Goal: Task Accomplishment & Management: Complete application form

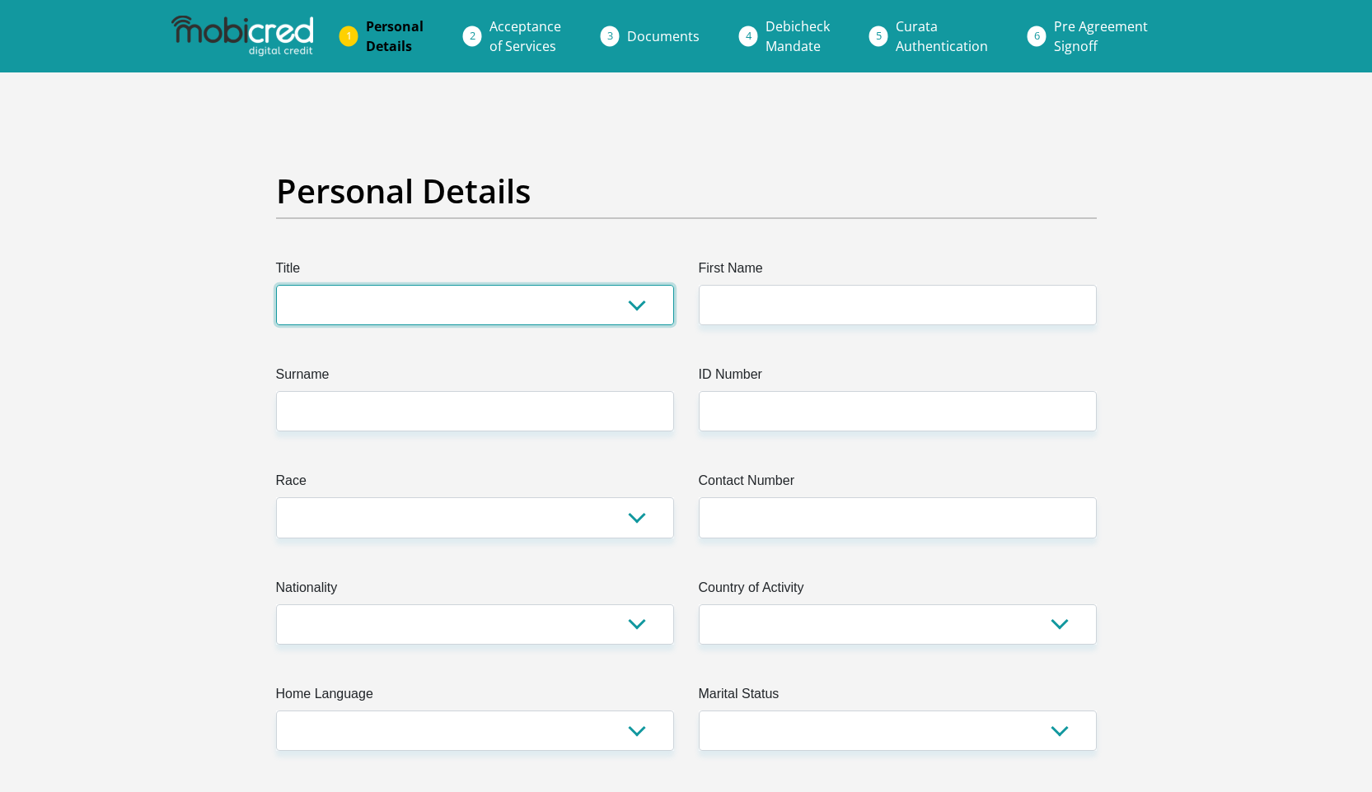
click at [605, 302] on select "Mr Ms Mrs Dr Other" at bounding box center [475, 305] width 398 height 40
select select "Mr"
click at [276, 285] on select "Mr Ms Mrs Dr Other" at bounding box center [475, 305] width 398 height 40
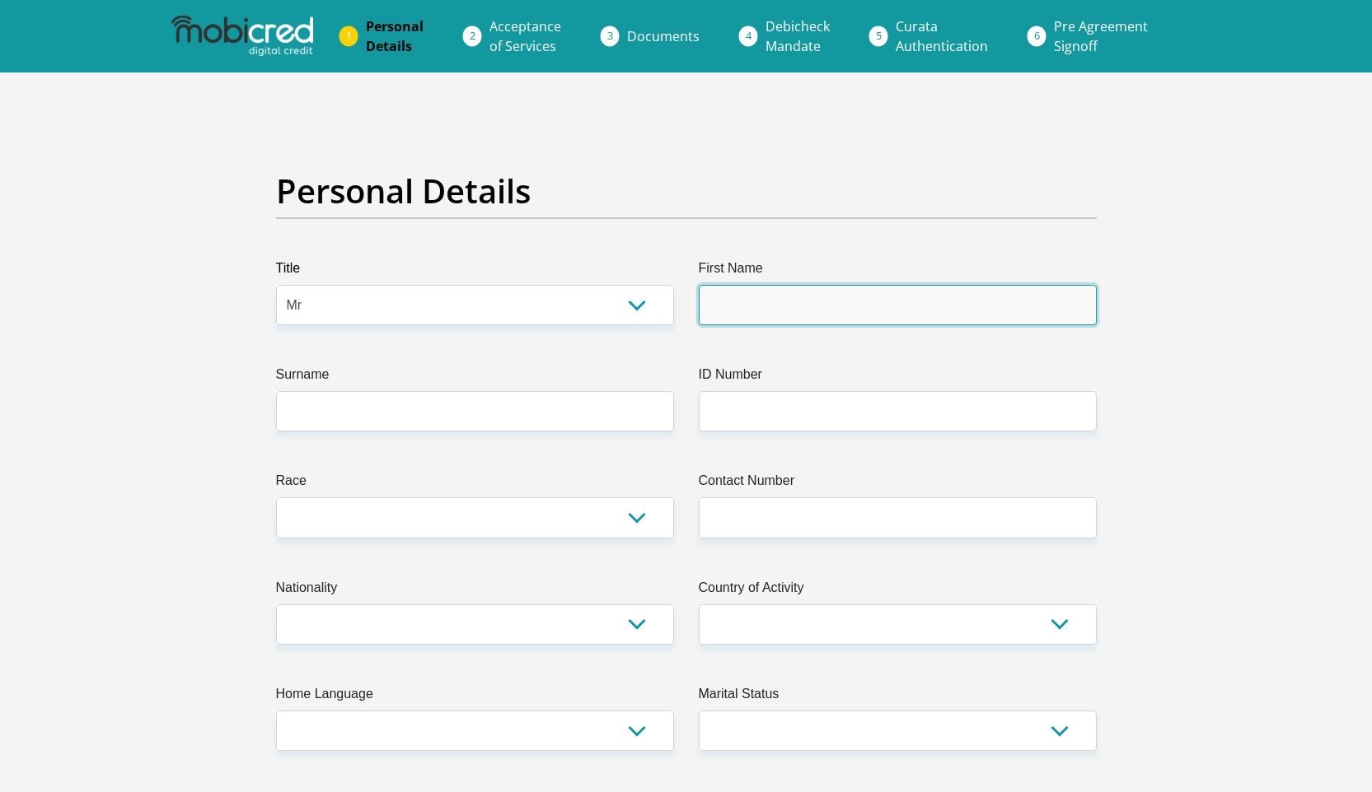
click at [790, 286] on input "First Name" at bounding box center [898, 305] width 398 height 40
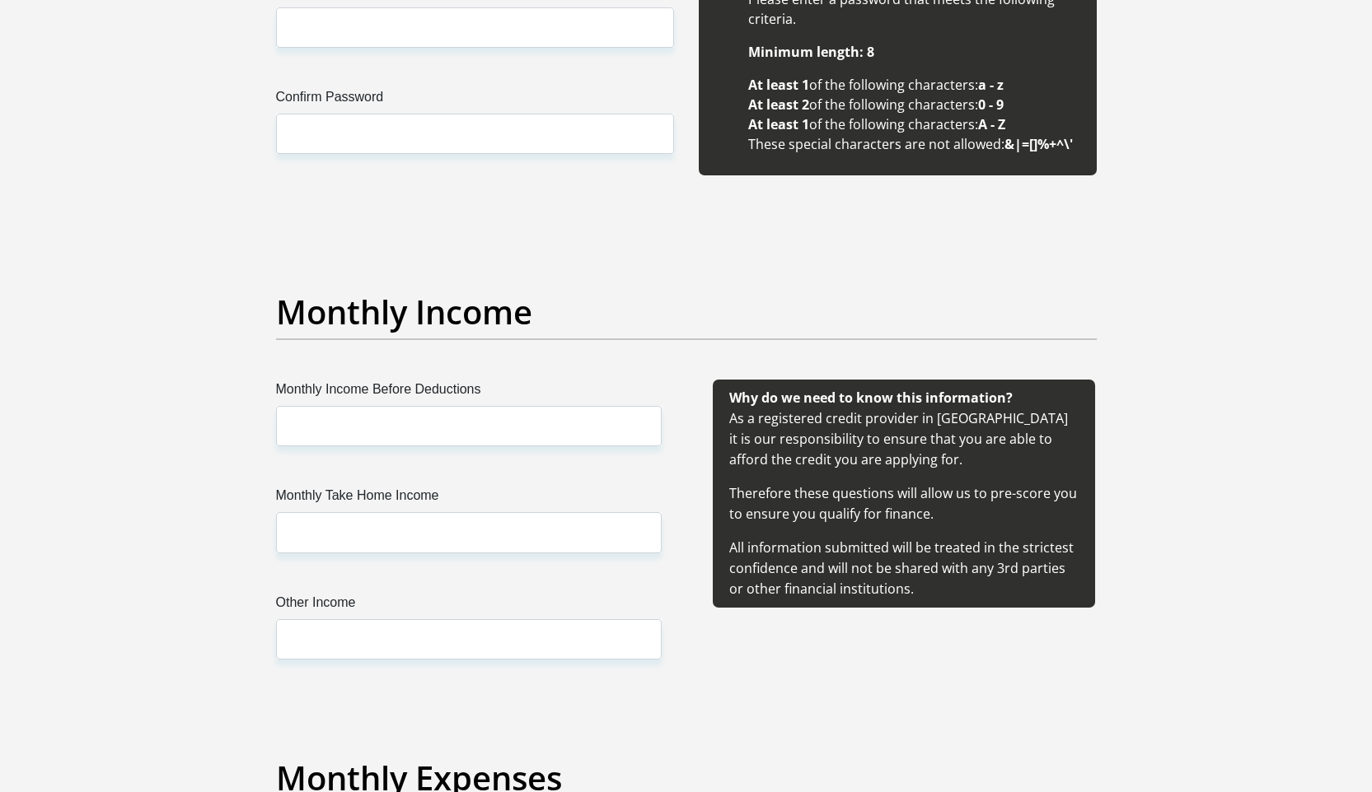
scroll to position [1638, 0]
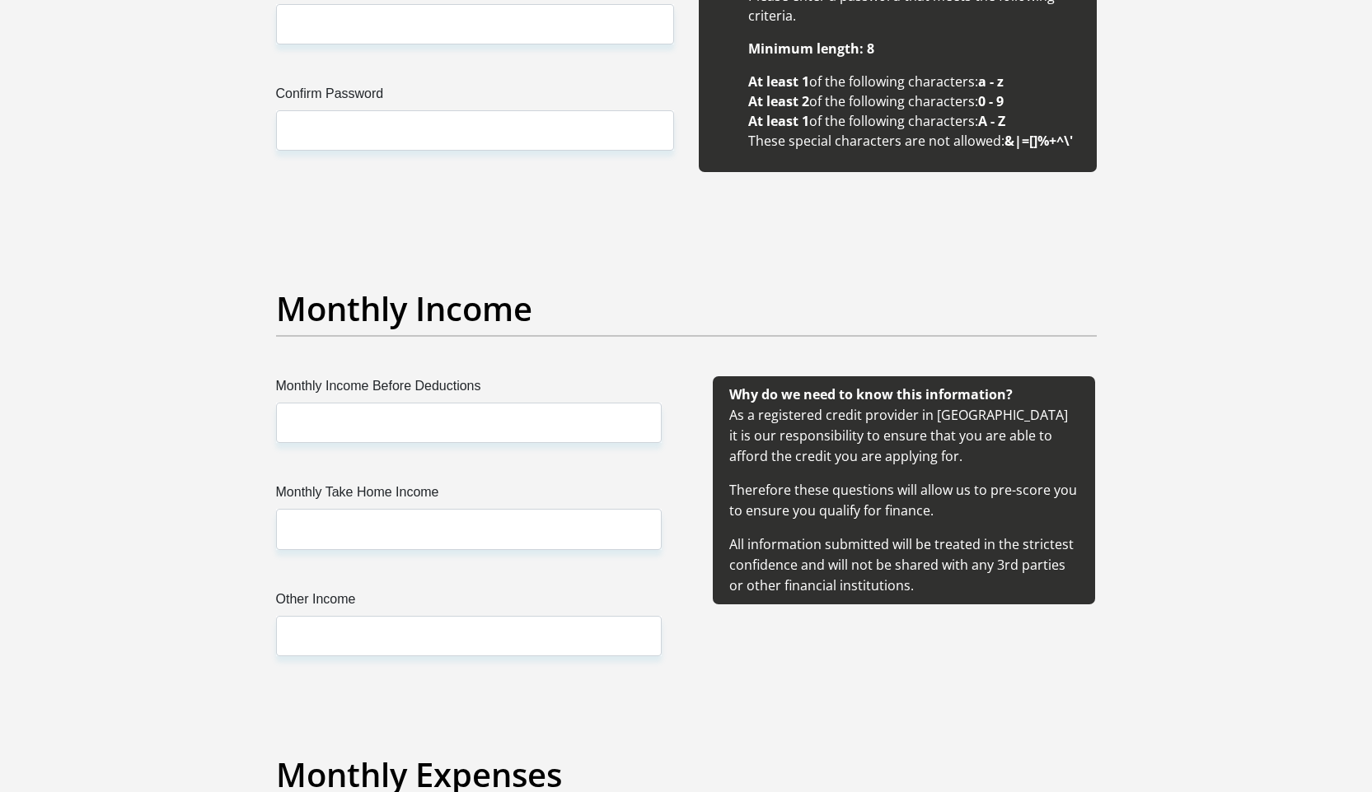
type input "Masana"
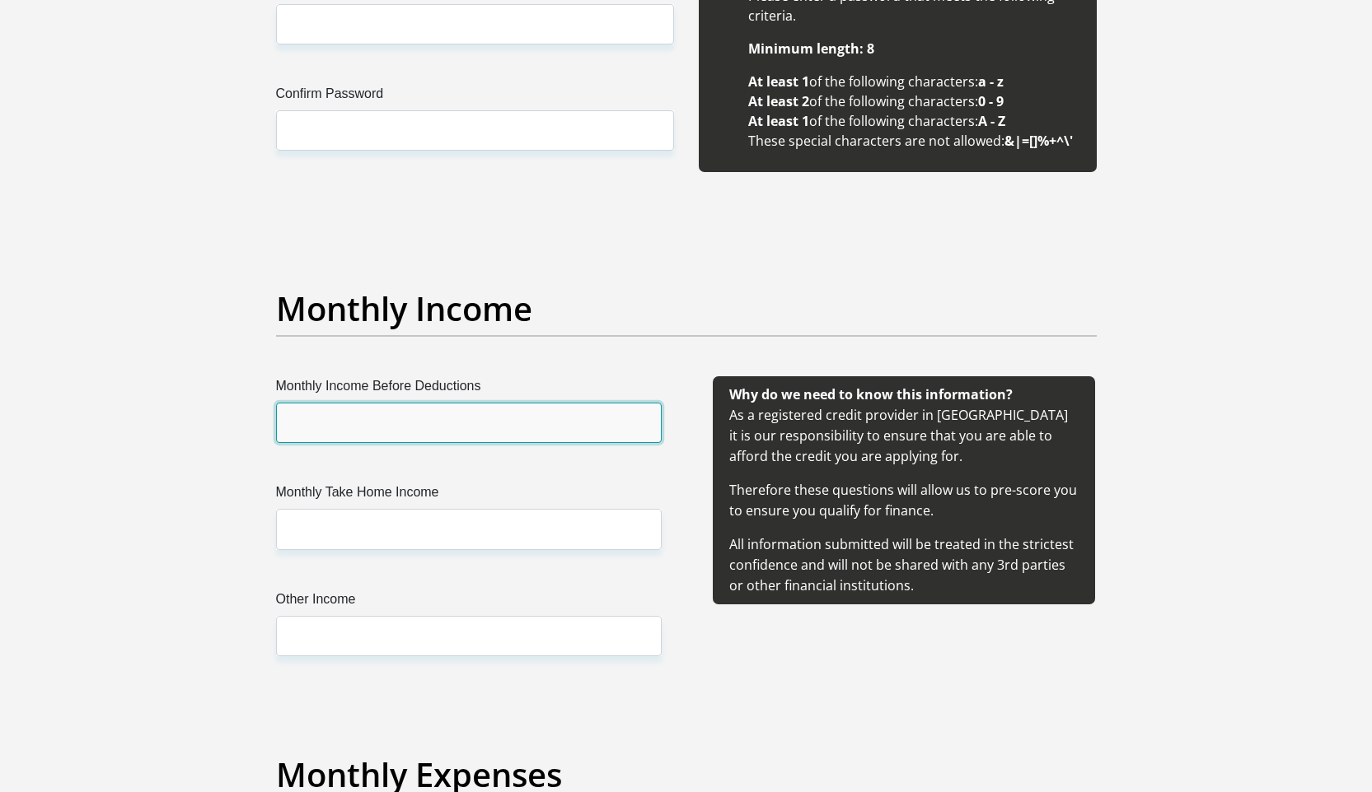
click at [419, 424] on input "Monthly Income Before Deductions" at bounding box center [469, 423] width 386 height 40
type input "26400"
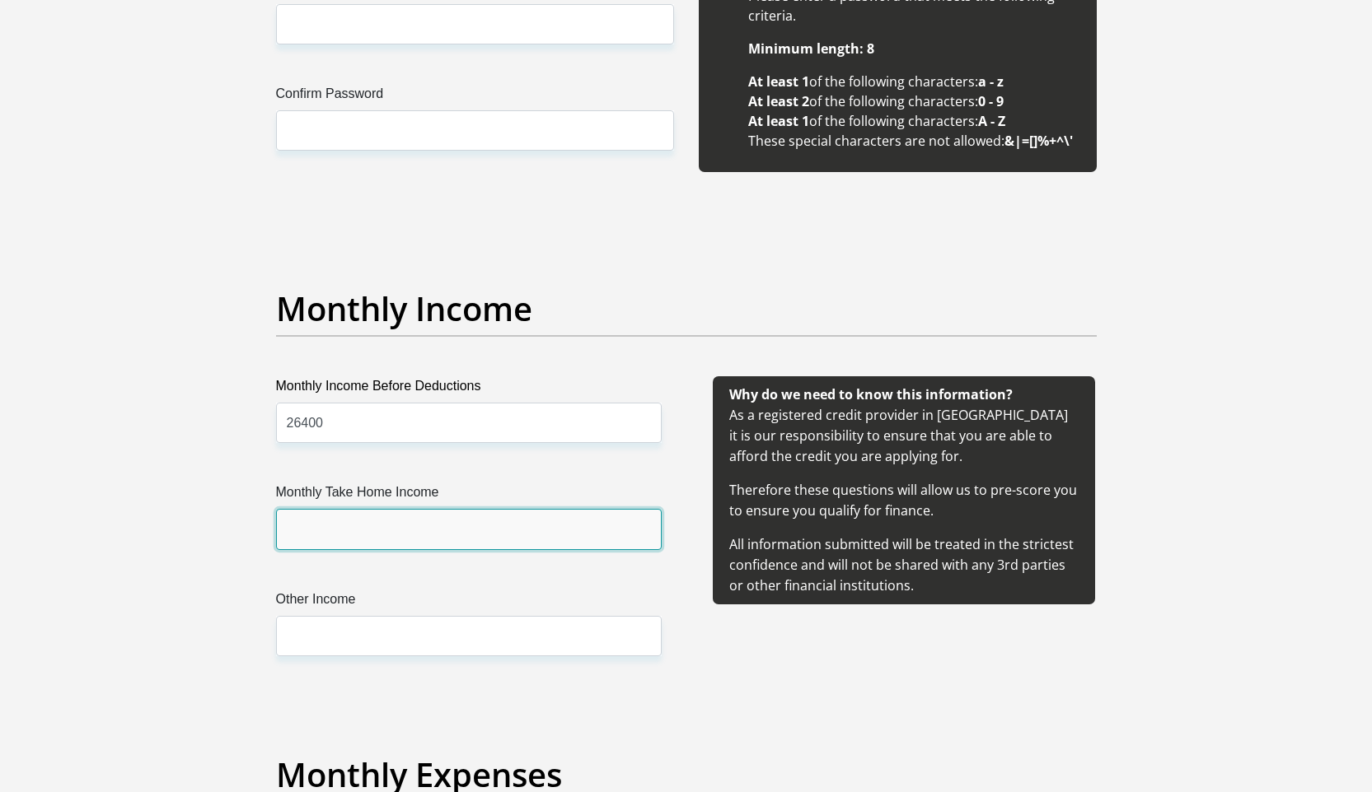
click at [376, 527] on input "Monthly Take Home Income" at bounding box center [469, 529] width 386 height 40
type input "20000"
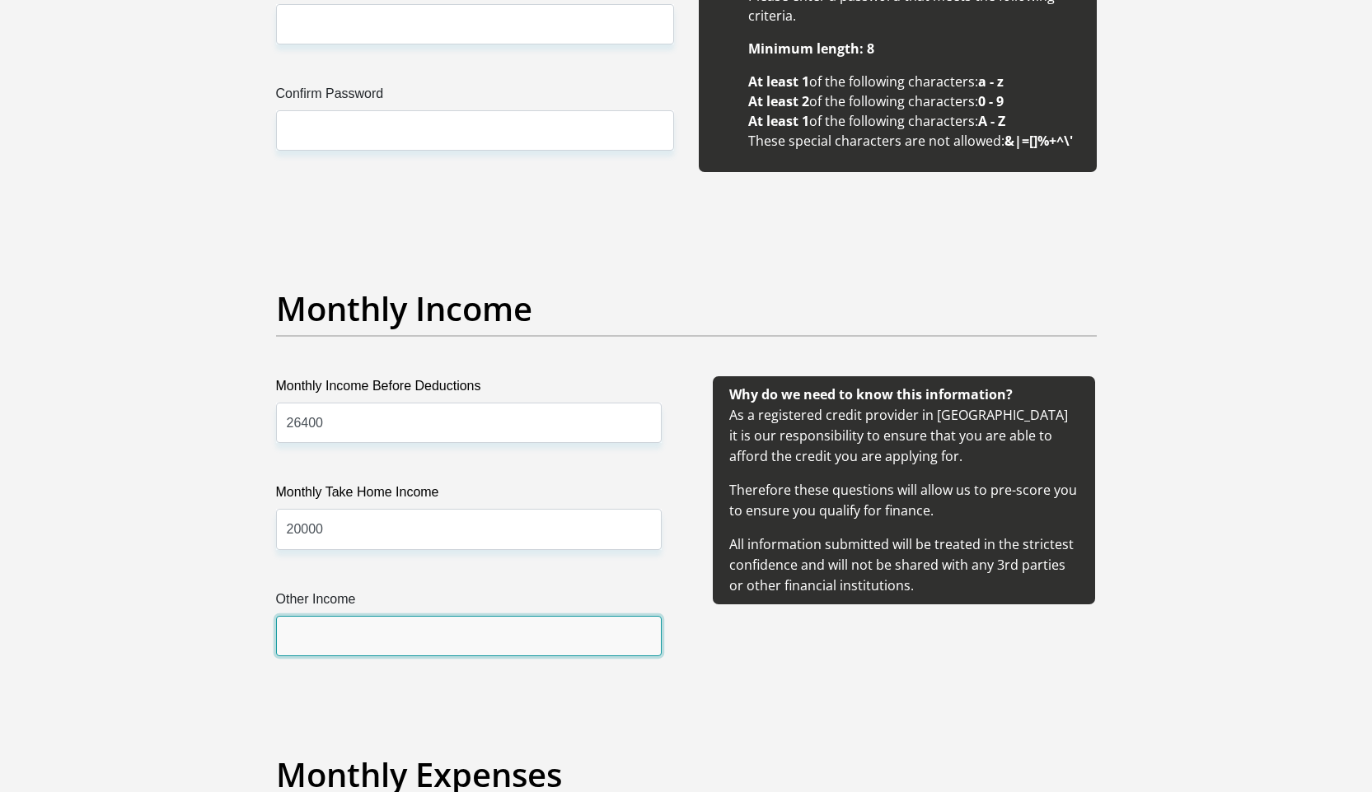
click at [301, 630] on input "Other Income" at bounding box center [469, 636] width 386 height 40
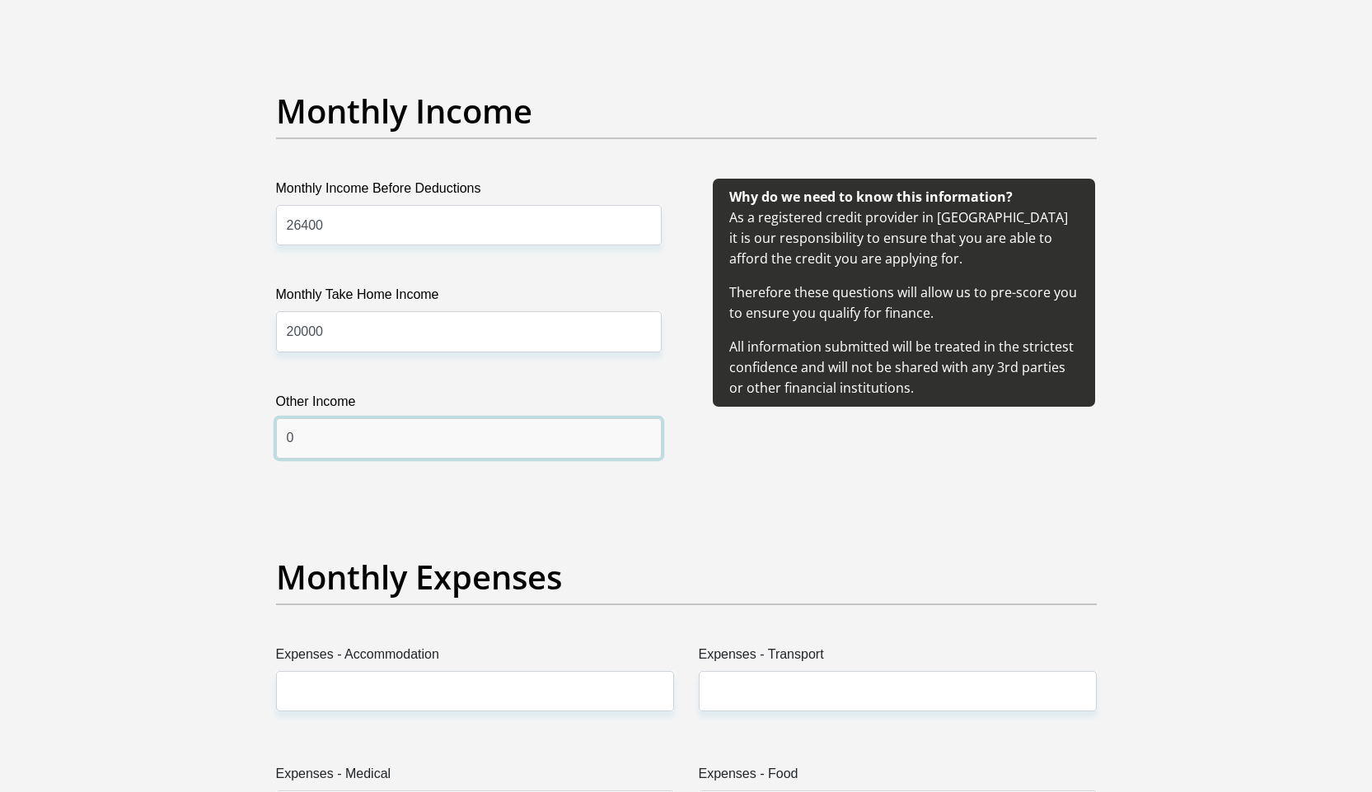
scroll to position [1852, 0]
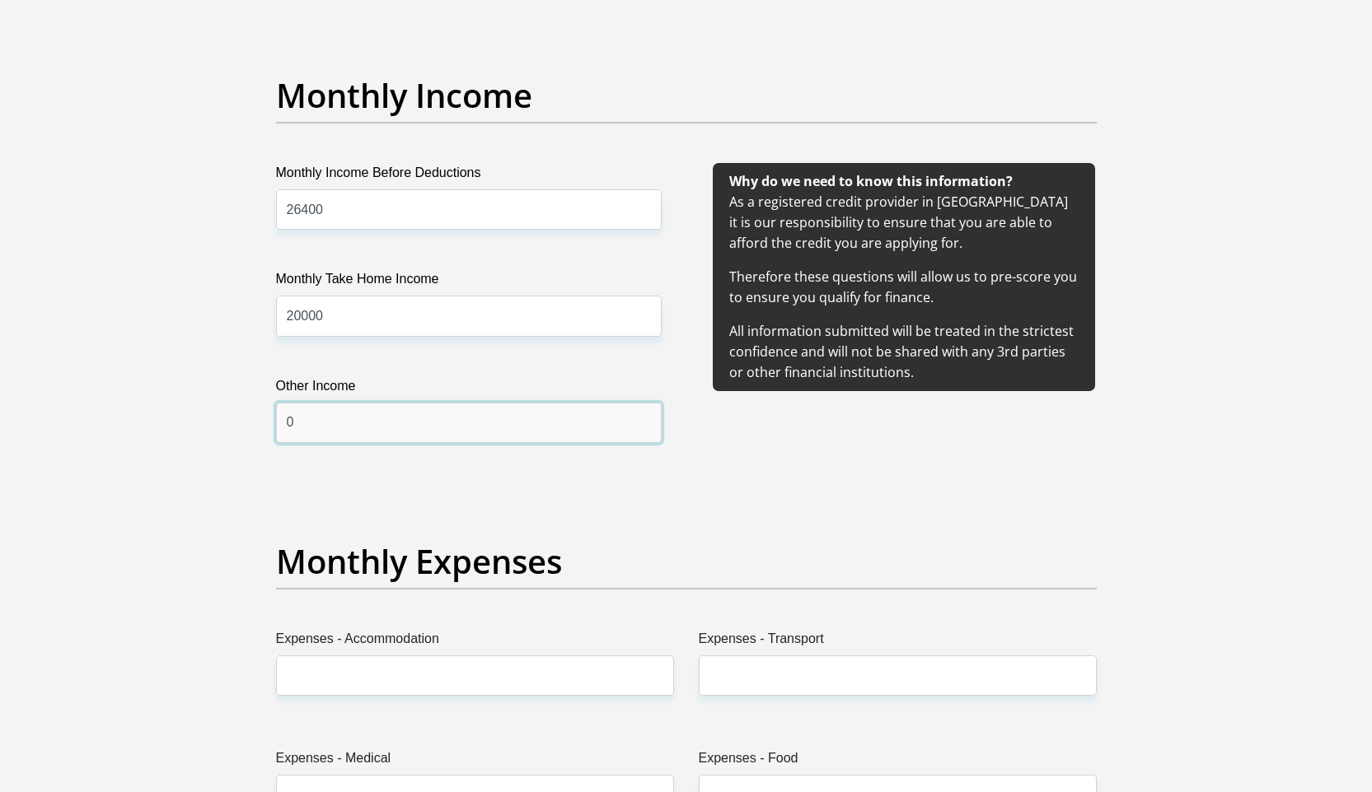
type input "0"
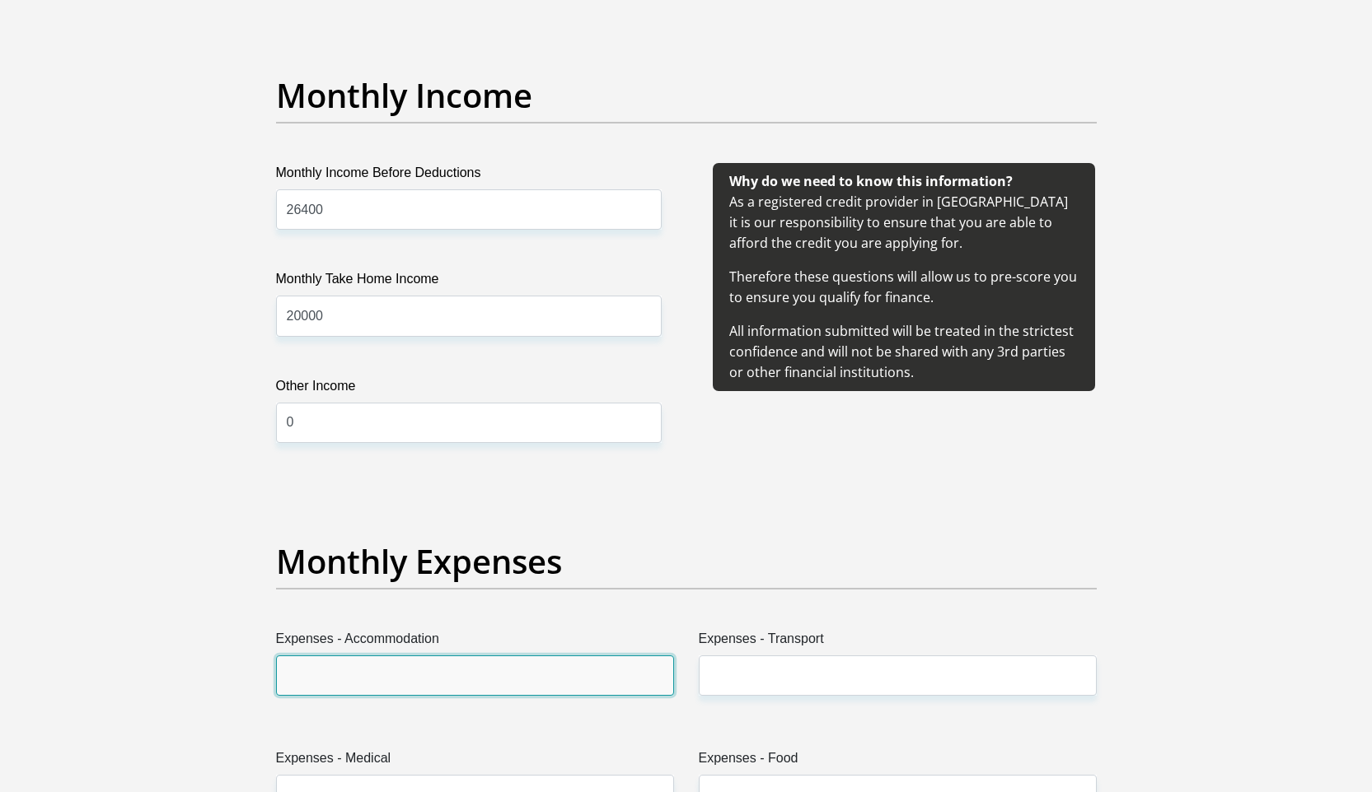
click at [340, 656] on input "Expenses - Accommodation" at bounding box center [475, 676] width 398 height 40
type input "0"
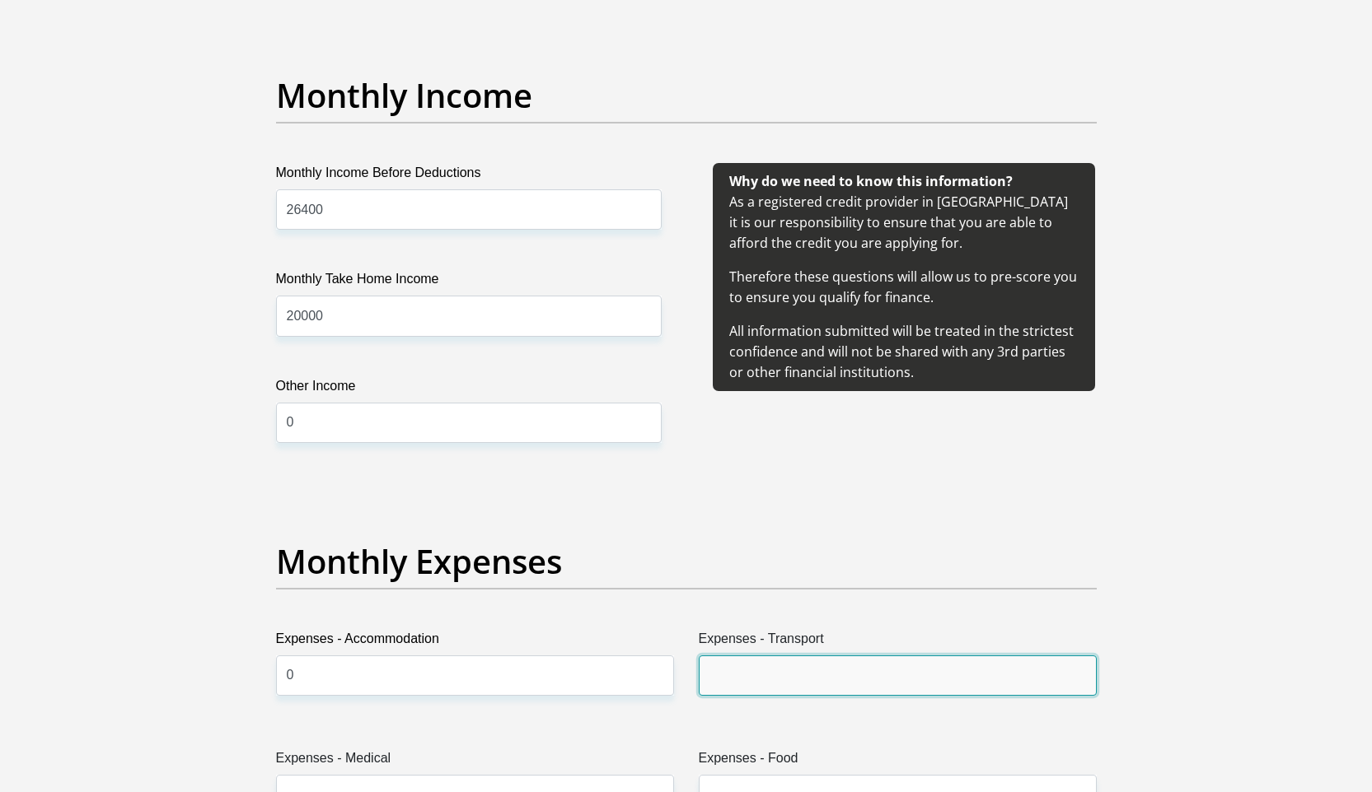
click at [752, 669] on input "Expenses - Transport" at bounding box center [898, 676] width 398 height 40
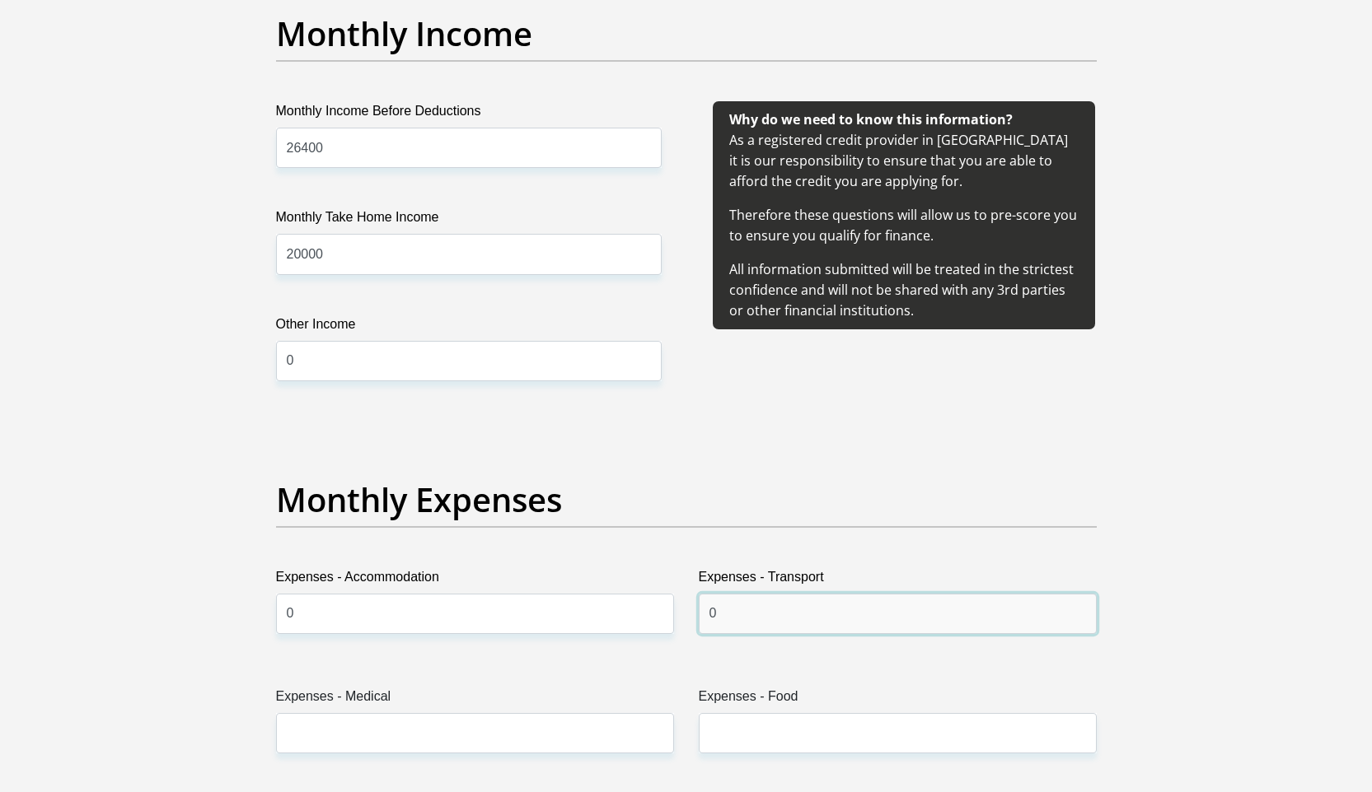
scroll to position [2053, 0]
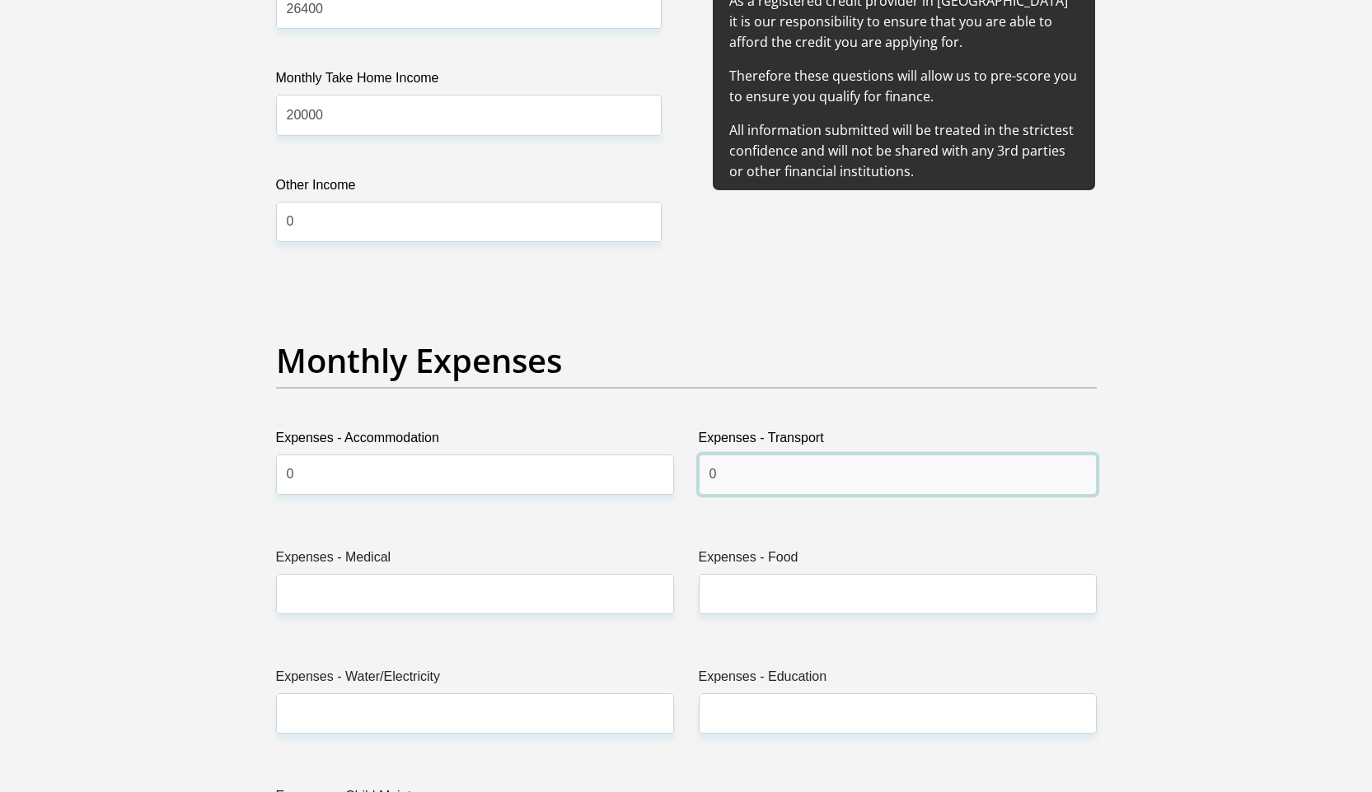
type input "0"
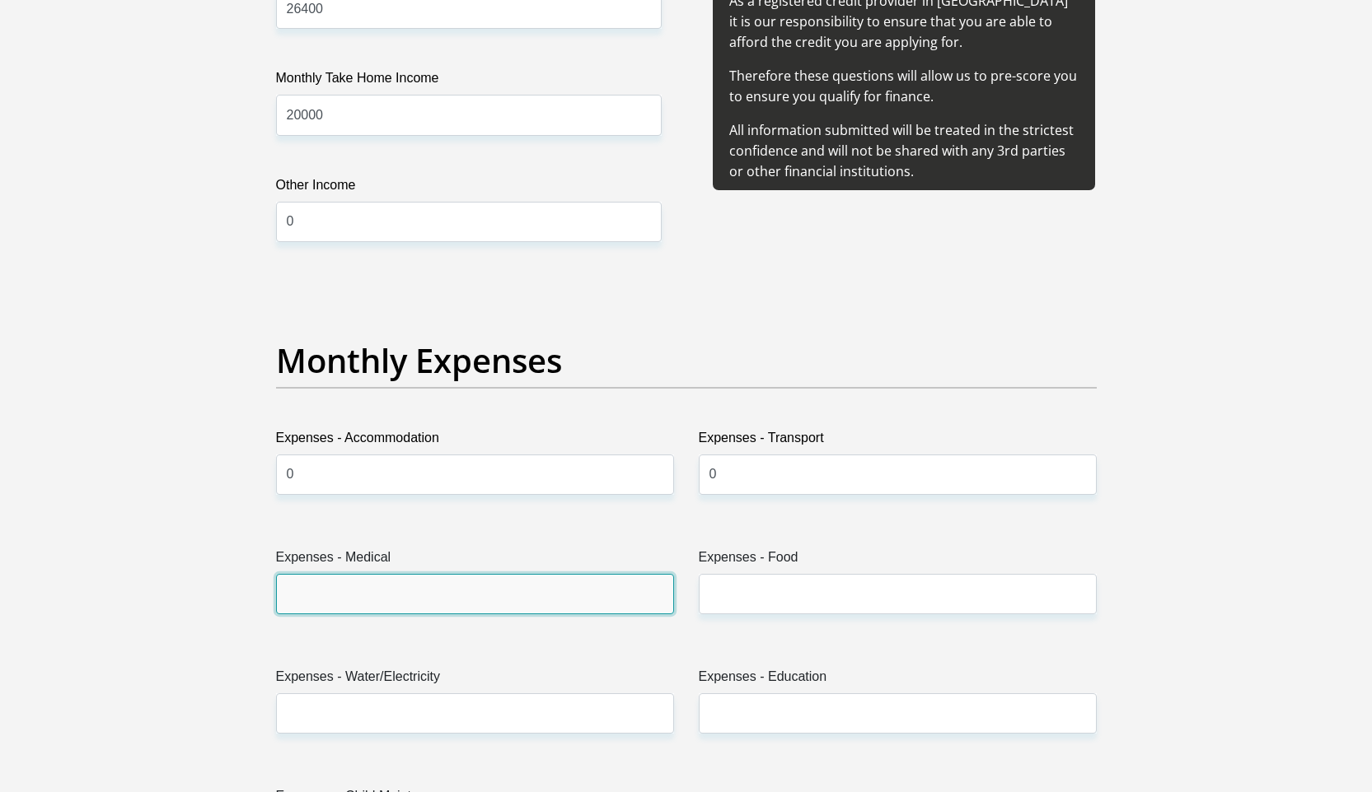
click at [510, 597] on input "Expenses - Medical" at bounding box center [475, 594] width 398 height 40
type input "0"
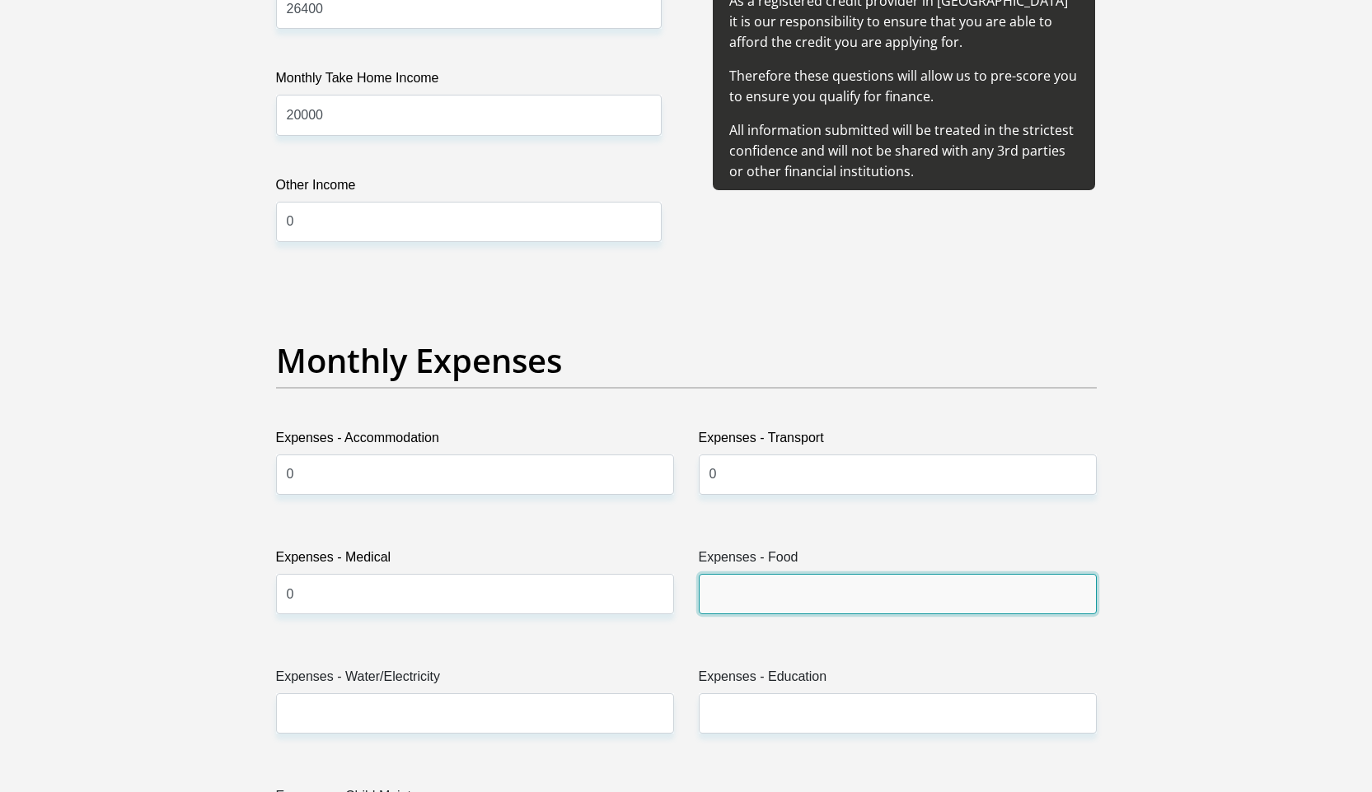
click at [742, 587] on input "Expenses - Food" at bounding box center [898, 594] width 398 height 40
type input "1200"
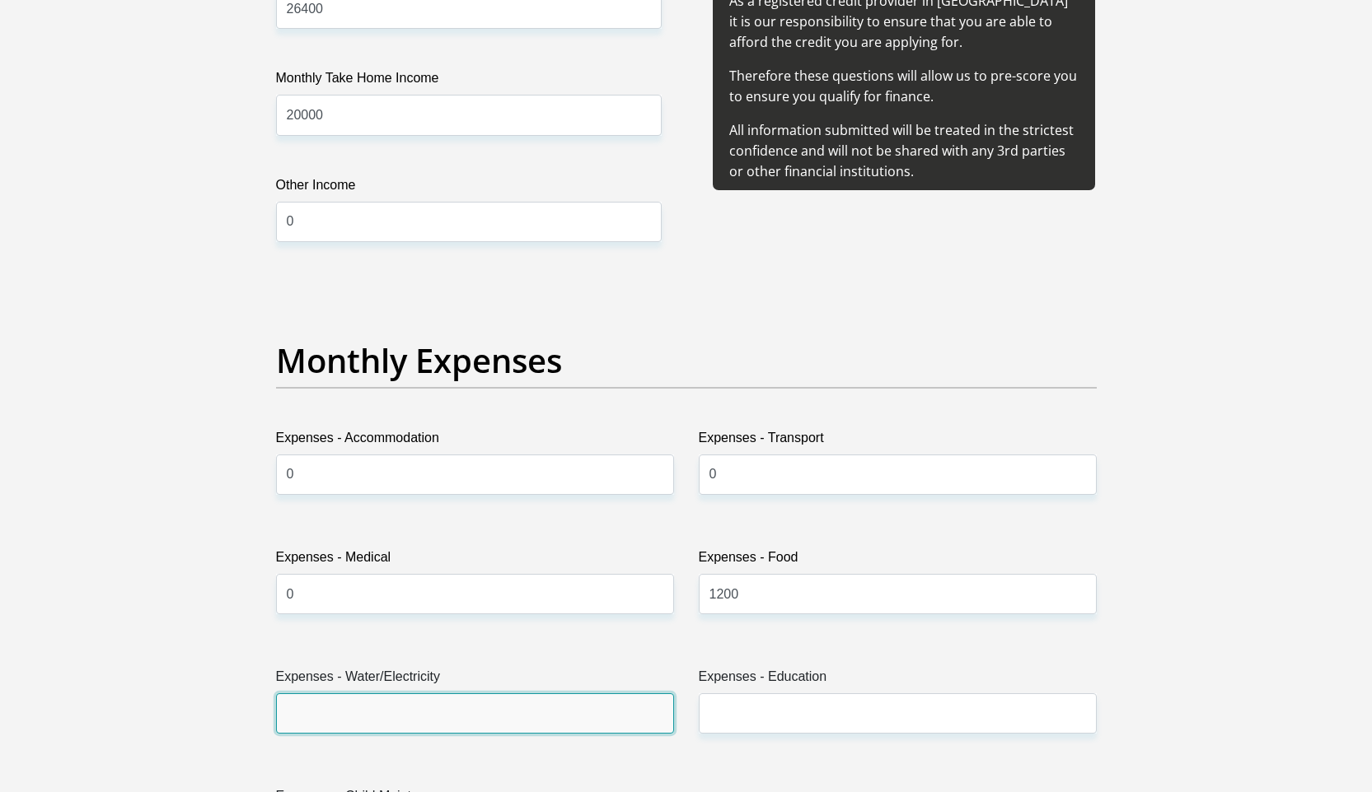
click at [520, 708] on input "Expenses - Water/Electricity" at bounding box center [475, 714] width 398 height 40
type input "0"
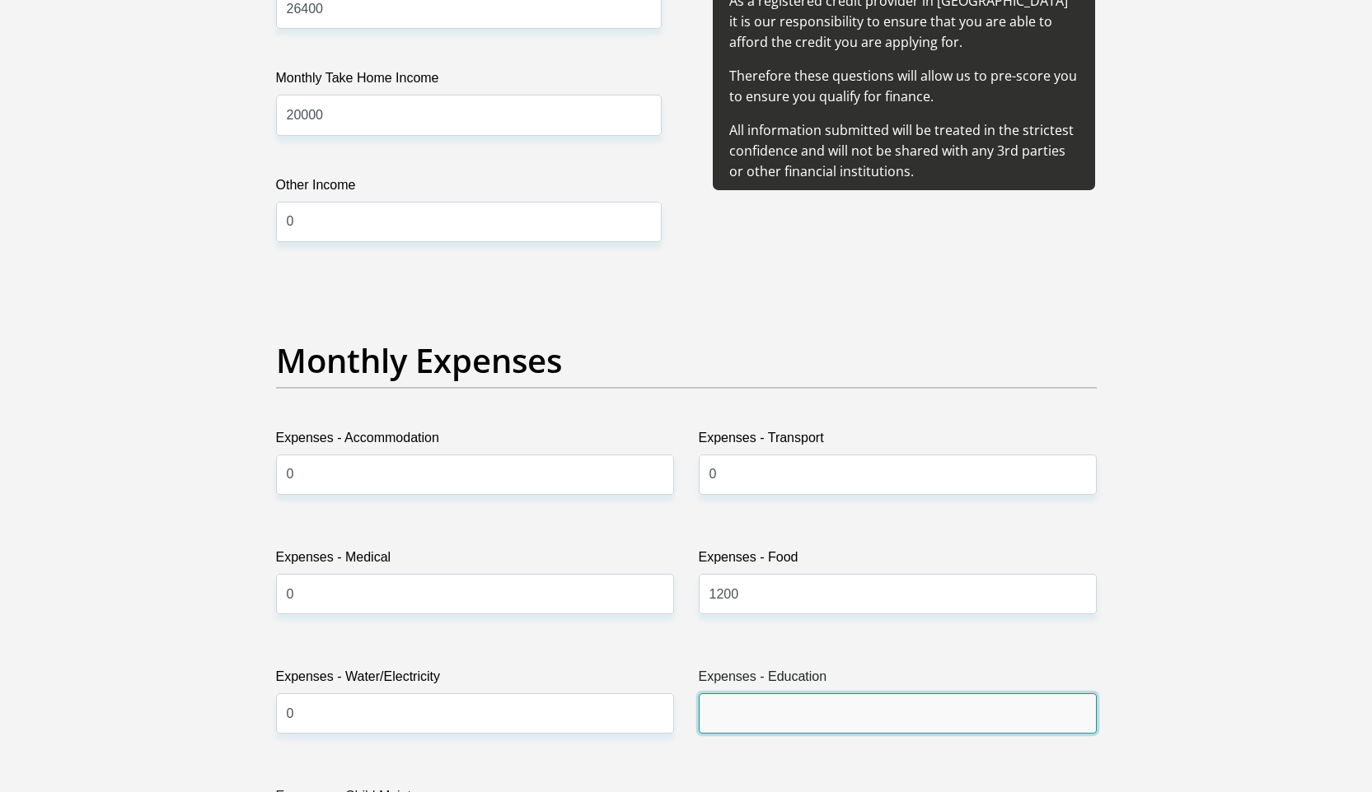
click at [754, 719] on input "Expenses - Education" at bounding box center [898, 714] width 398 height 40
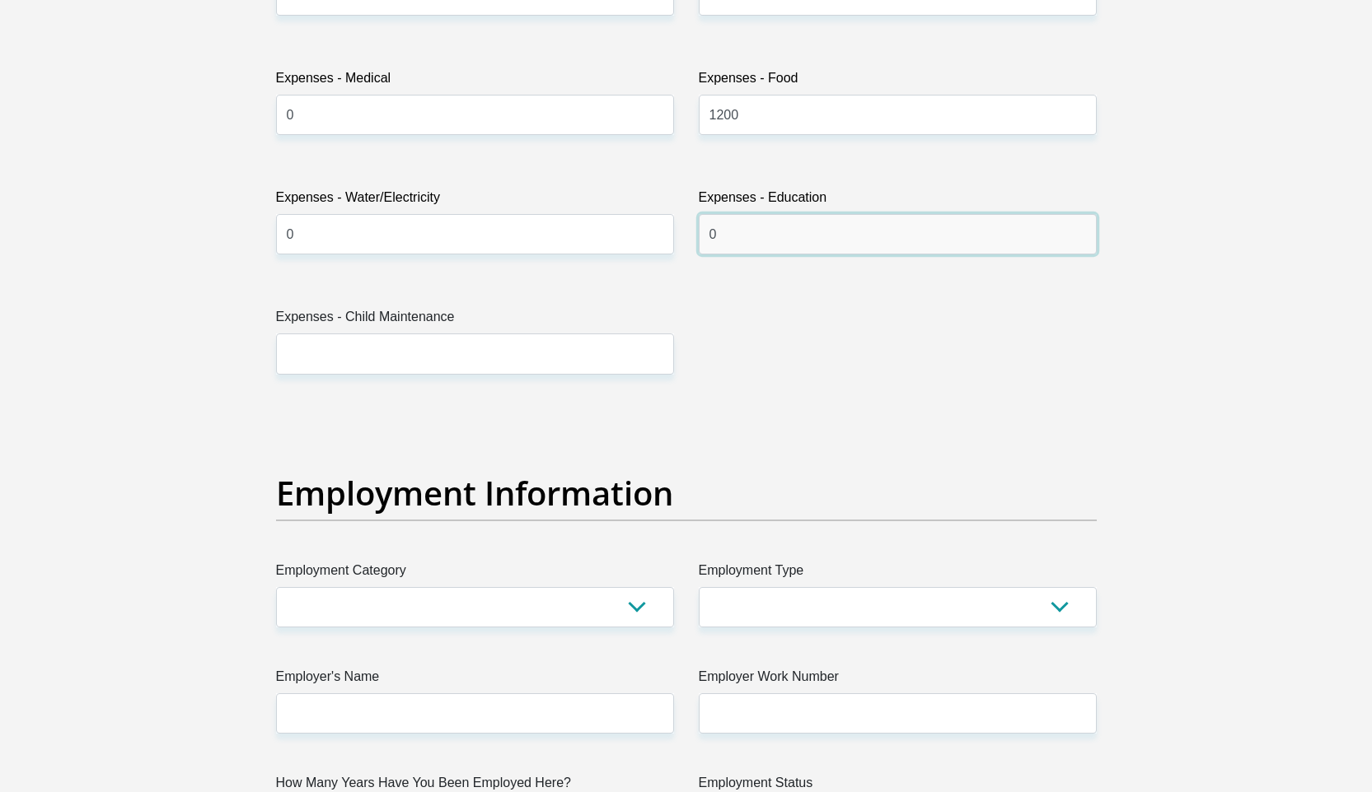
scroll to position [2546, 0]
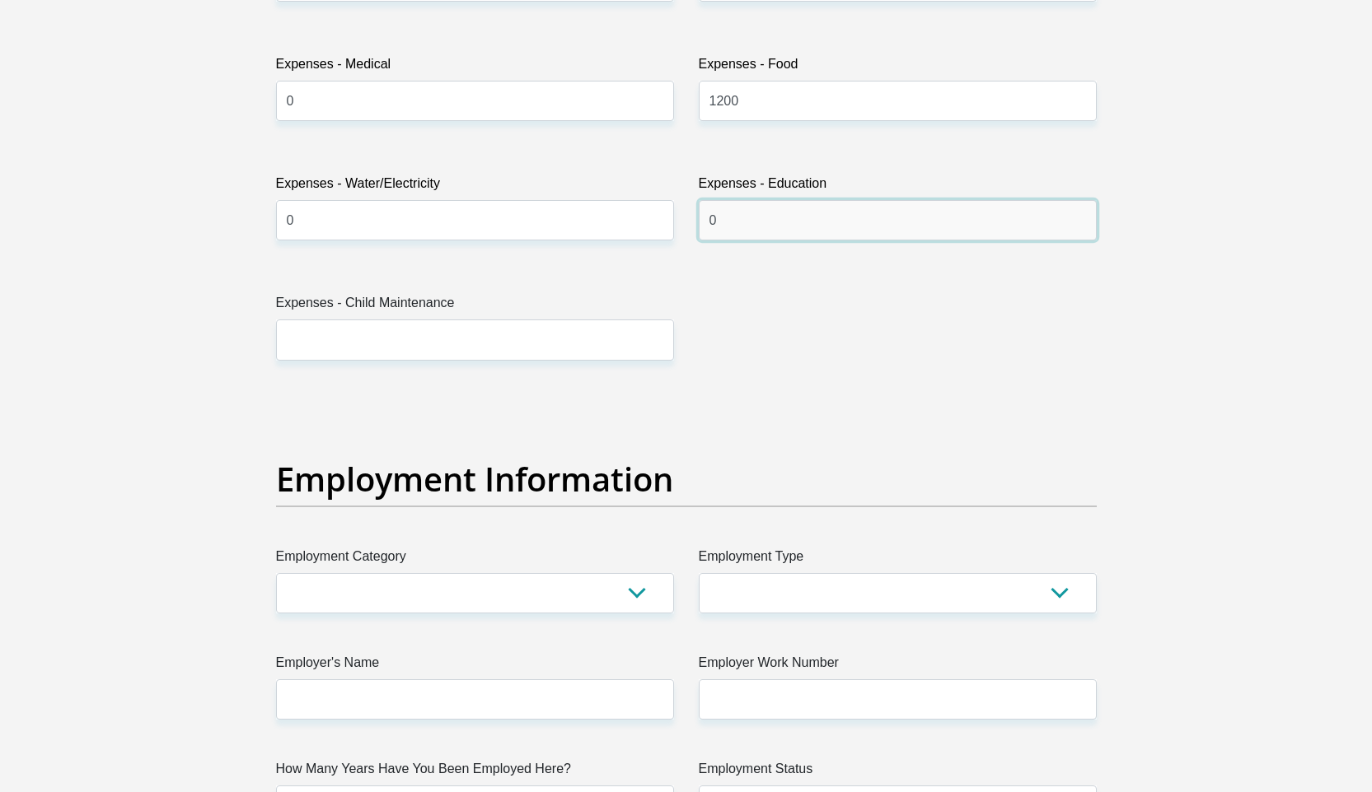
type input "0"
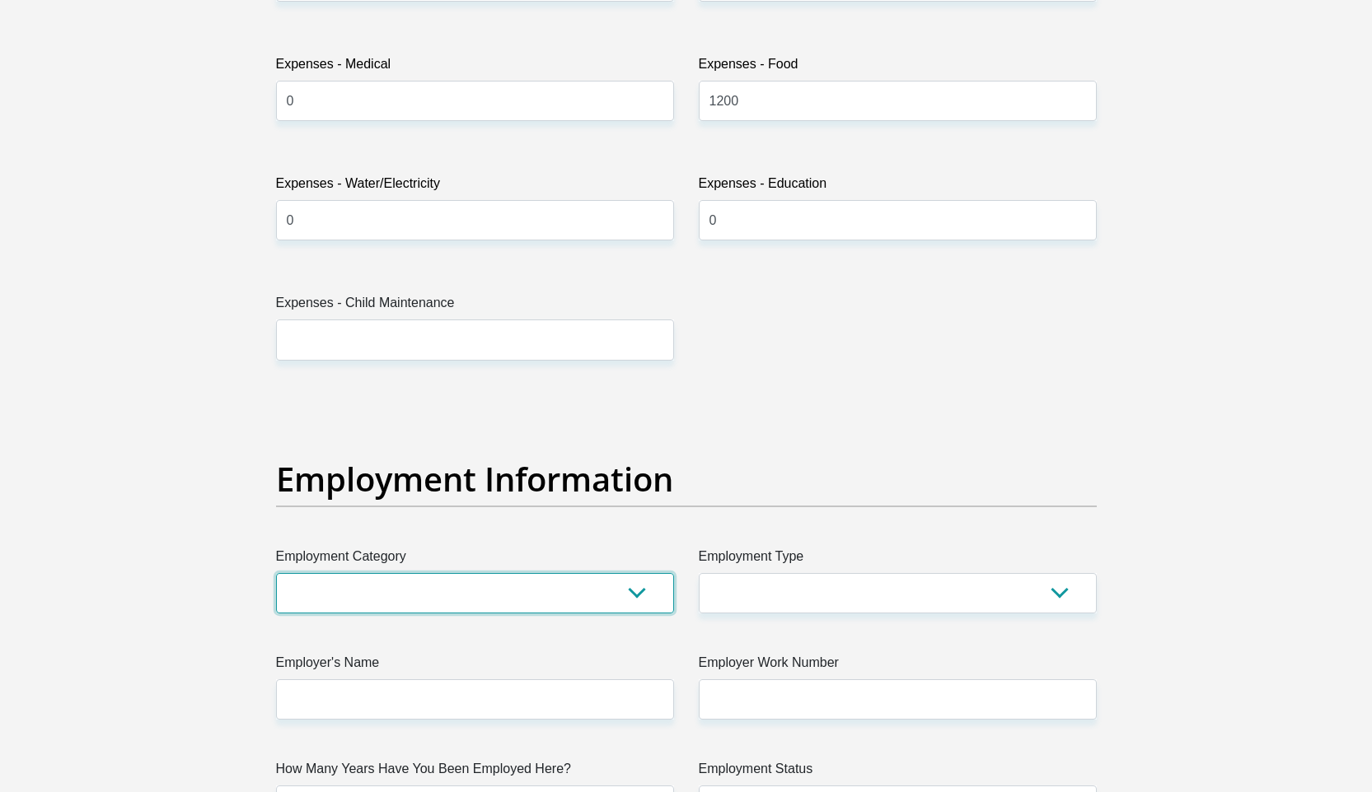
click at [465, 587] on select "AGRICULTURE ALCOHOL & TOBACCO CONSTRUCTION MATERIALS METALLURGY EQUIPMENT FOR R…" at bounding box center [475, 593] width 398 height 40
select select "17"
click at [276, 573] on select "AGRICULTURE ALCOHOL & TOBACCO CONSTRUCTION MATERIALS METALLURGY EQUIPMENT FOR R…" at bounding box center [475, 593] width 398 height 40
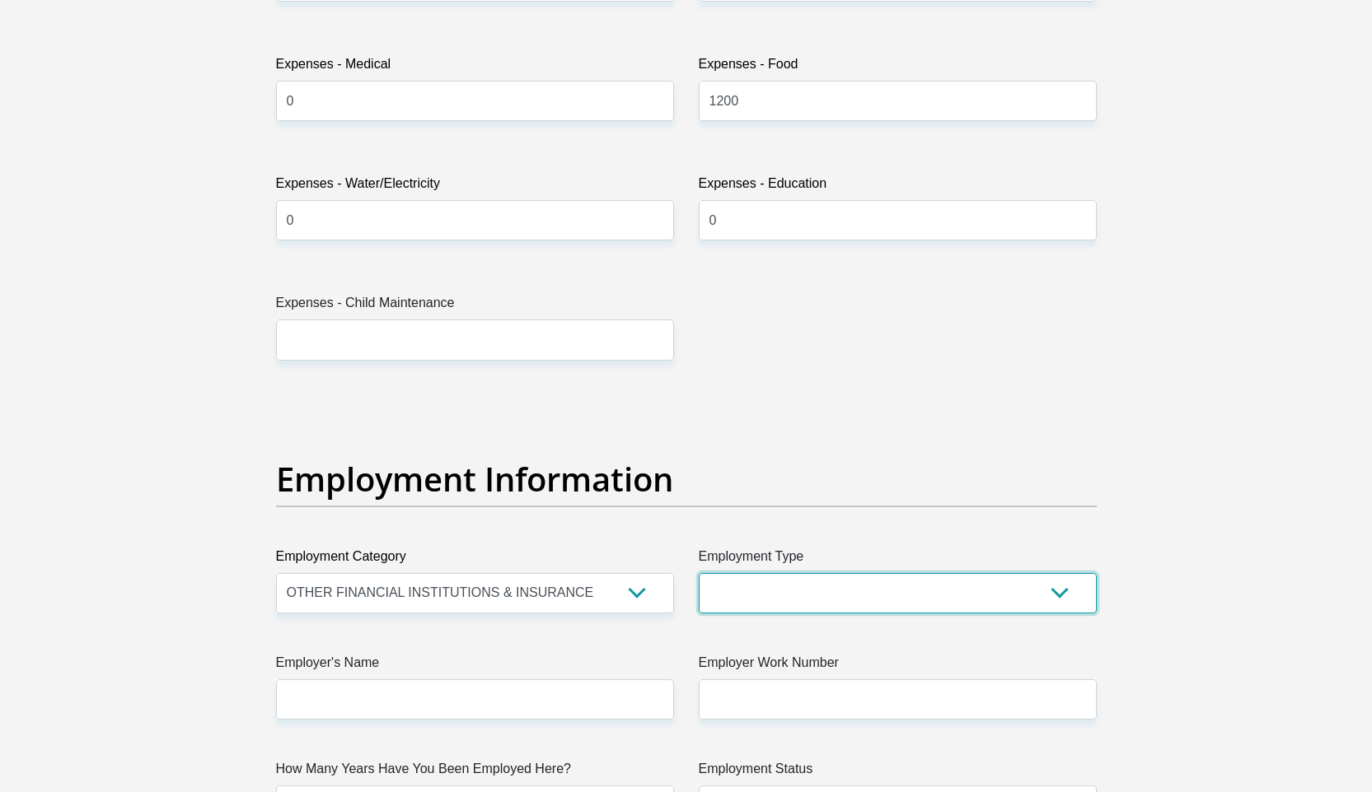
click at [741, 587] on select "College/Lecturer Craft Seller Creative Driver Executive Farmer Forces - Non Com…" at bounding box center [898, 593] width 398 height 40
select select "Executive"
click at [699, 573] on select "College/Lecturer Craft Seller Creative Driver Executive Farmer Forces - Non Com…" at bounding box center [898, 593] width 398 height 40
click at [512, 723] on div "Title Mr Ms Mrs Dr Other First Name Masana Surname ID Number Please input valid…" at bounding box center [686, 392] width 845 height 5360
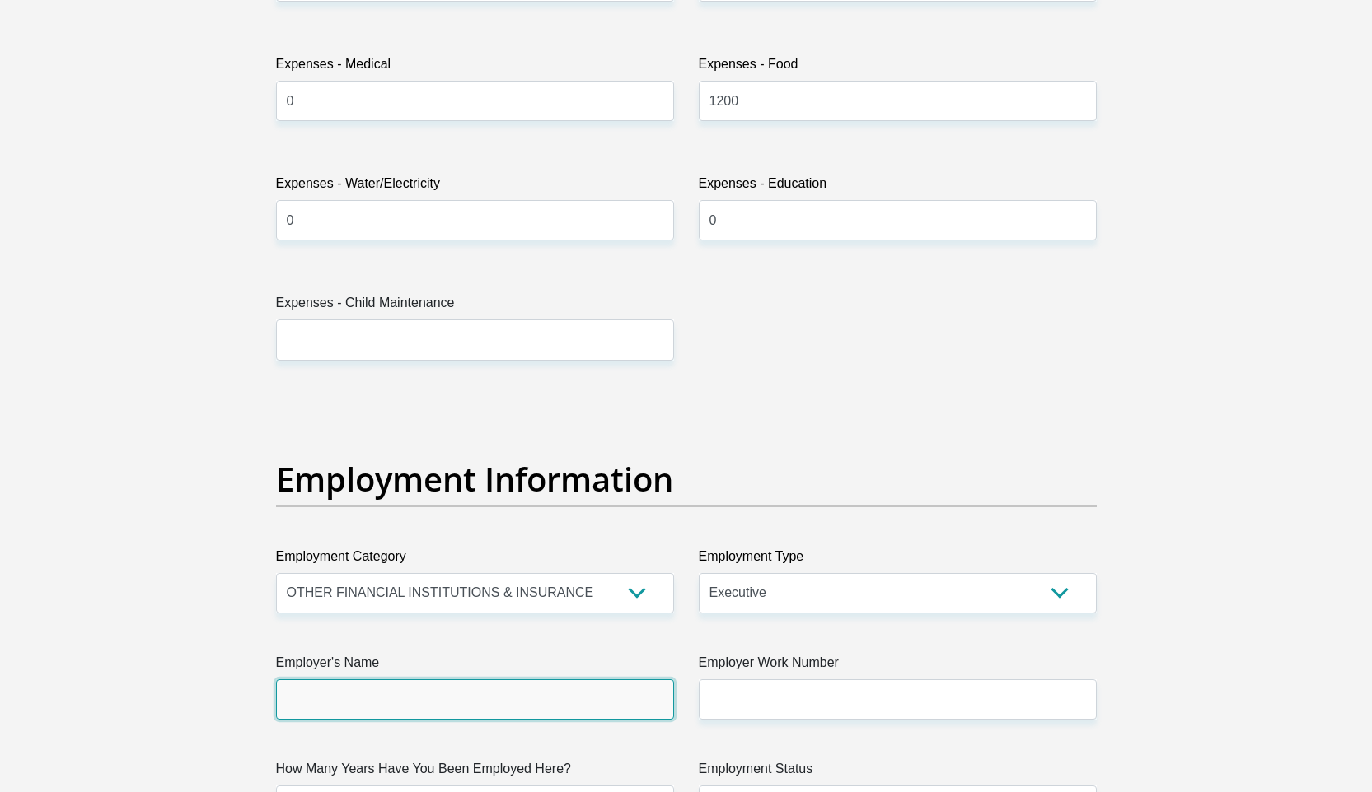
click at [516, 711] on input "Employer's Name" at bounding box center [475, 700] width 398 height 40
type input "TaxFormula"
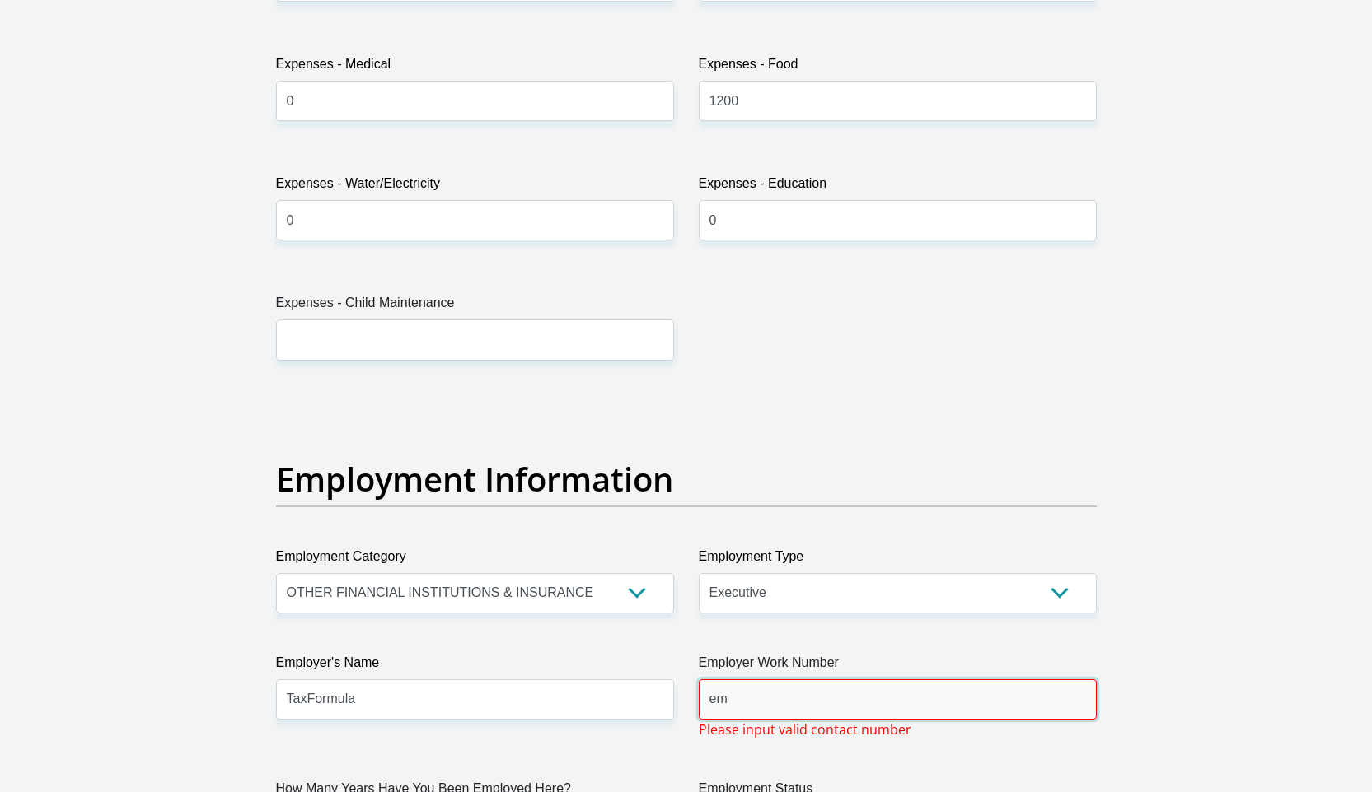
type input "e"
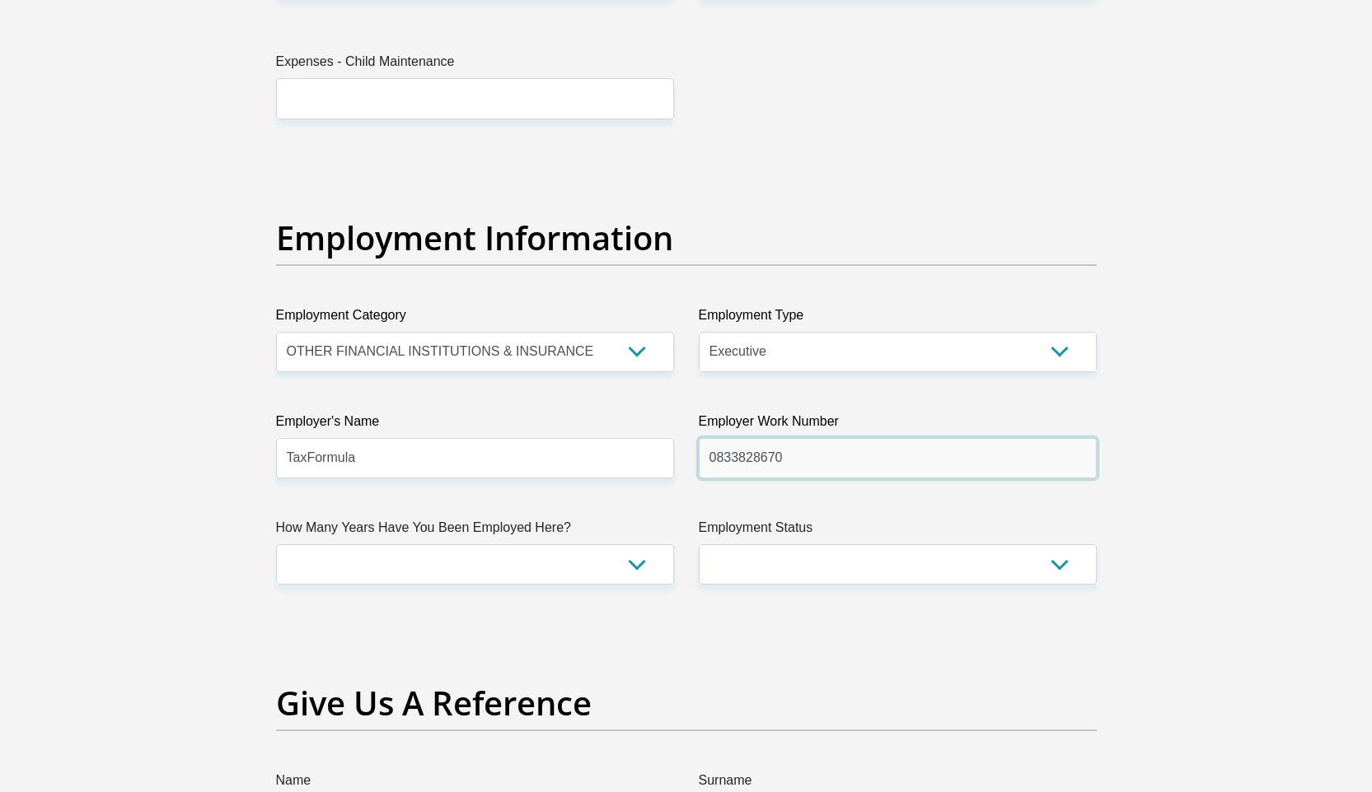
scroll to position [2789, 0]
type input "0833828670"
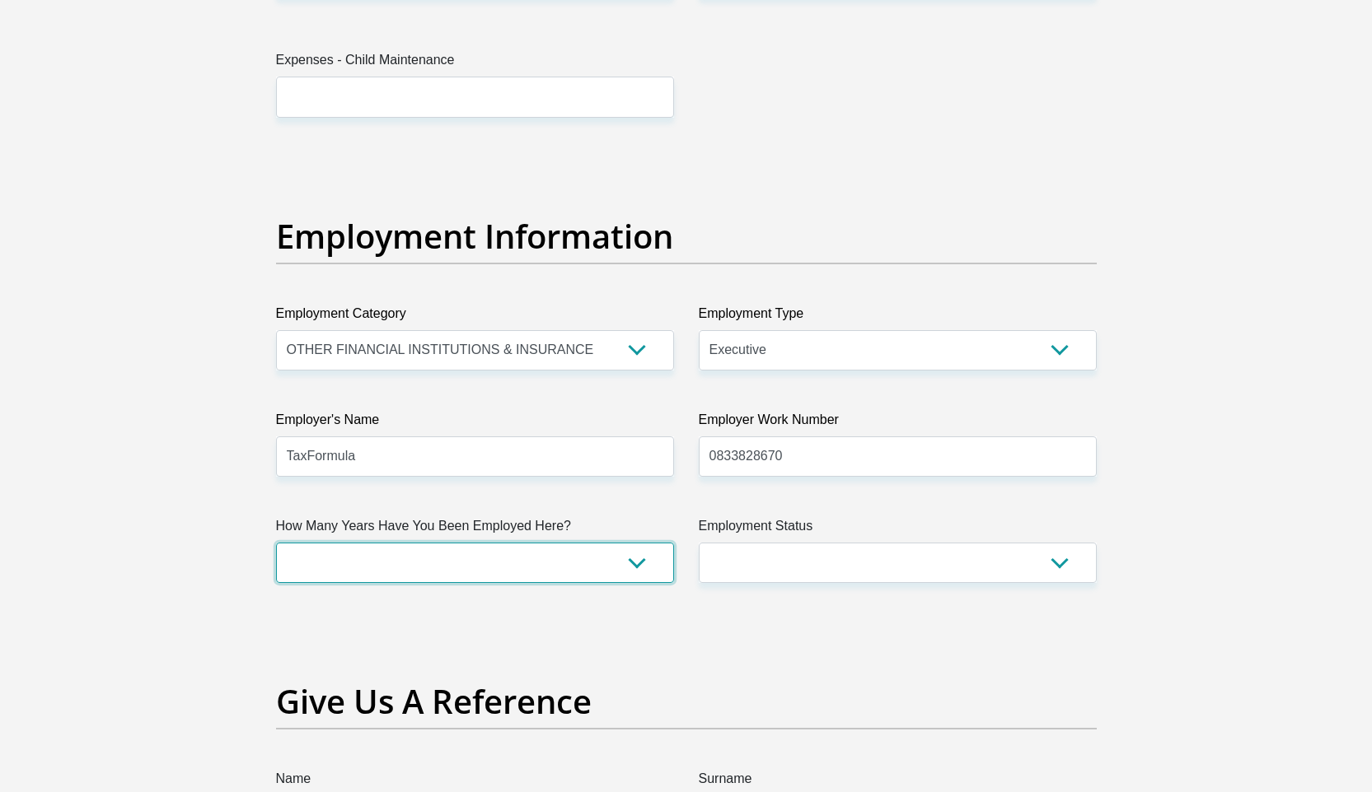
click at [500, 577] on select "less than 1 year 1-3 years 3-5 years 5+ years" at bounding box center [475, 563] width 398 height 40
select select "24"
click at [276, 543] on select "less than 1 year 1-3 years 3-5 years 5+ years" at bounding box center [475, 563] width 398 height 40
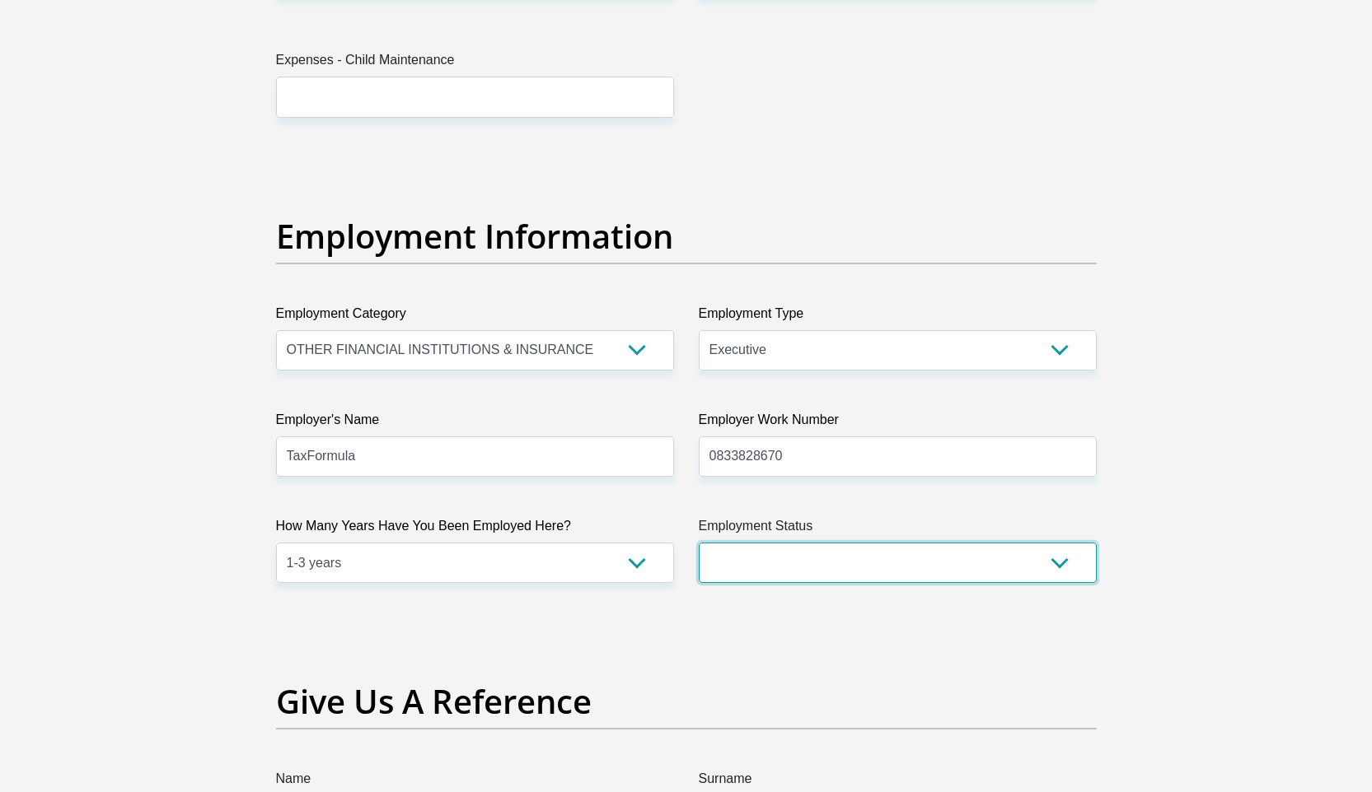
click at [780, 574] on select "Permanent/Full-time Part-time/Casual Contract Worker Self-Employed Housewife Re…" at bounding box center [898, 563] width 398 height 40
select select "1"
click at [699, 543] on select "Permanent/Full-time Part-time/Casual Contract Worker Self-Employed Housewife Re…" at bounding box center [898, 563] width 398 height 40
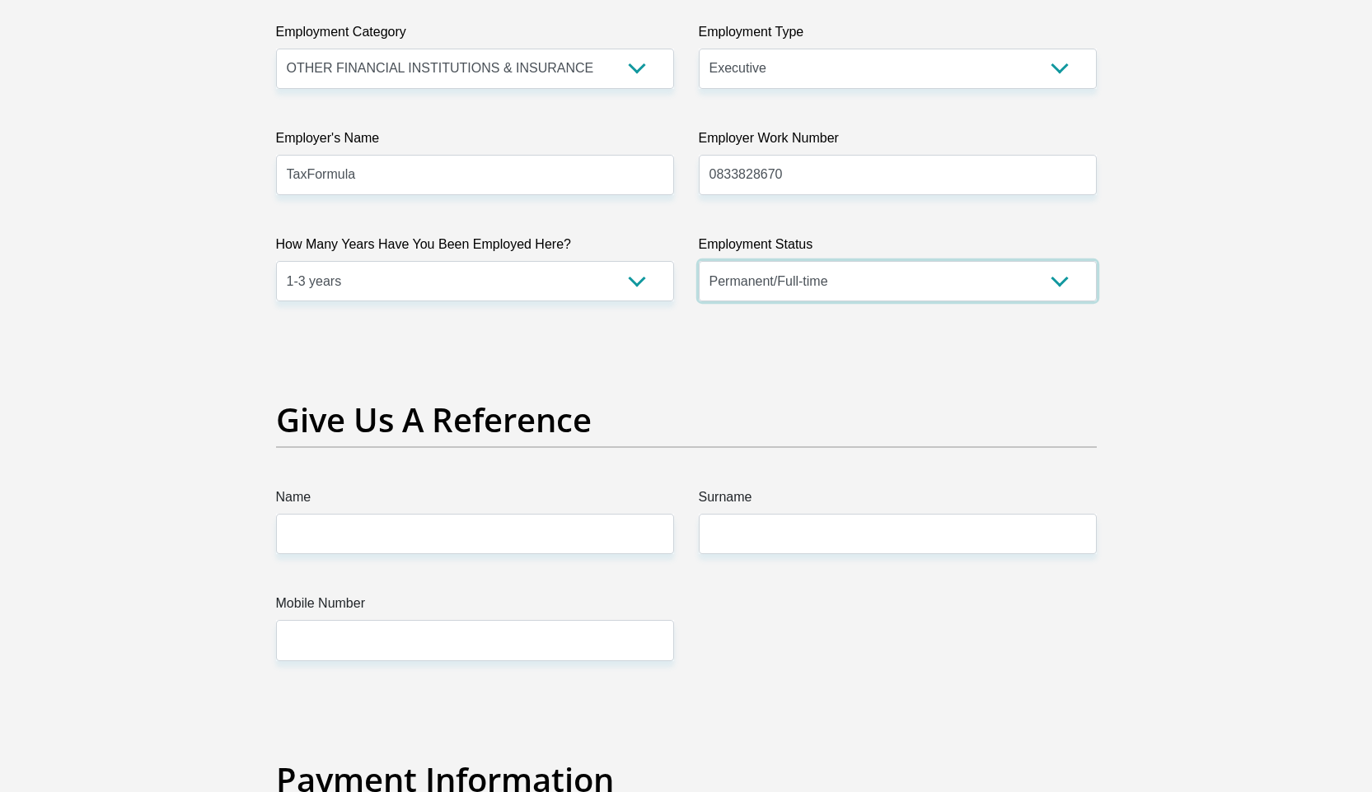
scroll to position [3079, 0]
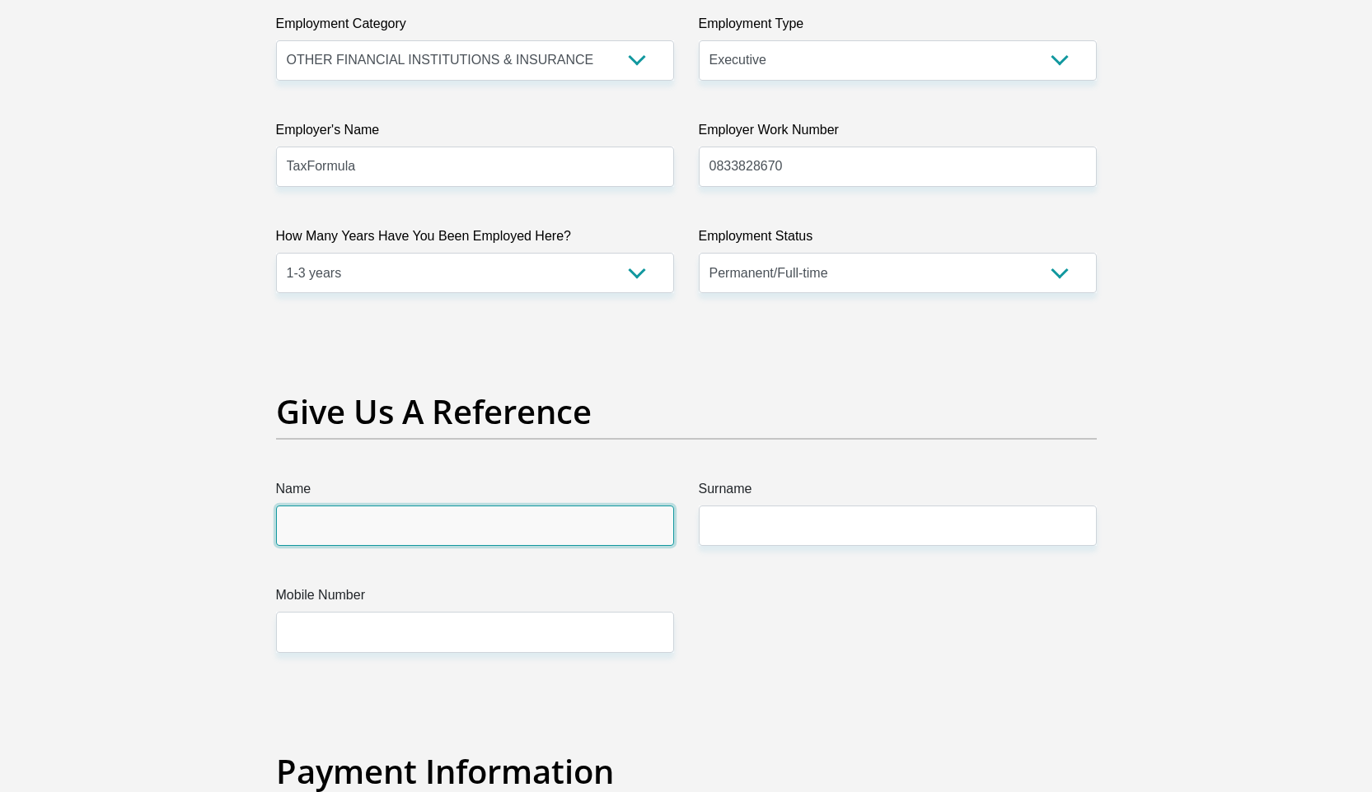
click at [351, 522] on input "Name" at bounding box center [475, 526] width 398 height 40
type input "l"
type input "Louis"
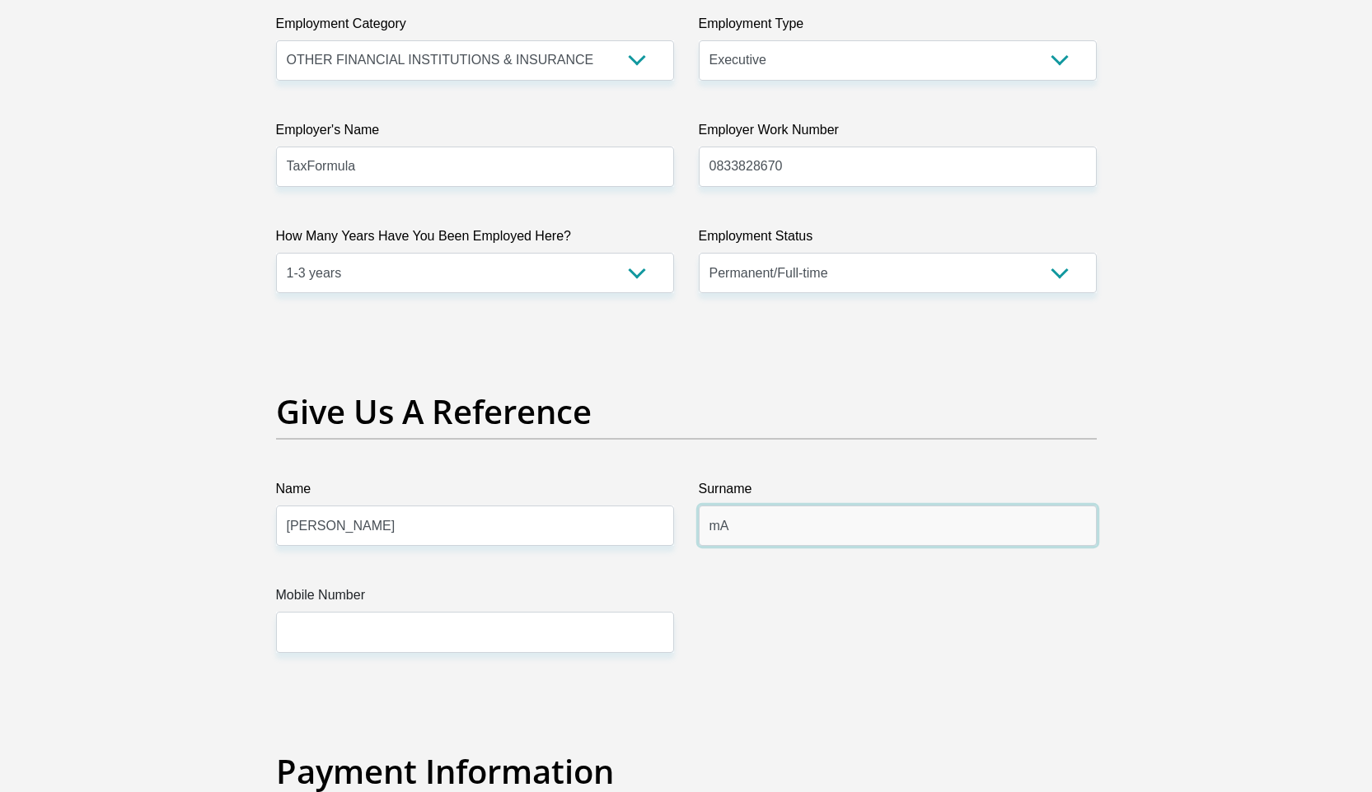
type input "m"
type input "Mawila"
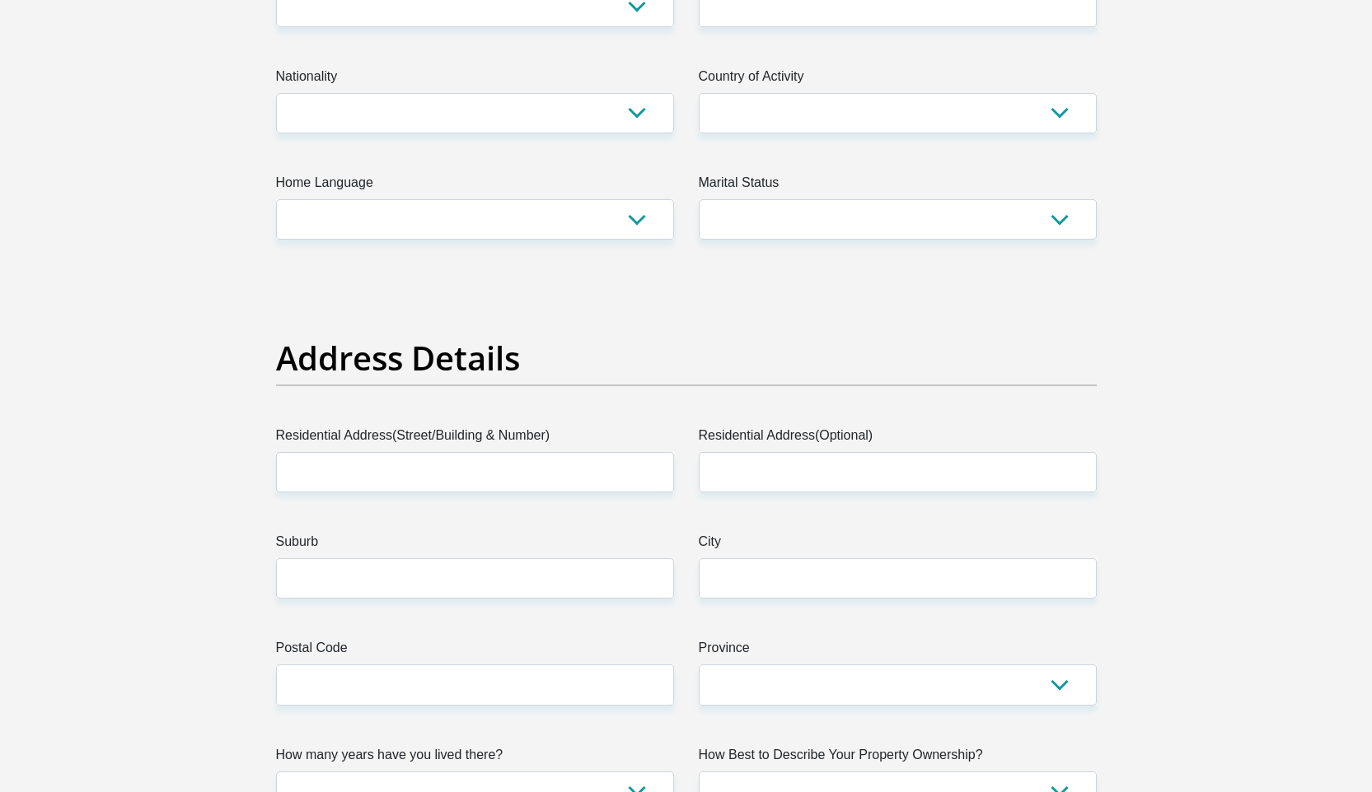
scroll to position [0, 0]
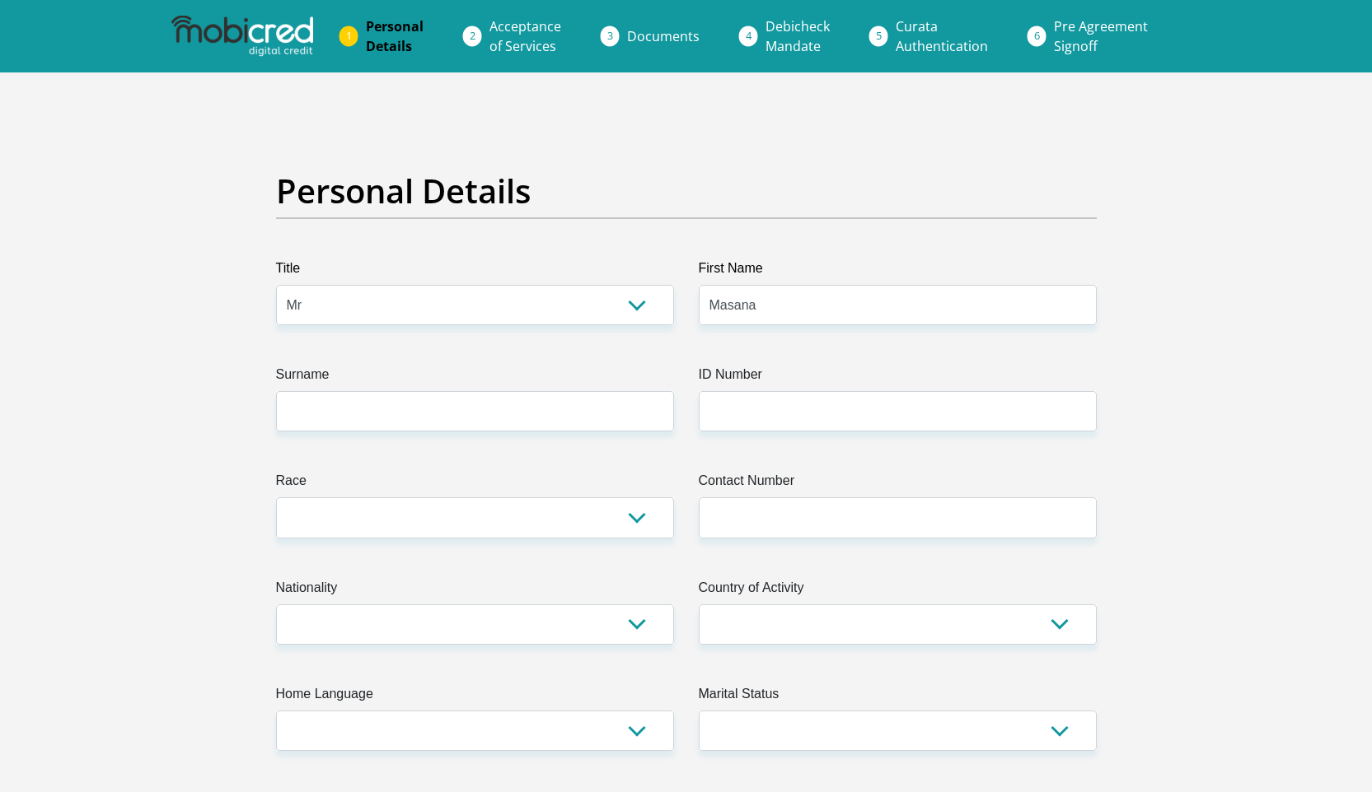
type input "0833828670"
click at [400, 412] on input "Surname" at bounding box center [475, 411] width 398 height 40
type input "Mawila"
click at [740, 410] on input "ID Number" at bounding box center [898, 411] width 398 height 40
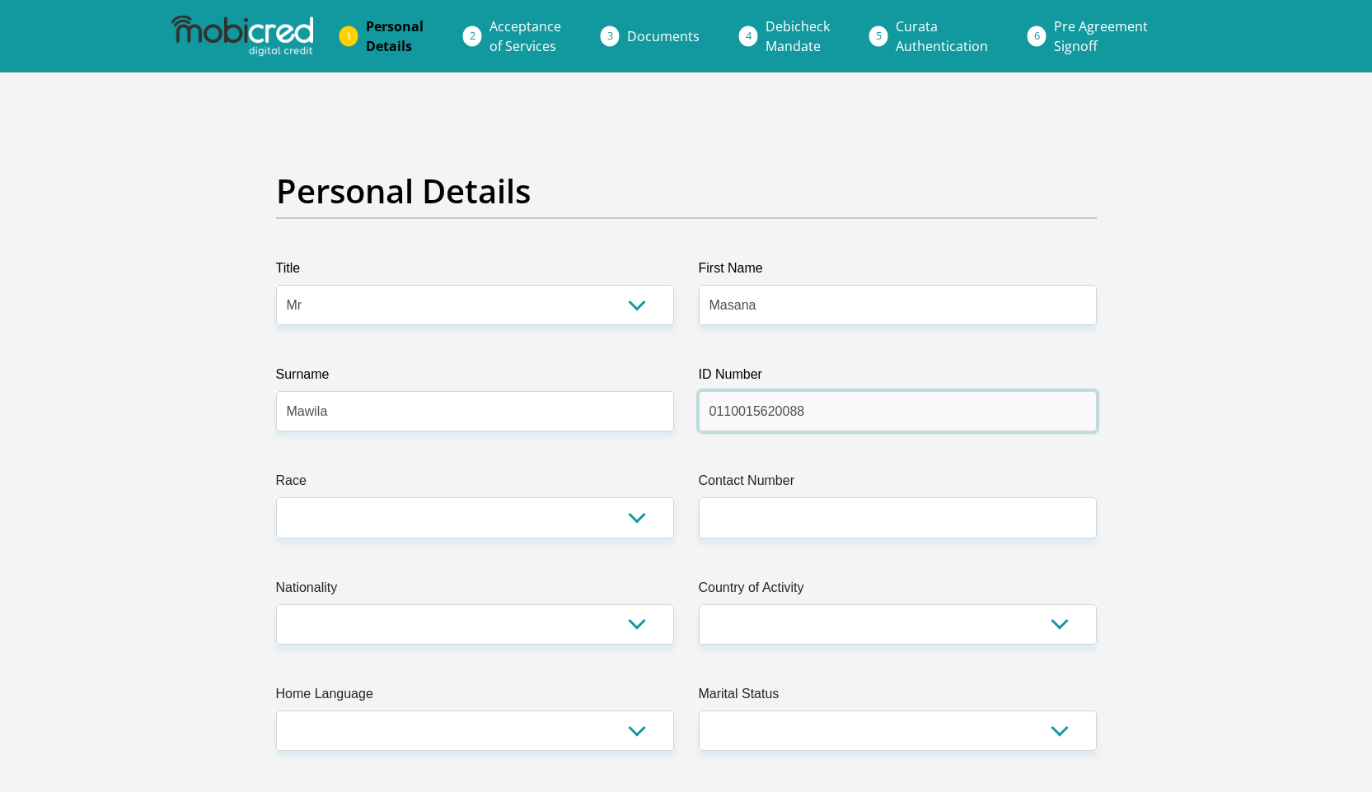
type input "0110015620088"
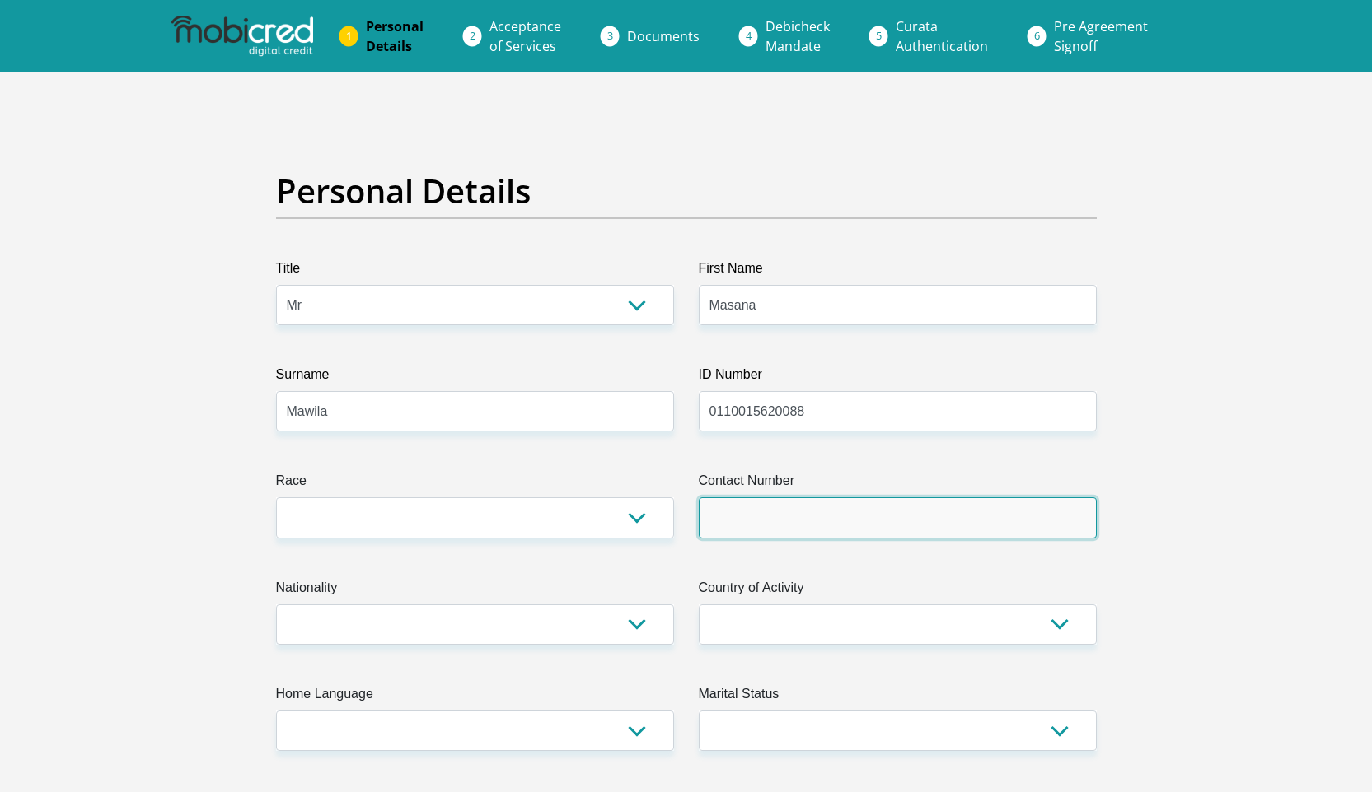
click at [724, 524] on input "Contact Number" at bounding box center [898, 518] width 398 height 40
type input "0714940452"
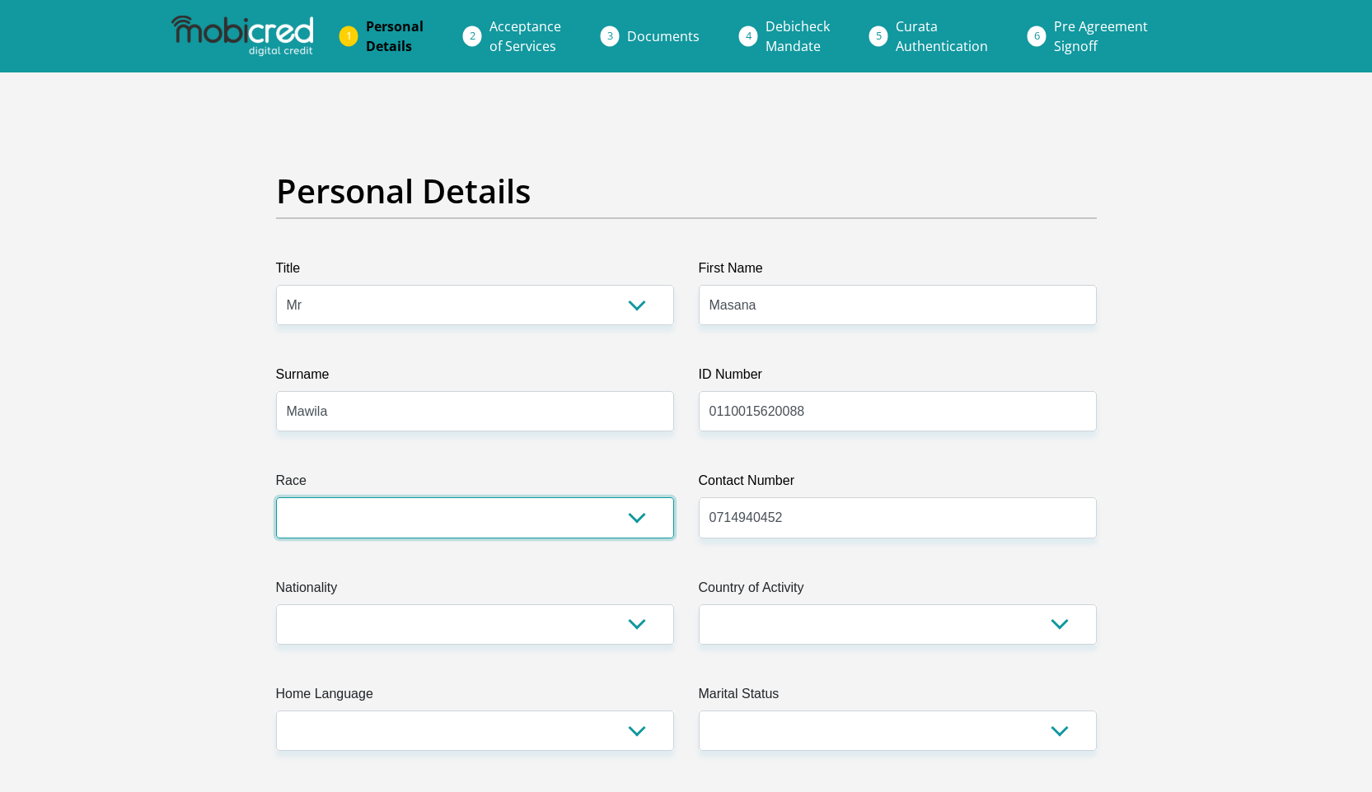
click at [616, 521] on select "Black Coloured Indian White Other" at bounding box center [475, 518] width 398 height 40
select select "1"
click at [276, 498] on select "Black Coloured Indian White Other" at bounding box center [475, 518] width 398 height 40
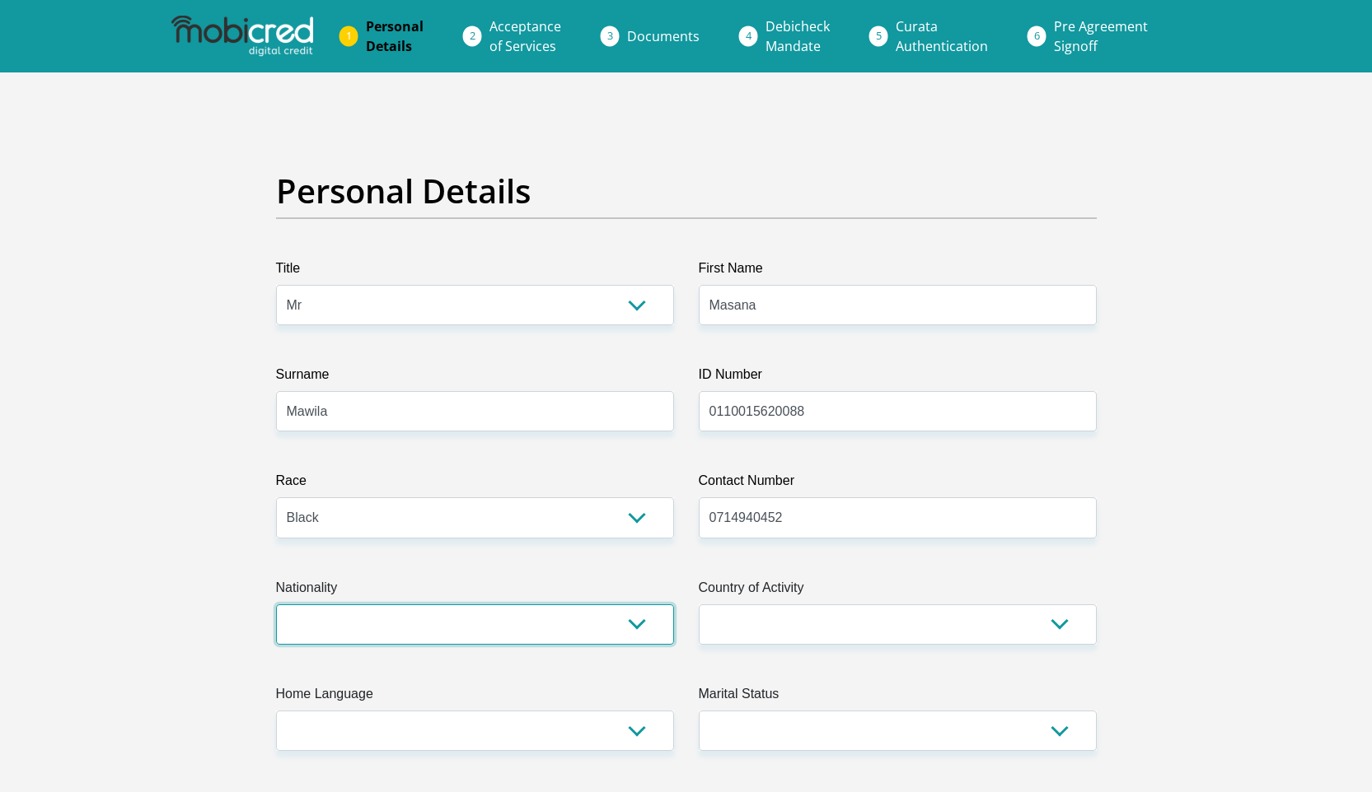
click at [510, 617] on select "South Africa Afghanistan Aland Islands Albania Algeria America Samoa American V…" at bounding box center [475, 625] width 398 height 40
select select "ZAF"
click at [276, 605] on select "South Africa Afghanistan Aland Islands Albania Algeria America Samoa American V…" at bounding box center [475, 625] width 398 height 40
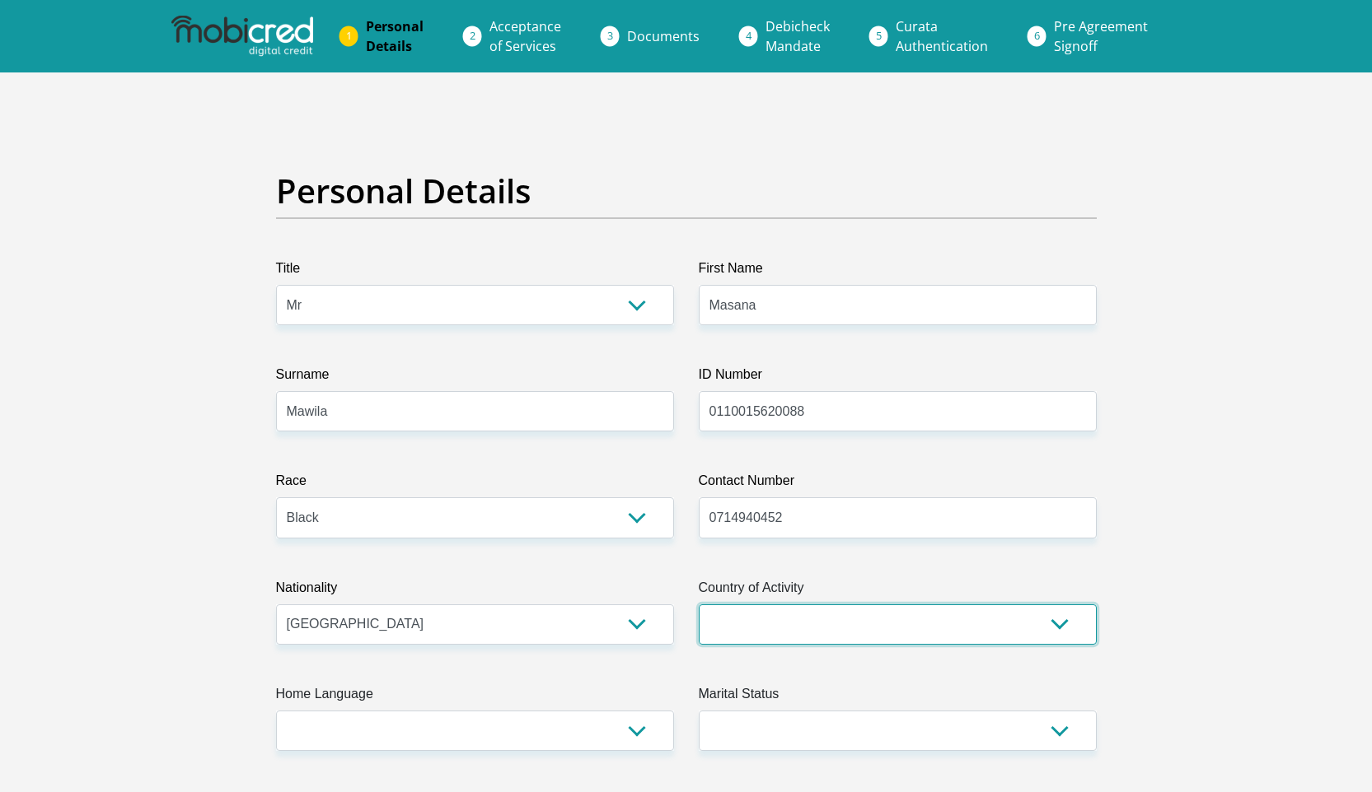
click at [730, 633] on select "South Africa Afghanistan Aland Islands Albania Algeria America Samoa American V…" at bounding box center [898, 625] width 398 height 40
select select "ZAF"
click at [699, 605] on select "South Africa Afghanistan Aland Islands Albania Algeria America Samoa American V…" at bounding box center [898, 625] width 398 height 40
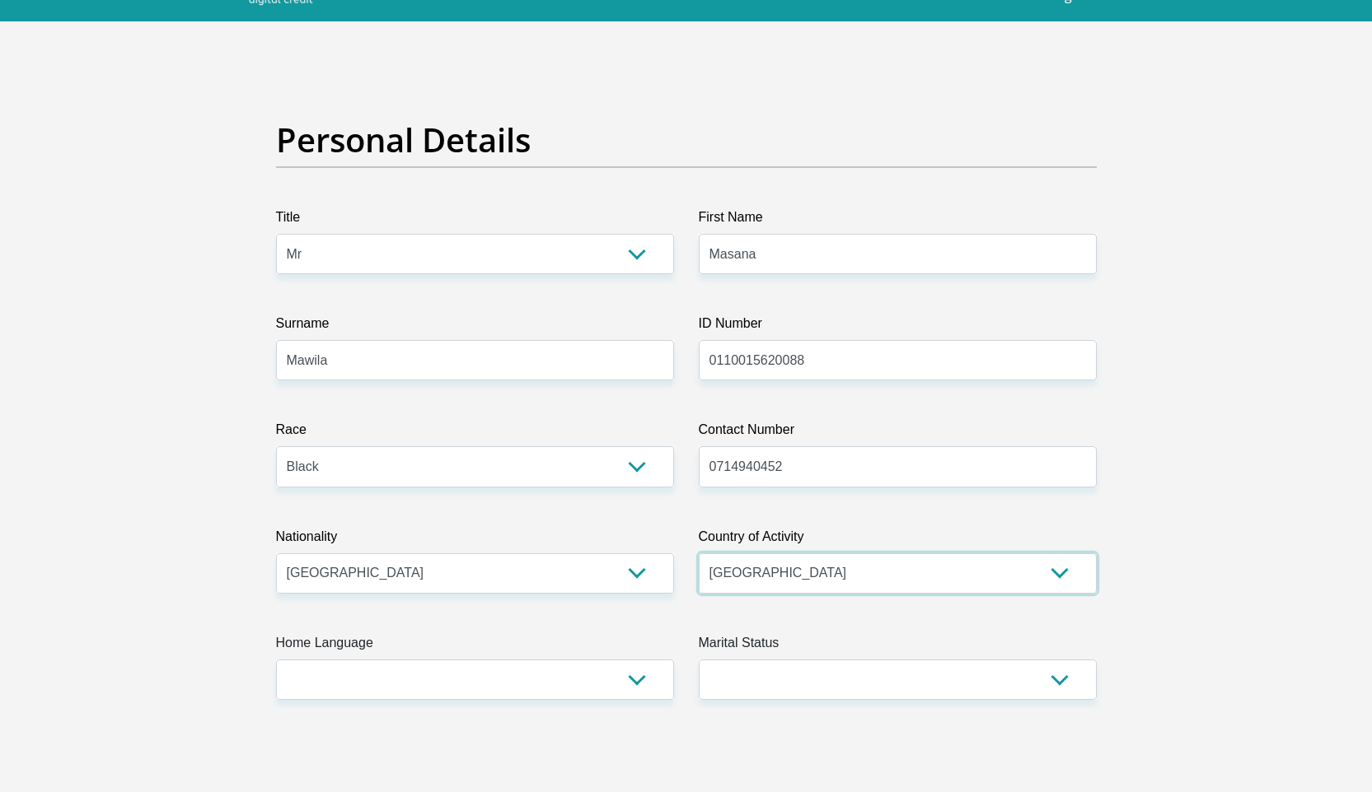
scroll to position [75, 0]
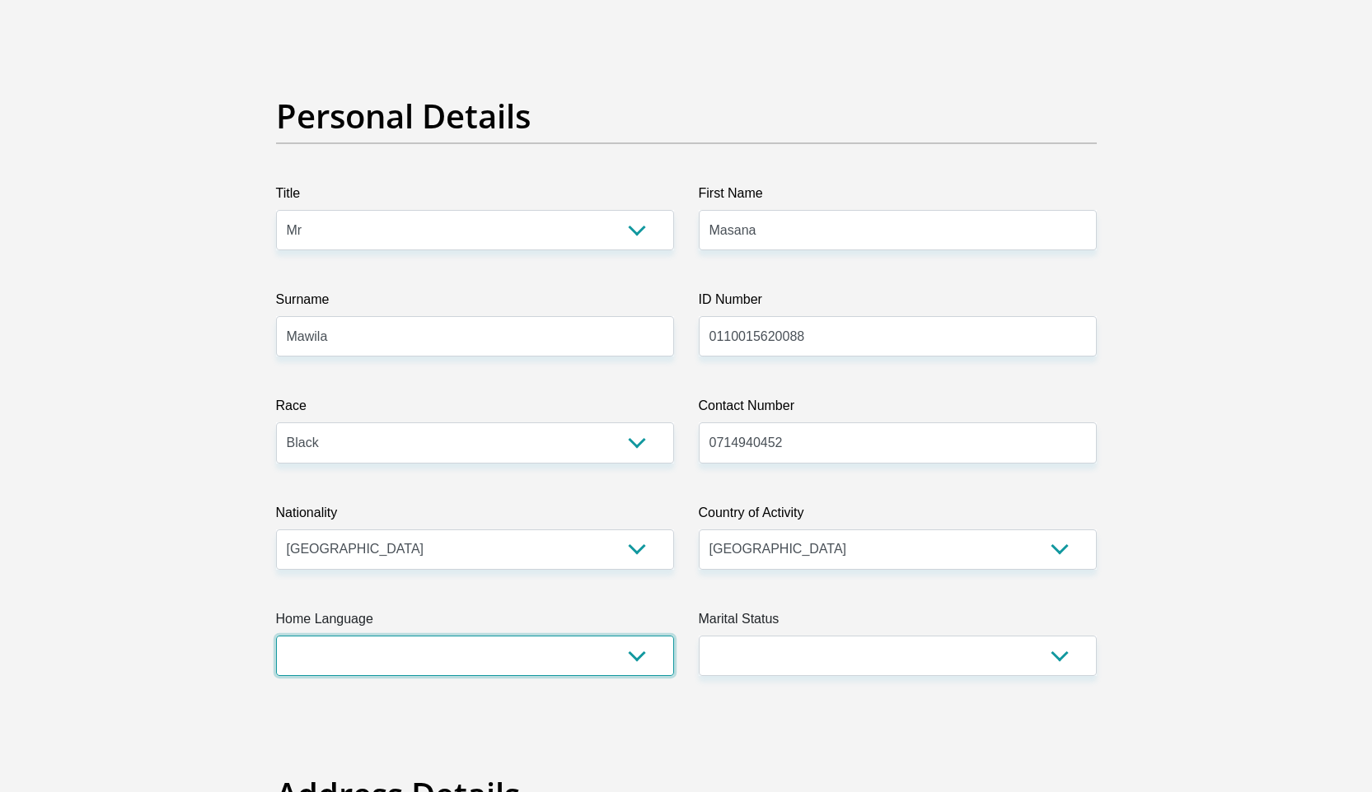
click at [606, 665] on select "Afrikaans English Sepedi South Ndebele Southern Sotho Swati Tsonga Tswana Venda…" at bounding box center [475, 656] width 398 height 40
select select "tso"
click at [276, 636] on select "Afrikaans English Sepedi South Ndebele Southern Sotho Swati Tsonga Tswana Venda…" at bounding box center [475, 656] width 398 height 40
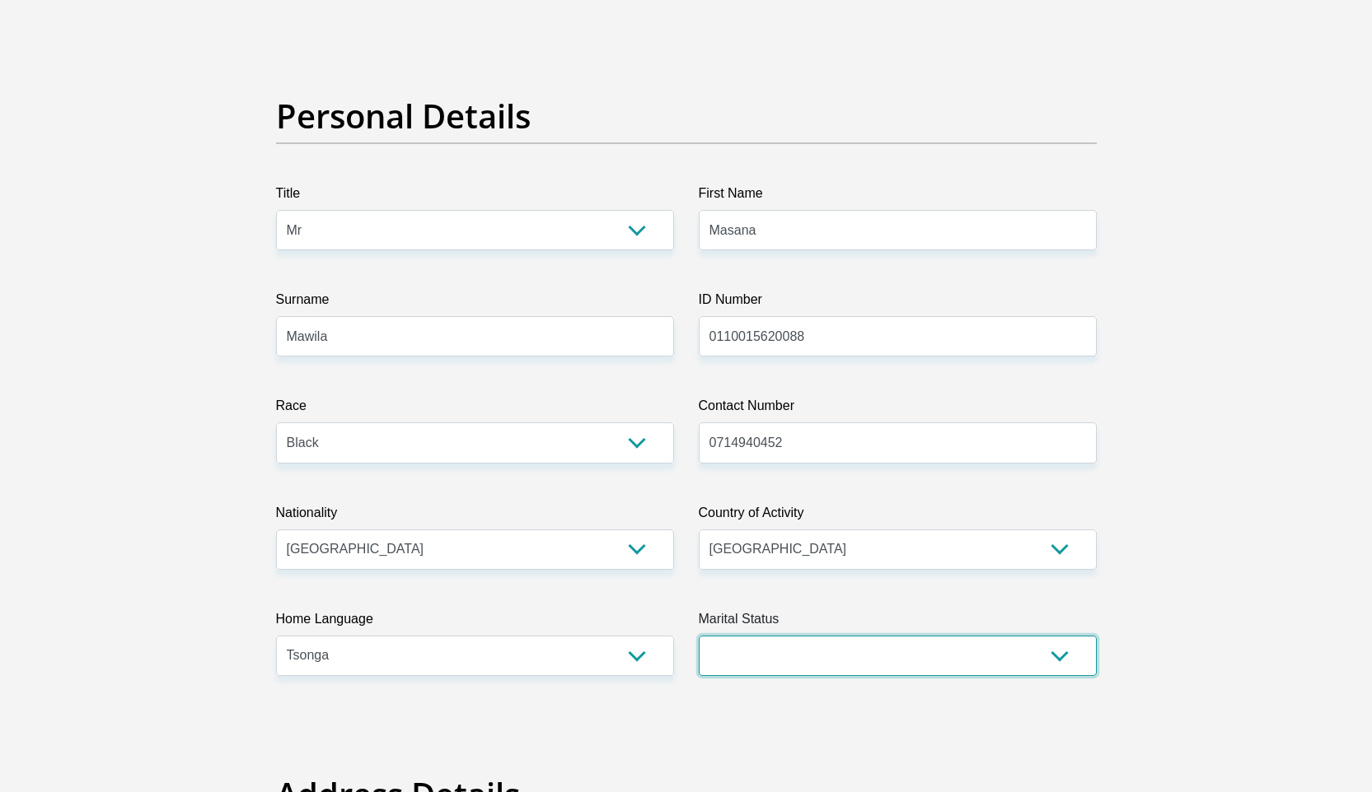
click at [775, 660] on select "Married ANC Single Divorced Widowed Married COP or Customary Law" at bounding box center [898, 656] width 398 height 40
select select "2"
click at [699, 636] on select "Married ANC Single Divorced Widowed Married COP or Customary Law" at bounding box center [898, 656] width 398 height 40
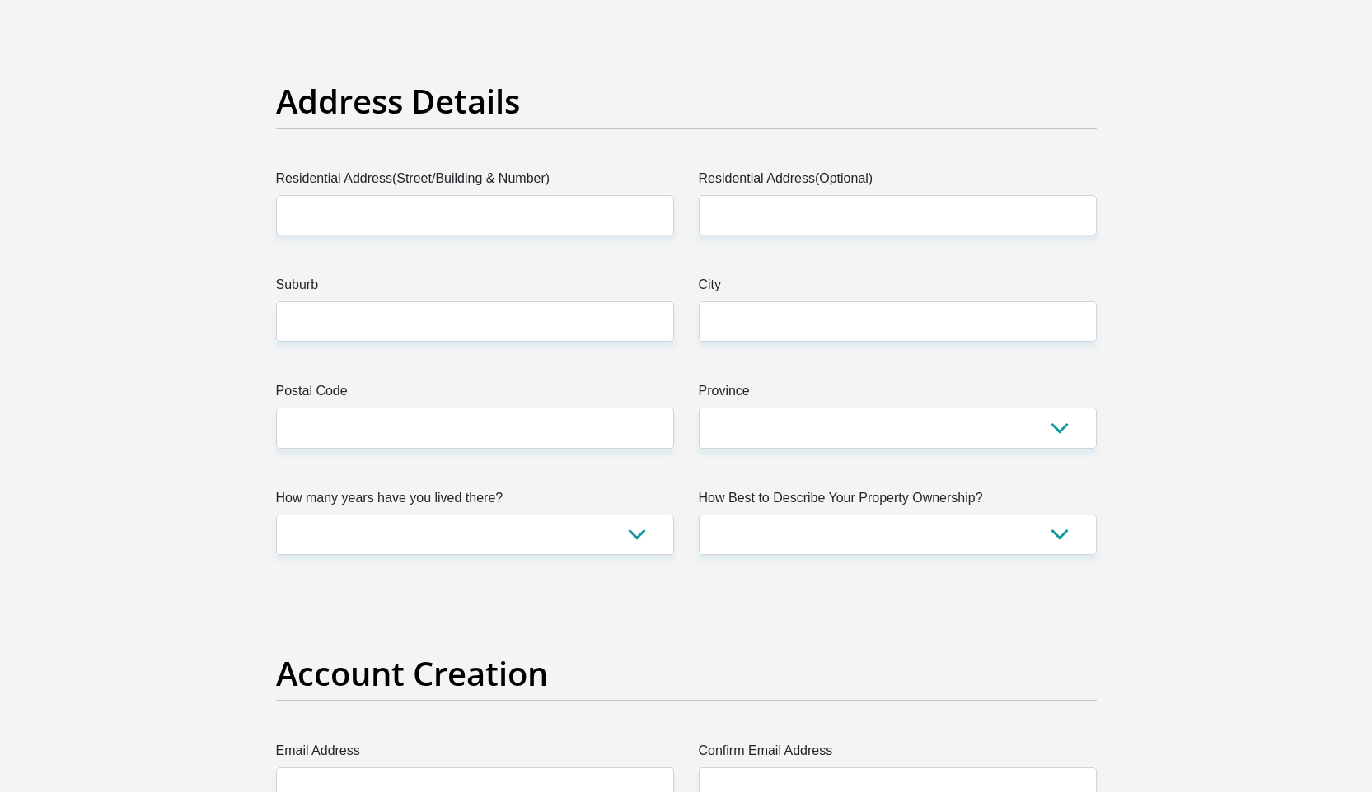
scroll to position [778, 0]
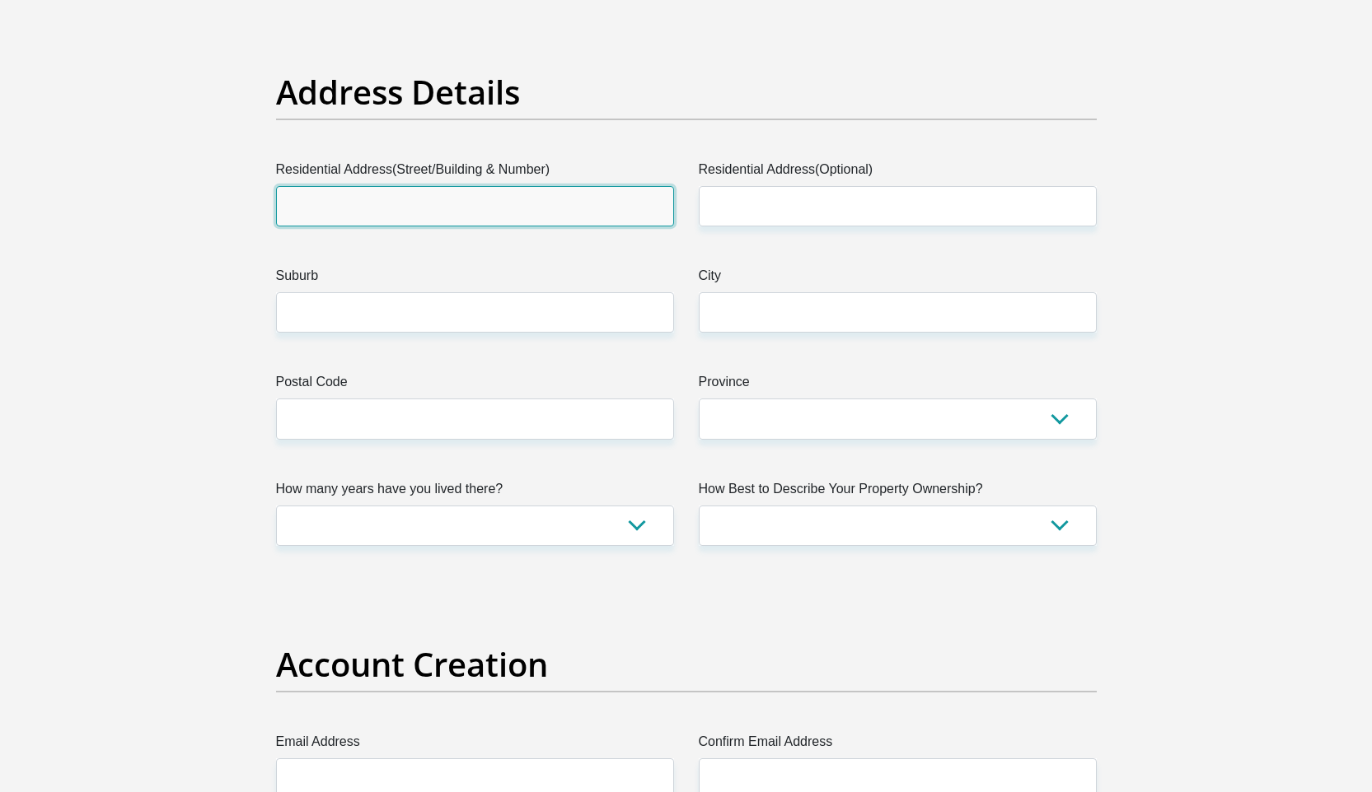
click at [341, 214] on input "Residential Address(Street/Building & Number)" at bounding box center [475, 206] width 398 height 40
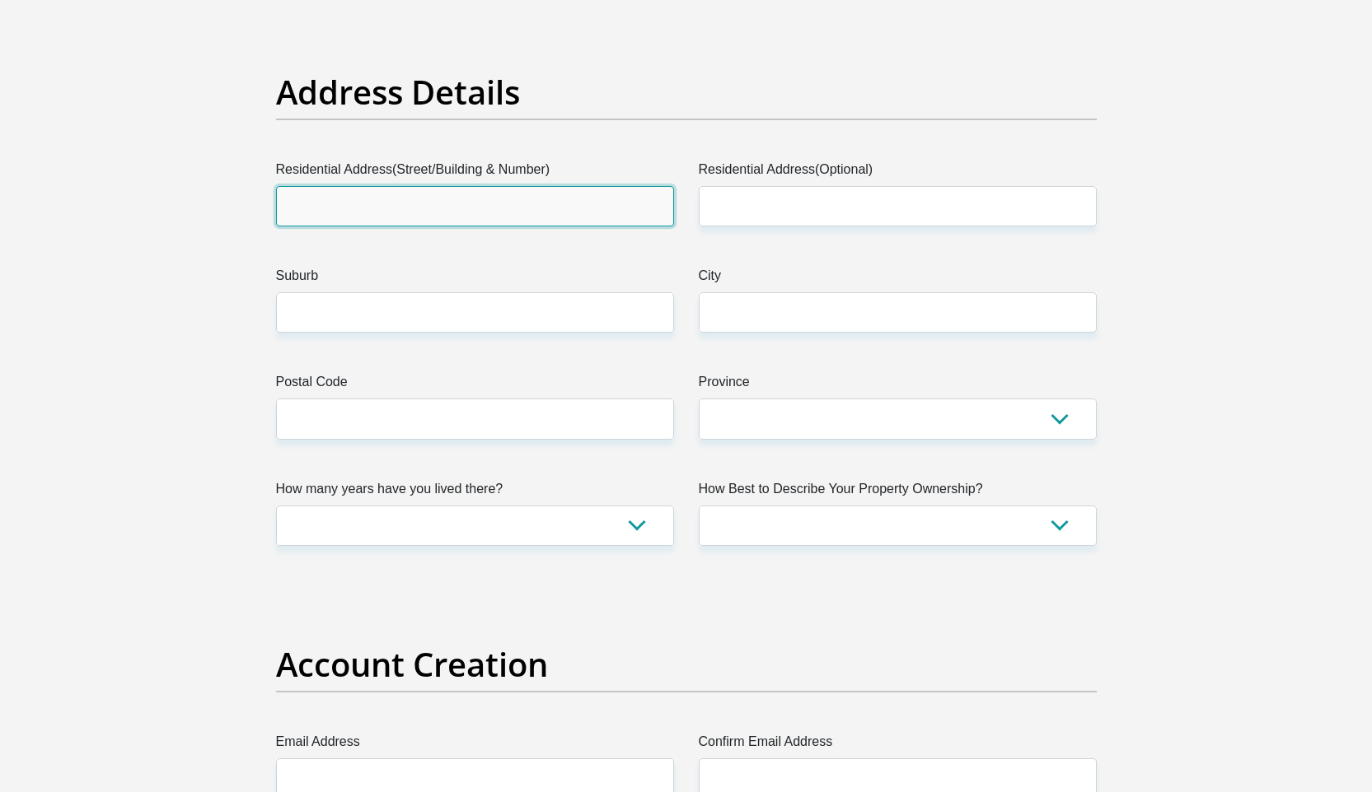
click at [323, 214] on input "Residential Address(Street/Building & Number)" at bounding box center [475, 206] width 398 height 40
type input "Eastwood Park"
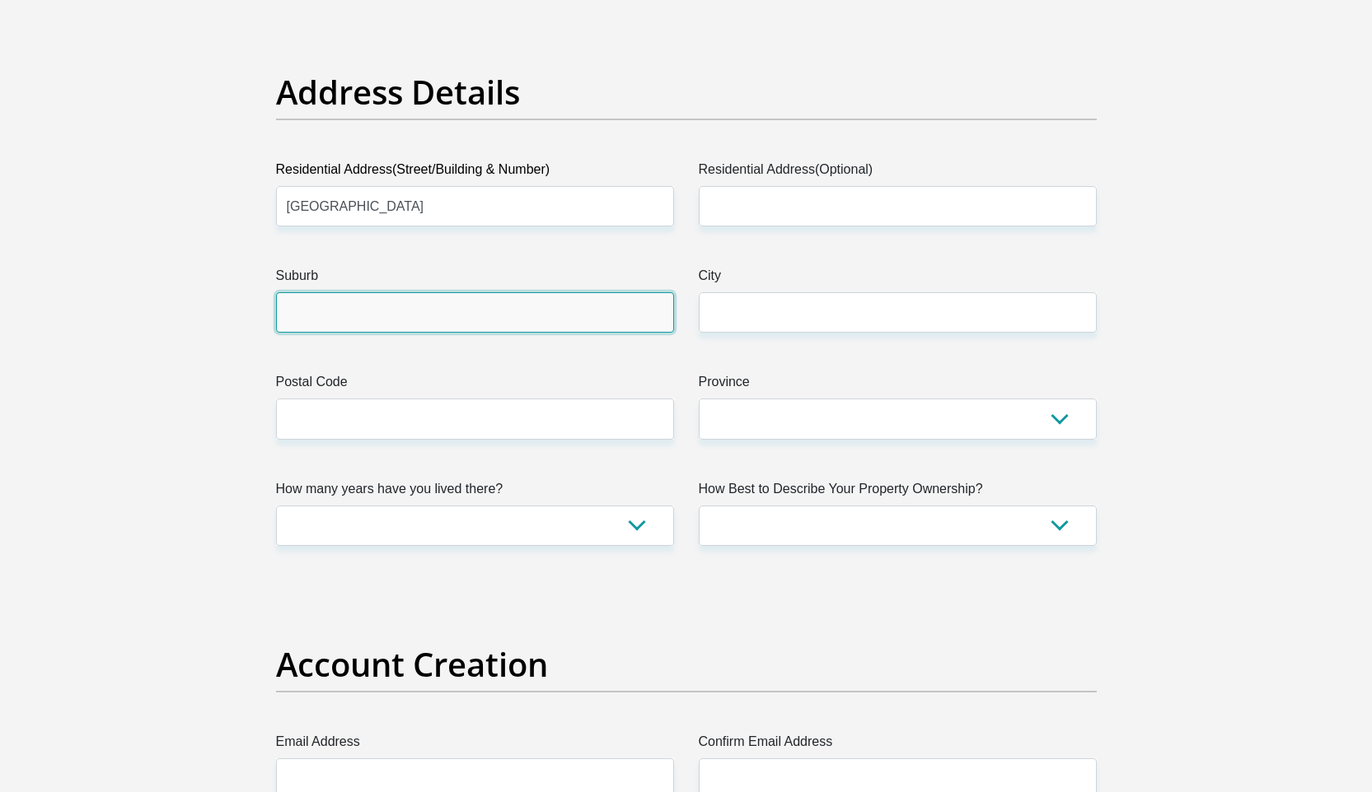
click at [334, 318] on input "Suburb" at bounding box center [475, 312] width 398 height 40
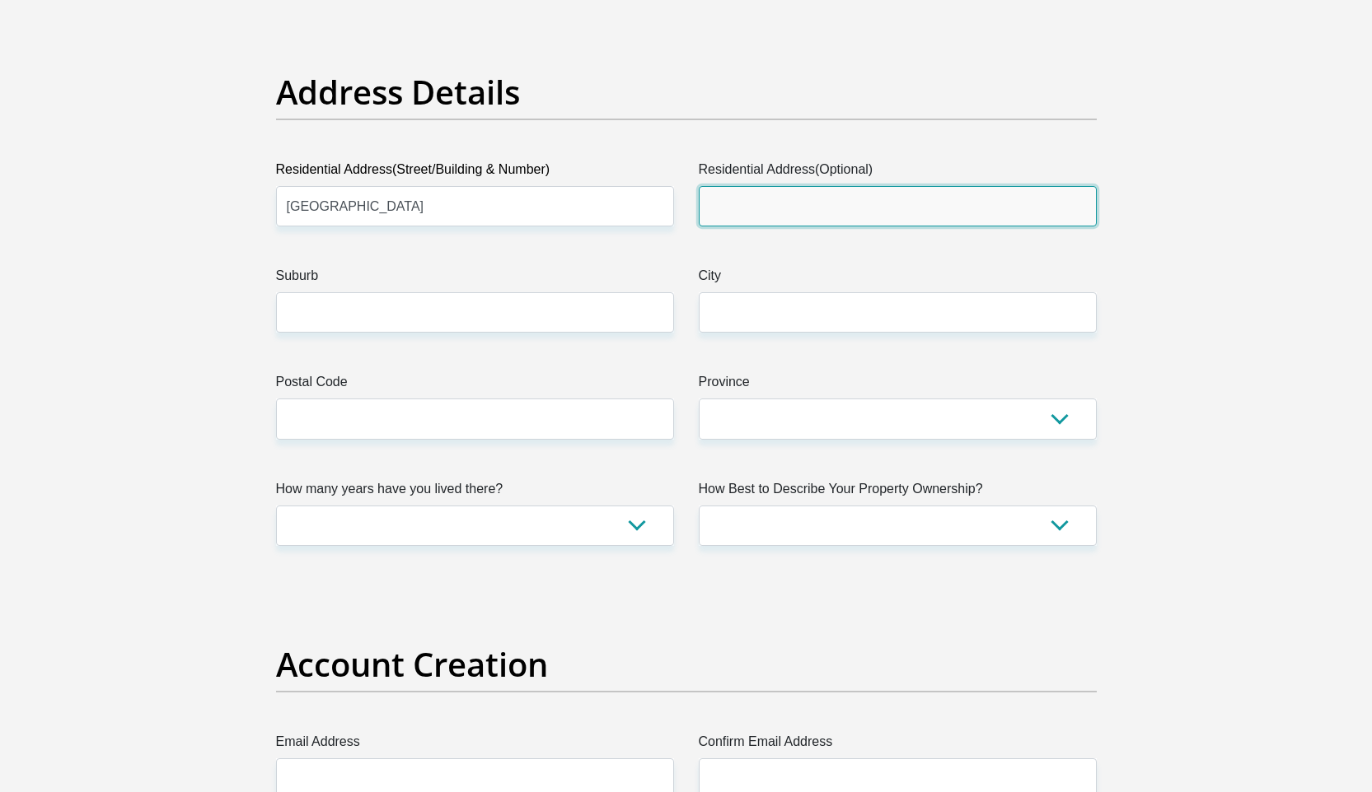
click at [769, 193] on input "Residential Address(Optional)" at bounding box center [898, 206] width 398 height 40
type input "House 10"
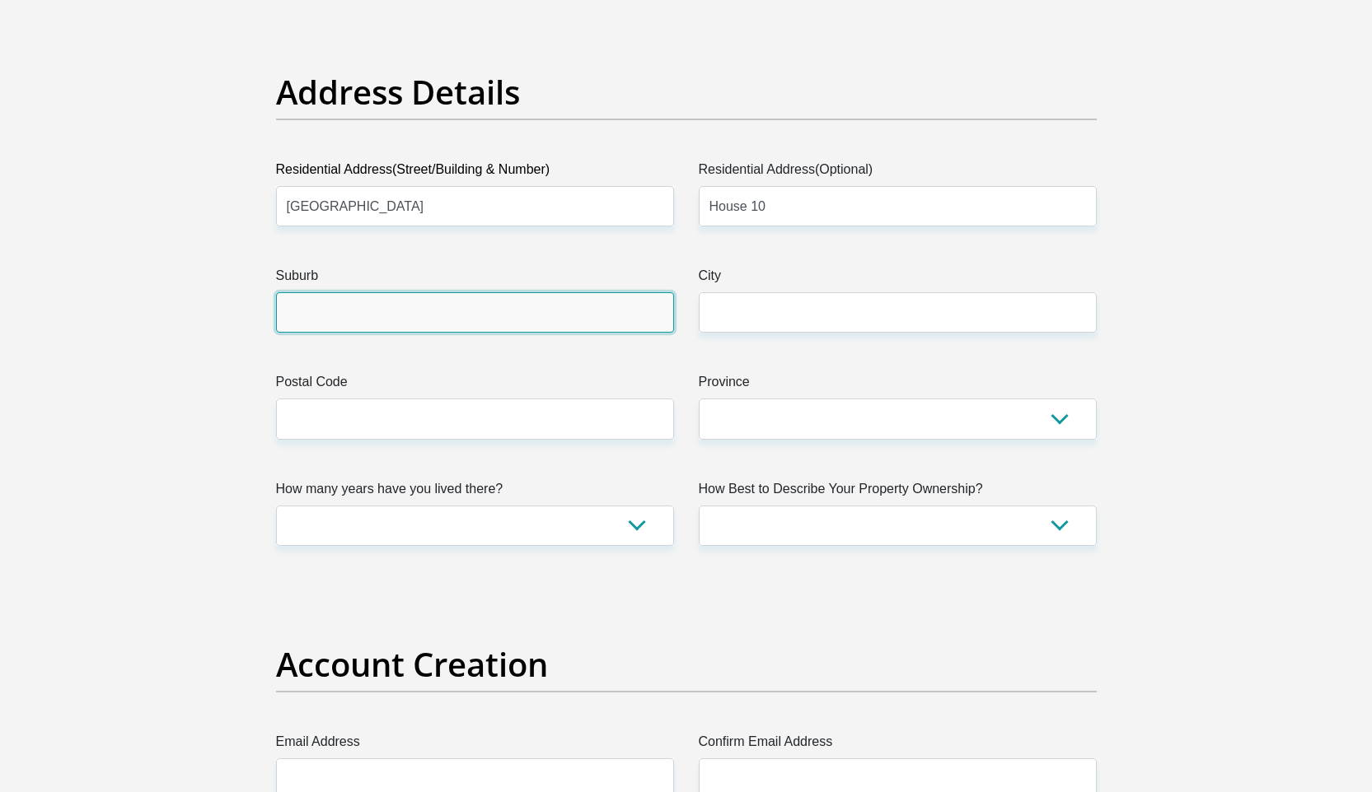
click at [348, 316] on input "Suburb" at bounding box center [475, 312] width 398 height 40
type input "Magalieskruin"
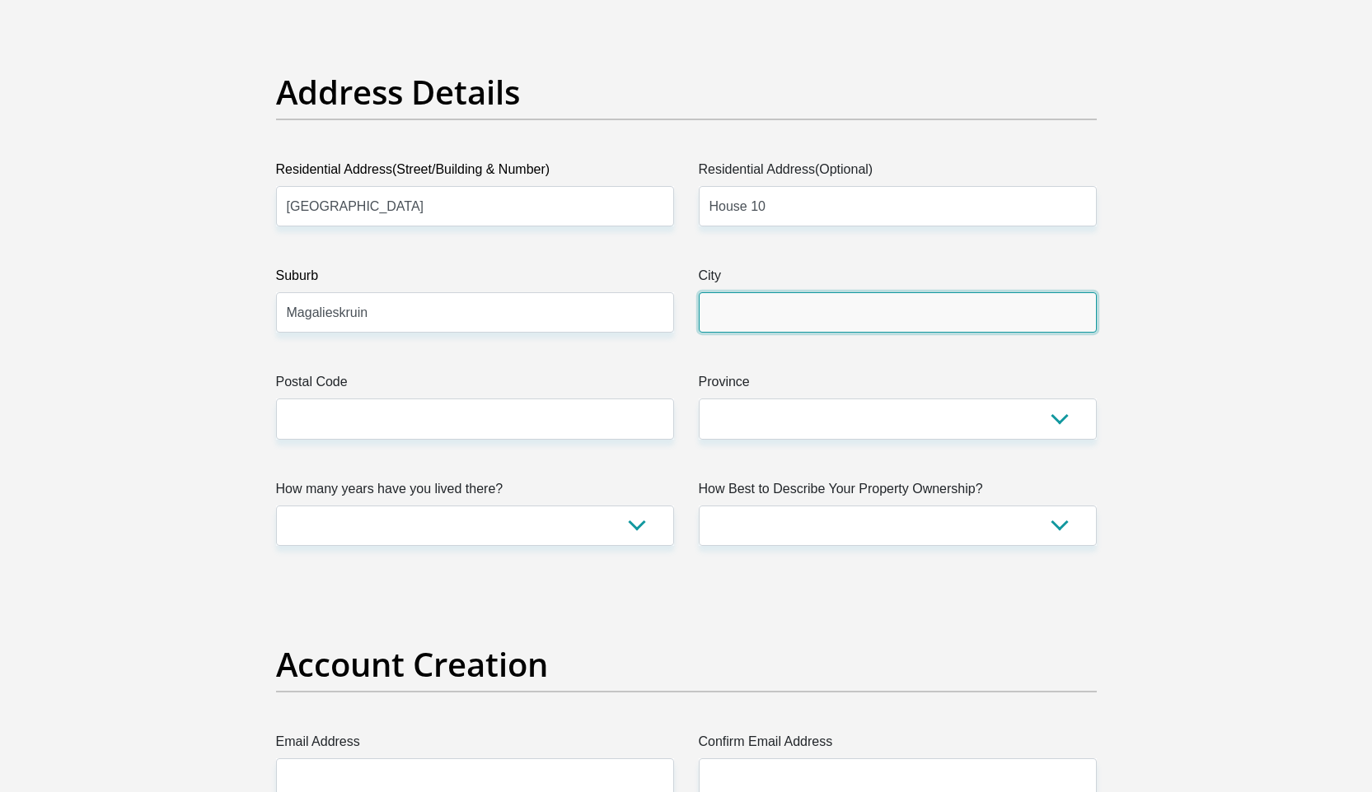
click at [720, 301] on input "City" at bounding box center [898, 312] width 398 height 40
type input "Pretoria"
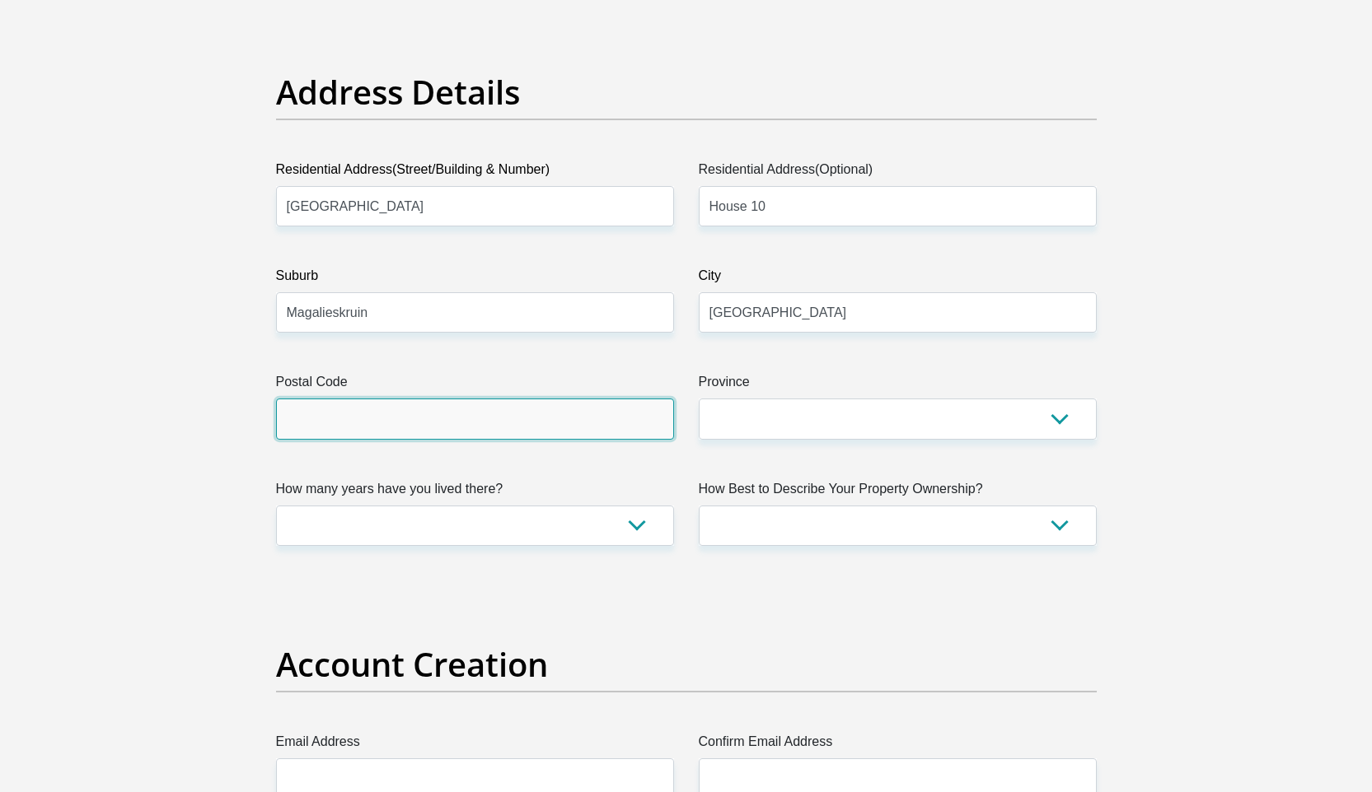
click at [437, 406] on input "Postal Code" at bounding box center [475, 419] width 398 height 40
type input "0157"
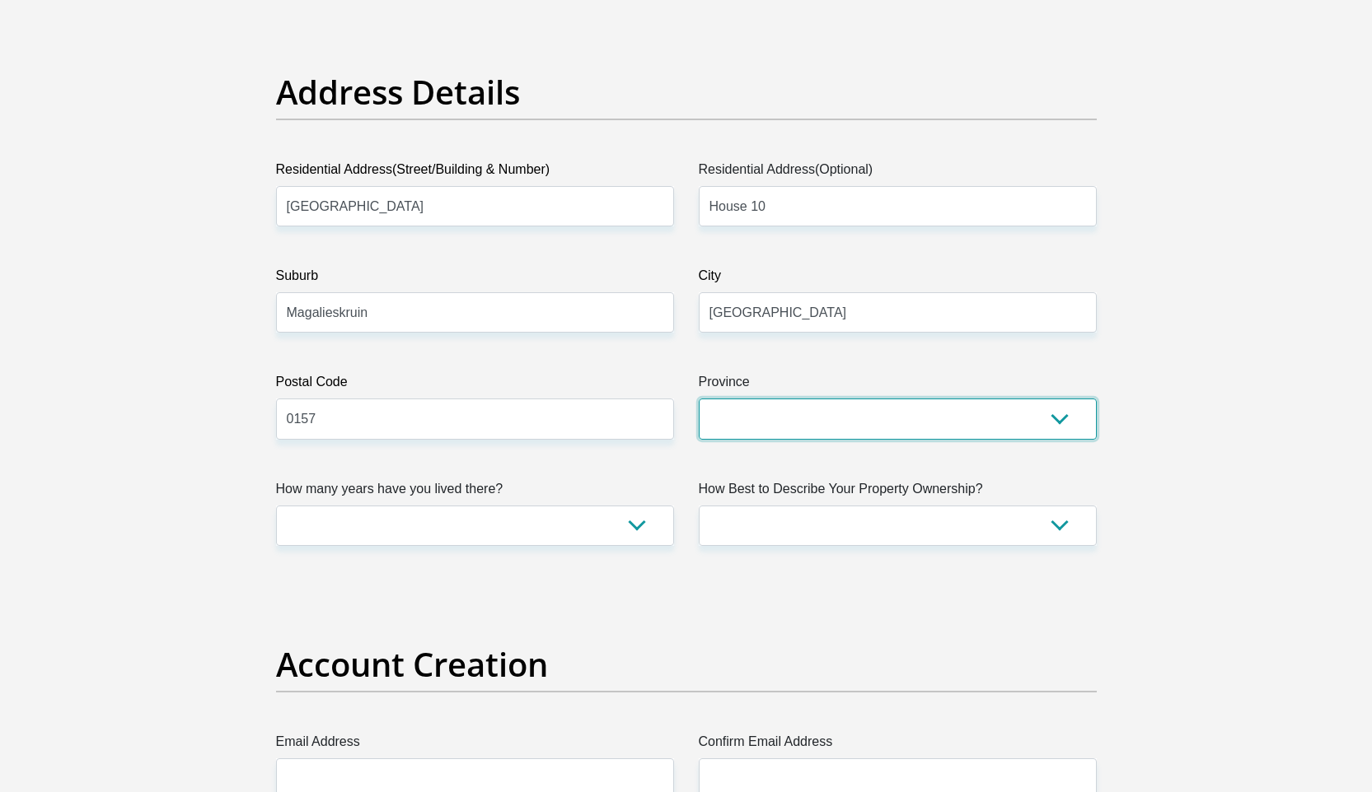
click at [747, 423] on select "Eastern Cape Free State Gauteng KwaZulu-Natal Limpopo Mpumalanga Northern Cape …" at bounding box center [898, 419] width 398 height 40
select select "Gauteng"
click at [699, 399] on select "Eastern Cape Free State Gauteng KwaZulu-Natal Limpopo Mpumalanga Northern Cape …" at bounding box center [898, 419] width 398 height 40
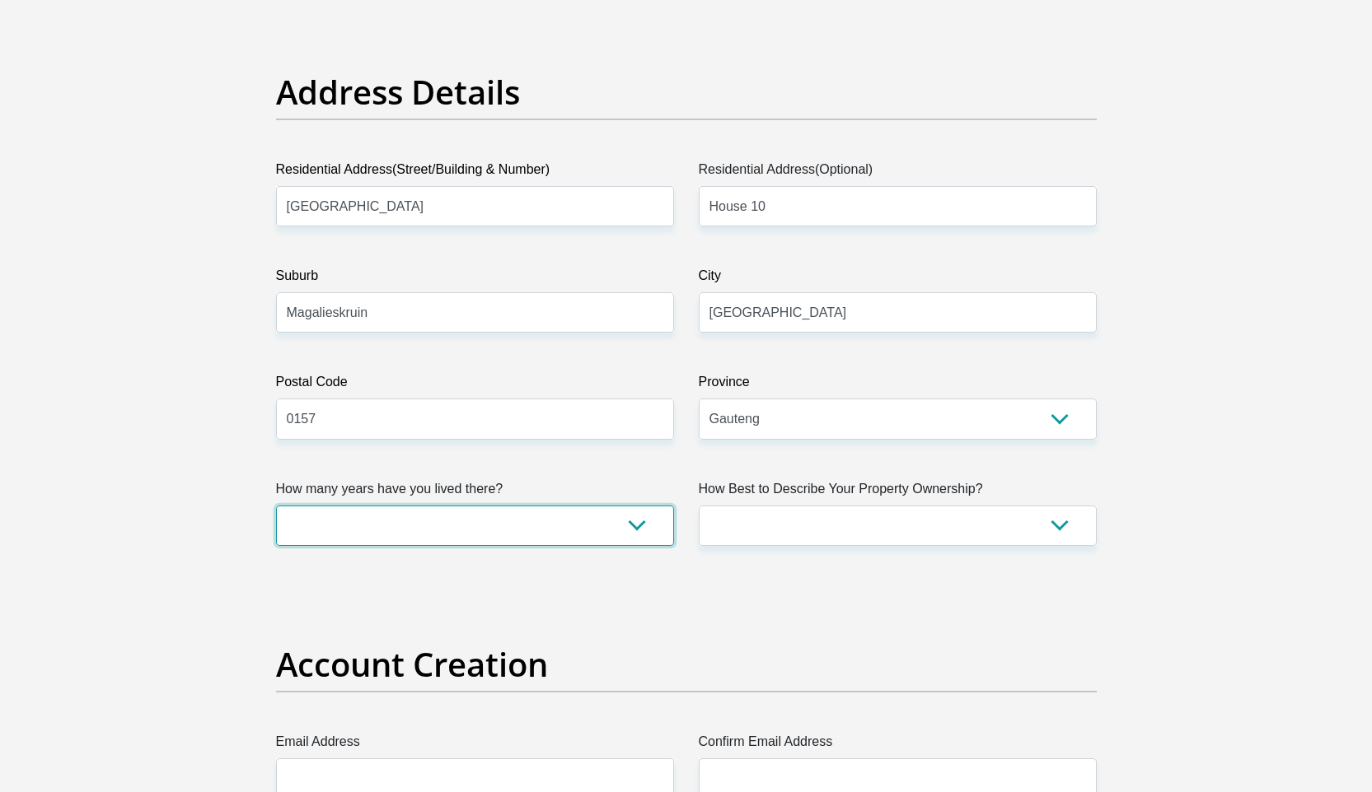
click at [382, 519] on select "less than 1 year 1-3 years 3-5 years 5+ years" at bounding box center [475, 526] width 398 height 40
select select "2"
click at [276, 506] on select "less than 1 year 1-3 years 3-5 years 5+ years" at bounding box center [475, 526] width 398 height 40
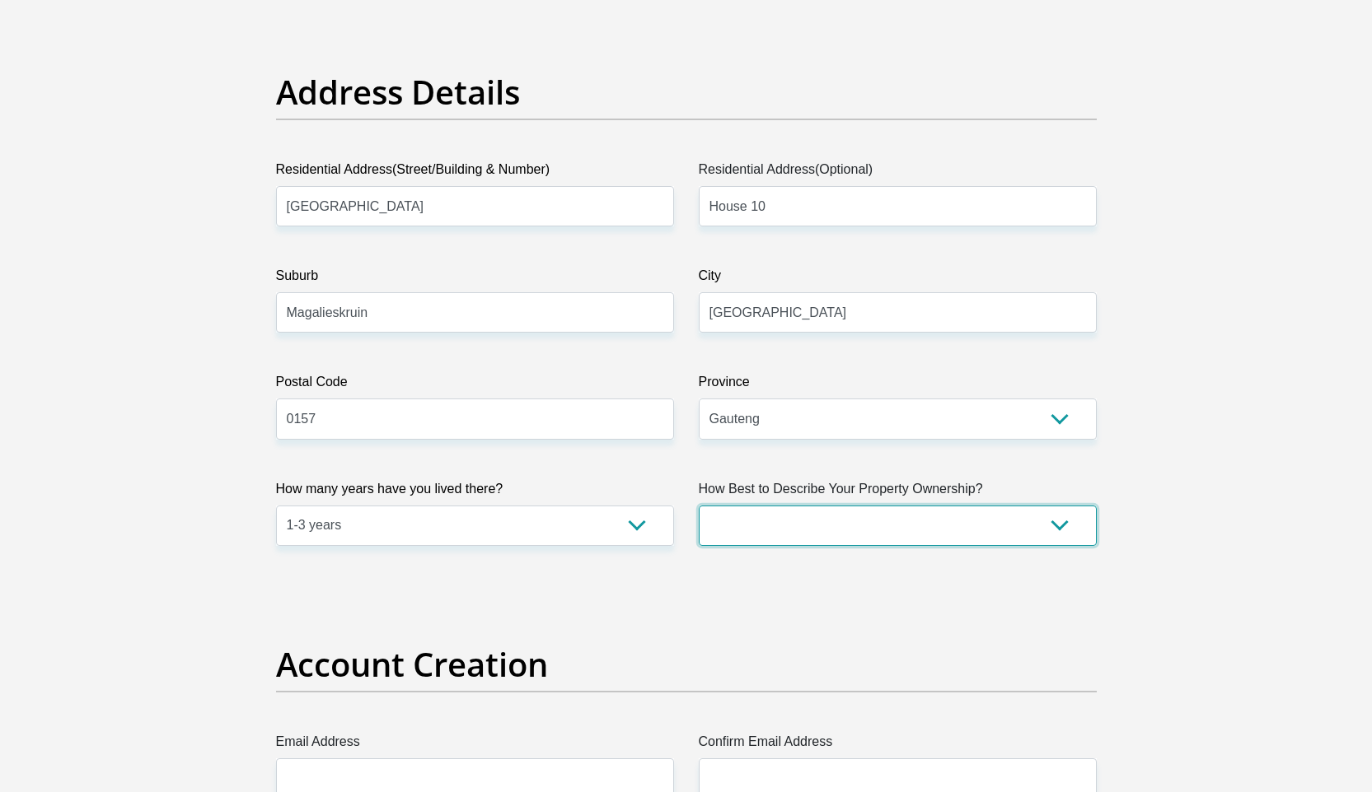
click at [837, 527] on select "Owned Rented Family Owned Company Dwelling" at bounding box center [898, 526] width 398 height 40
select select "parents"
click at [699, 506] on select "Owned Rented Family Owned Company Dwelling" at bounding box center [898, 526] width 398 height 40
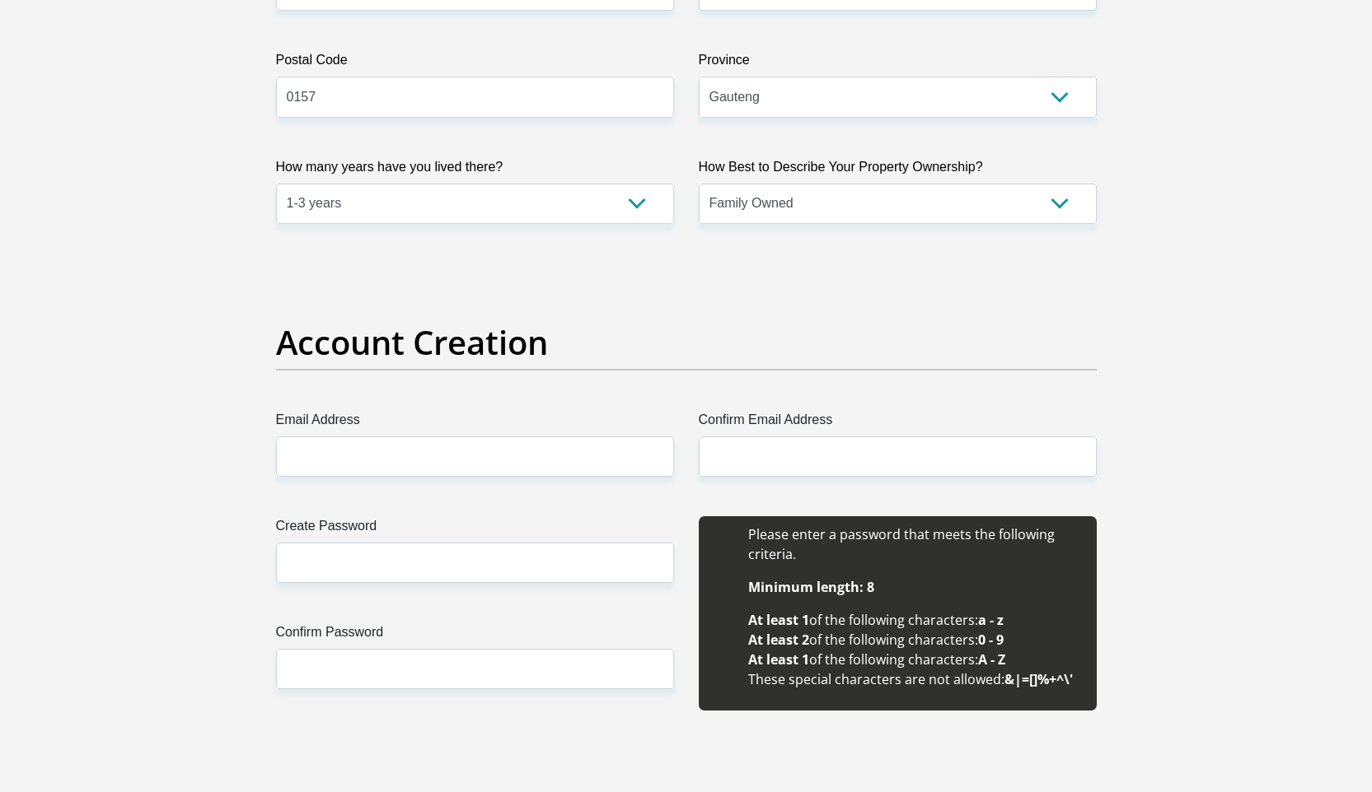
scroll to position [1111, 0]
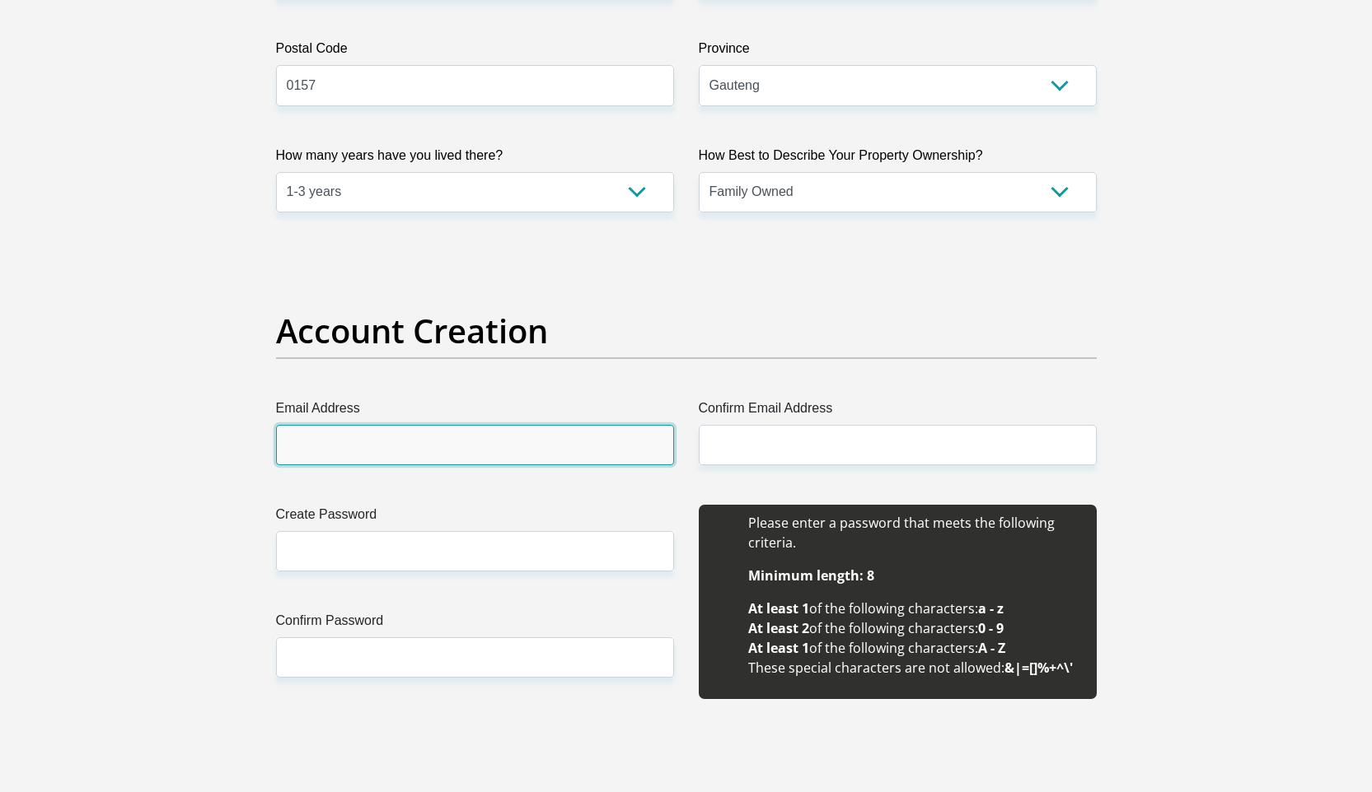
click at [395, 460] on input "Email Address" at bounding box center [475, 445] width 398 height 40
type input "a"
type input "mawila@icloud.com"
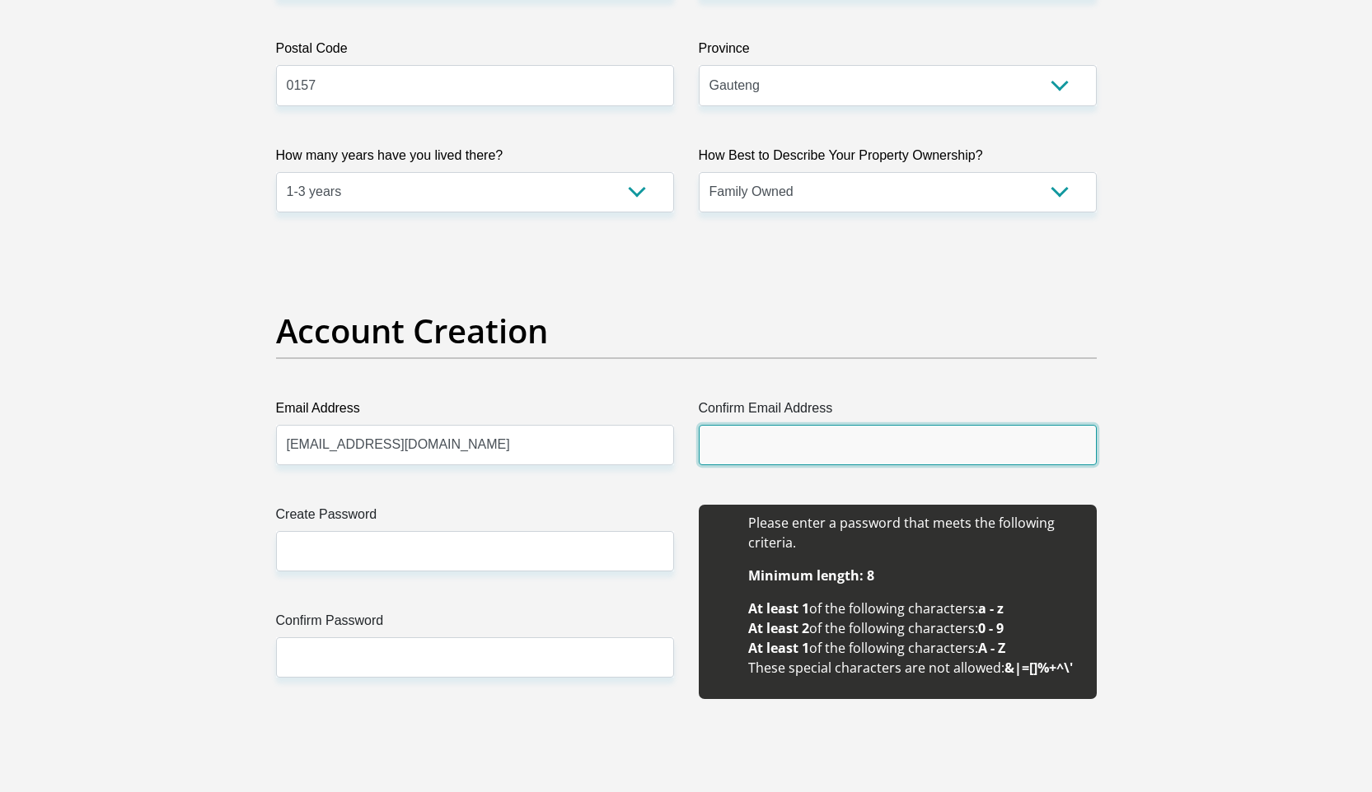
click at [768, 433] on input "Confirm Email Address" at bounding box center [898, 445] width 398 height 40
type input "mawila@icloud.com"
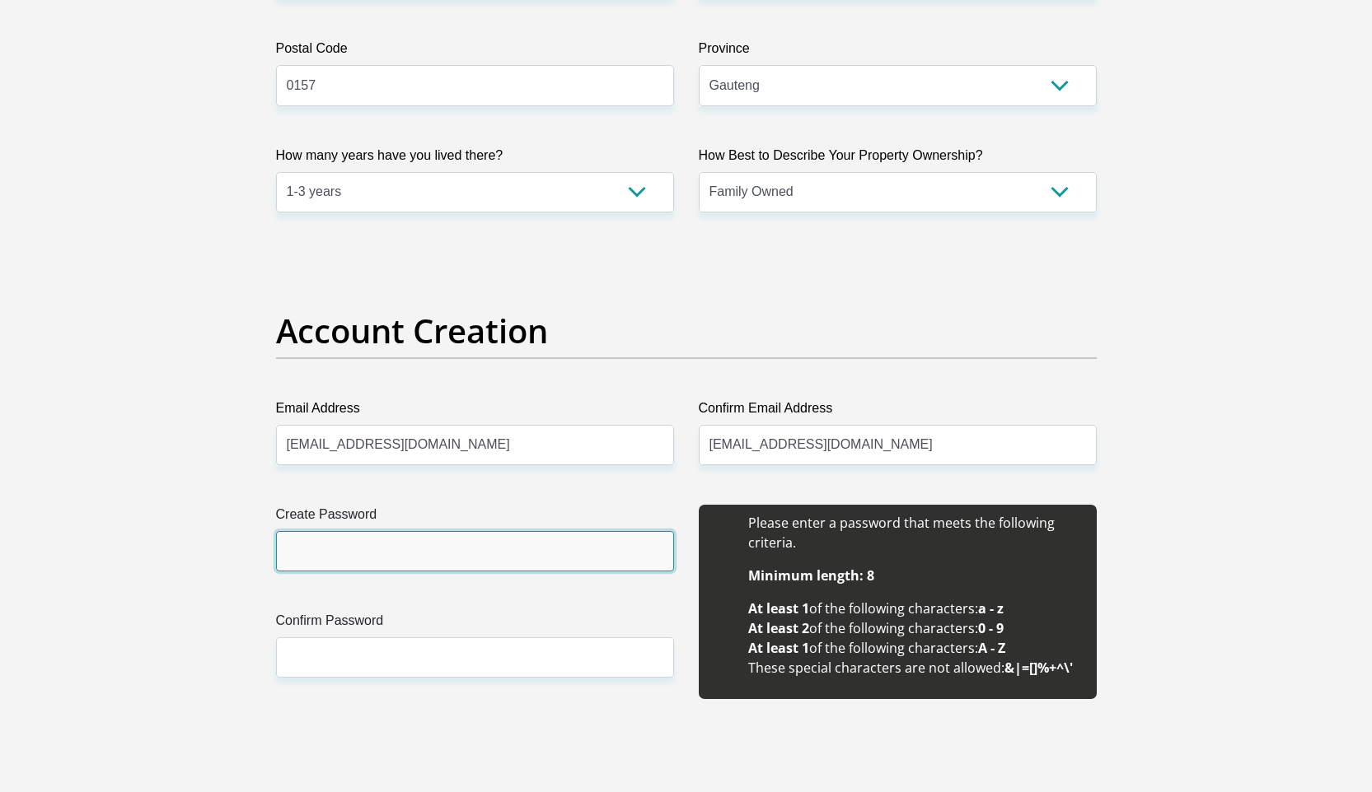
click at [387, 552] on input "Create Password" at bounding box center [475, 551] width 398 height 40
type input "PfumiHiti32!"
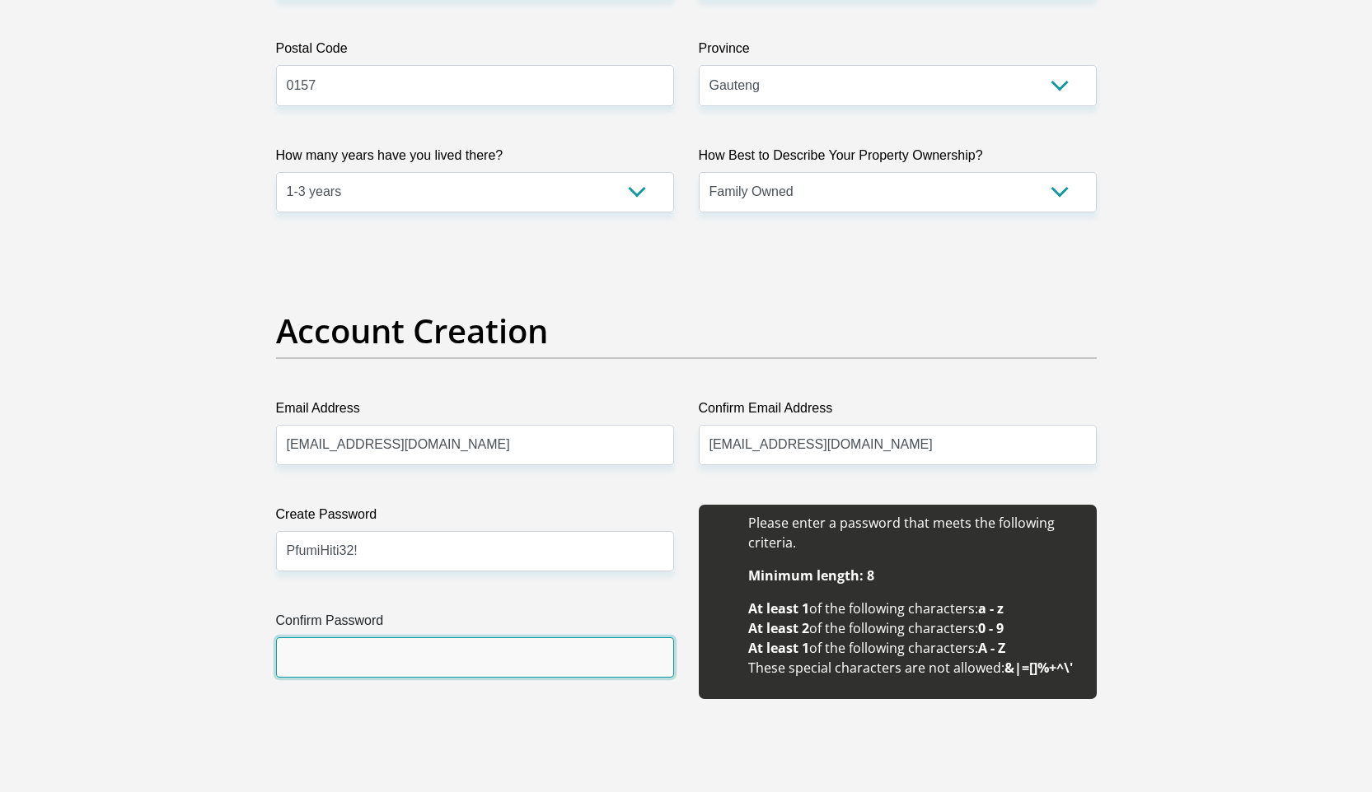
click at [391, 645] on input "Confirm Password" at bounding box center [475, 658] width 398 height 40
type input "PfumiHiti32!"
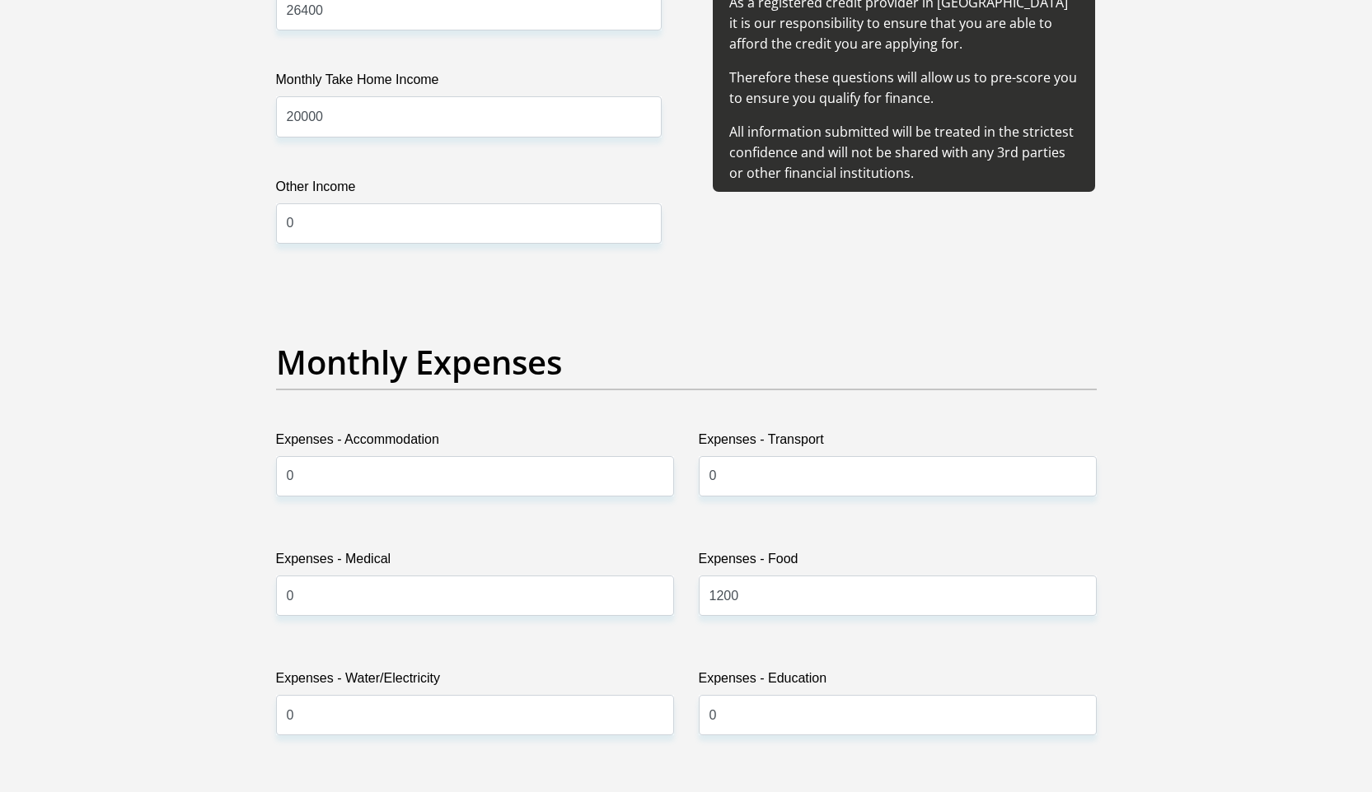
scroll to position [2067, 0]
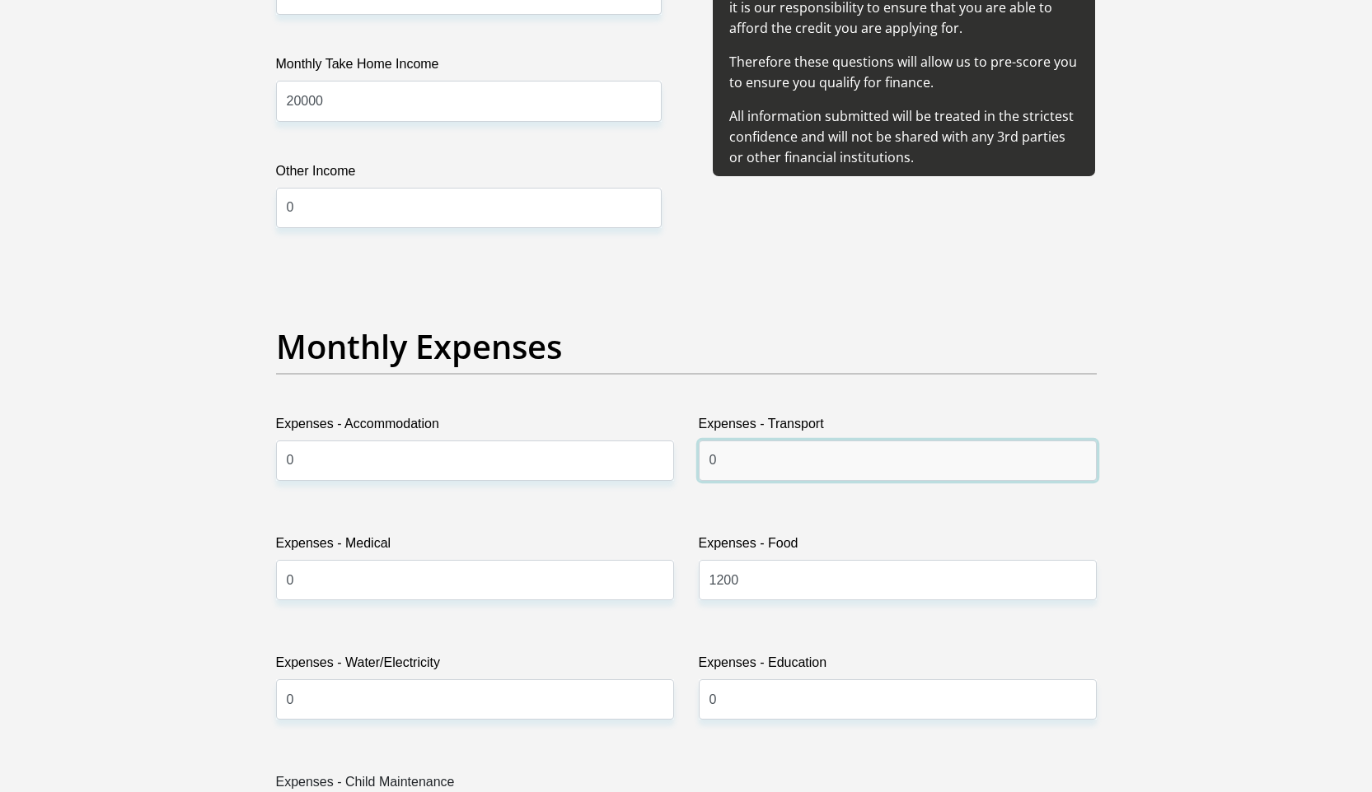
click at [727, 455] on input "0" at bounding box center [898, 461] width 398 height 40
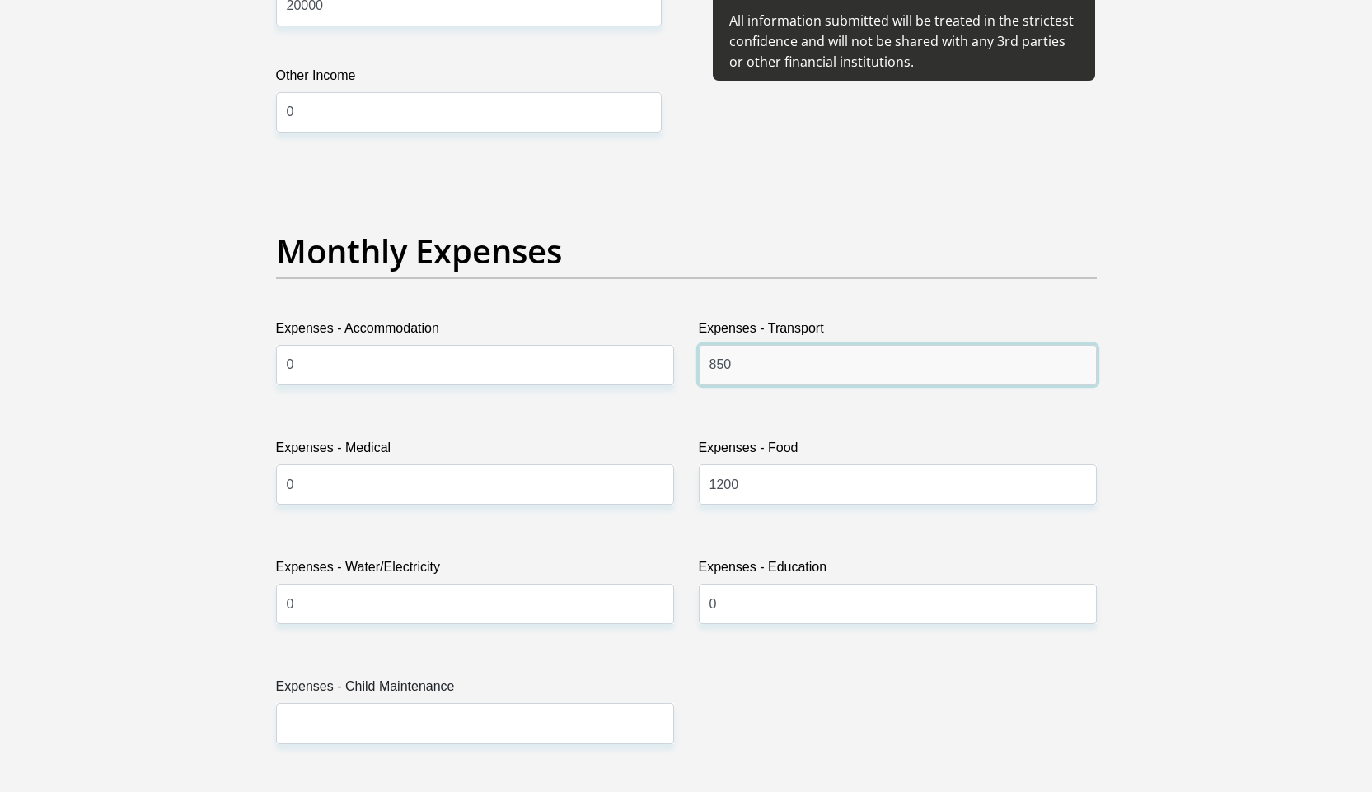
scroll to position [2164, 0]
type input "850"
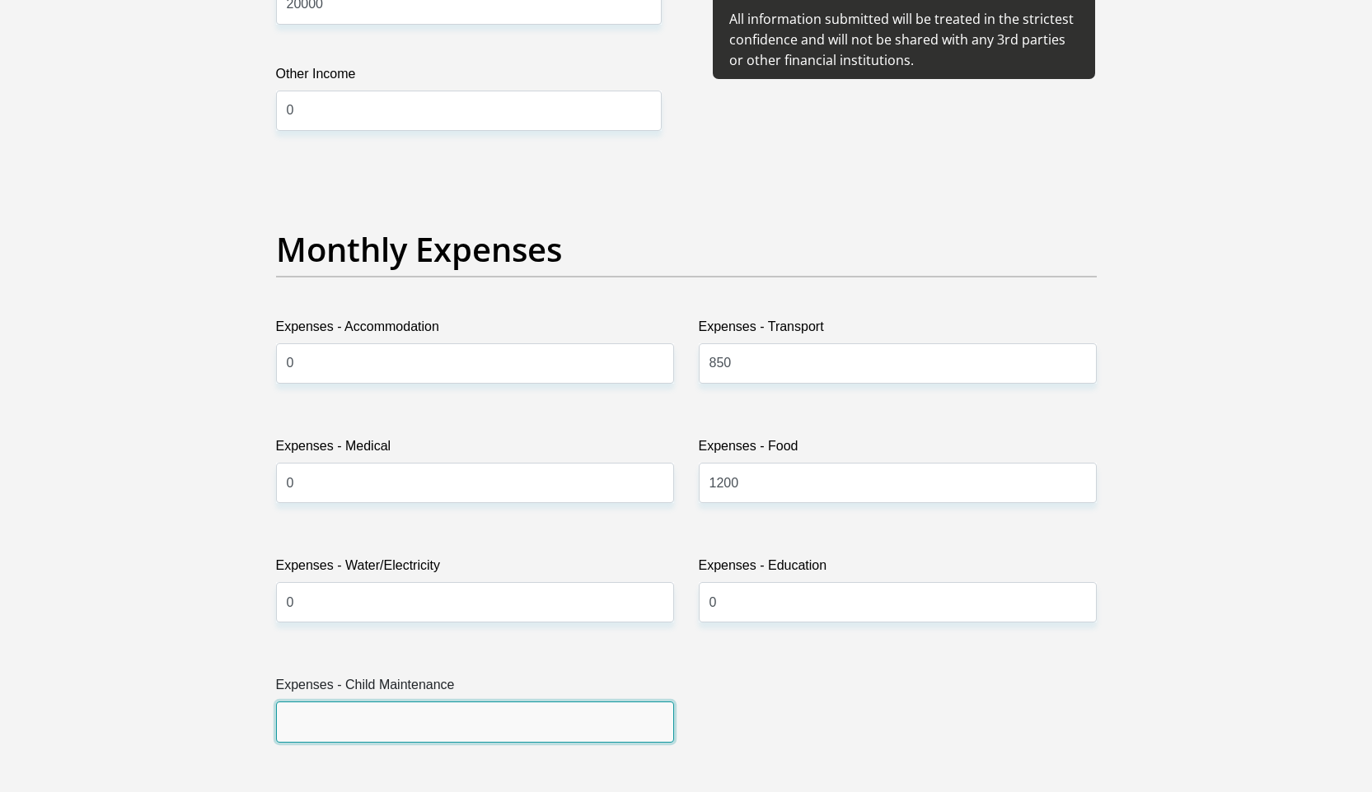
click at [470, 717] on input "Expenses - Child Maintenance" at bounding box center [475, 722] width 398 height 40
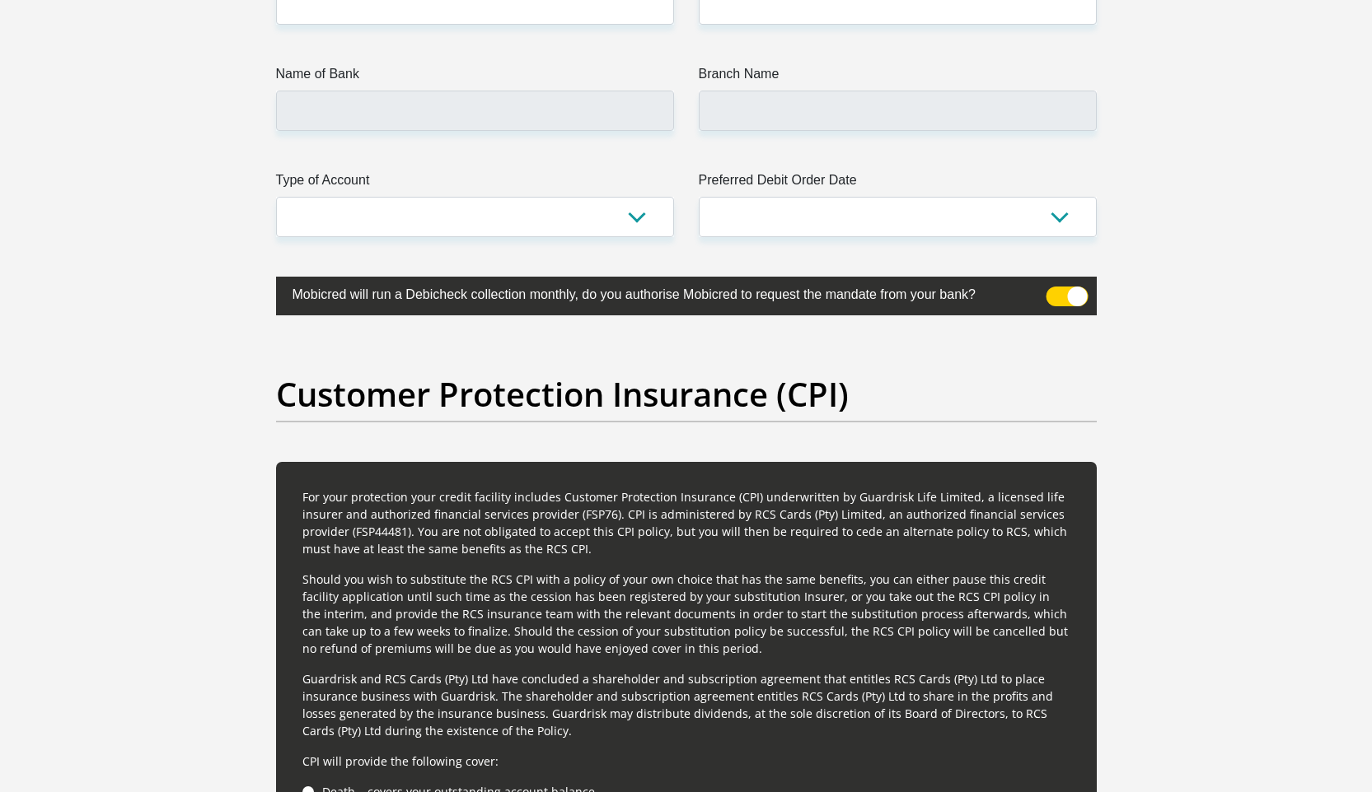
scroll to position [3968, 0]
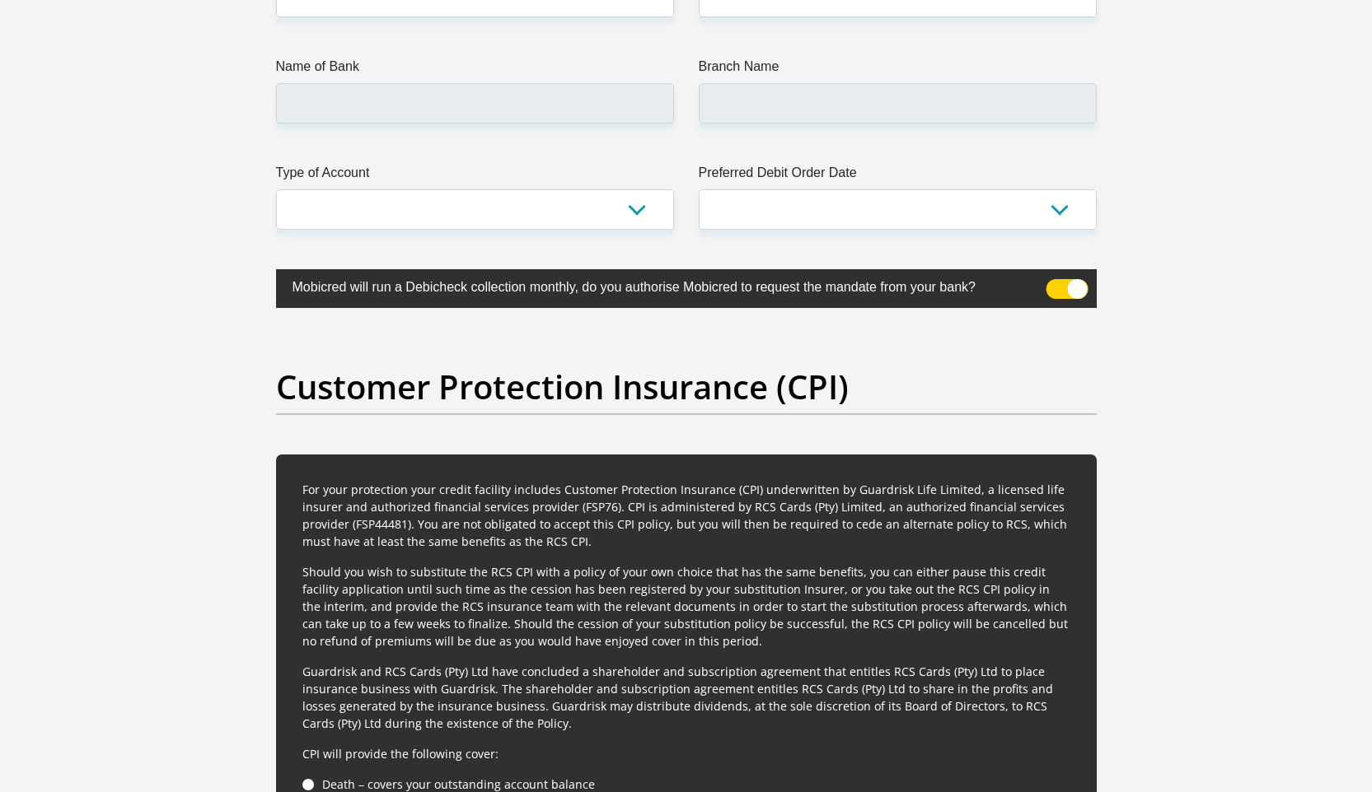
type input "0"
click at [1059, 290] on span at bounding box center [1066, 289] width 42 height 20
click at [1055, 283] on input "checkbox" at bounding box center [1055, 283] width 0 height 0
click at [1074, 290] on span at bounding box center [1066, 289] width 42 height 20
click at [1055, 283] on input "checkbox" at bounding box center [1055, 283] width 0 height 0
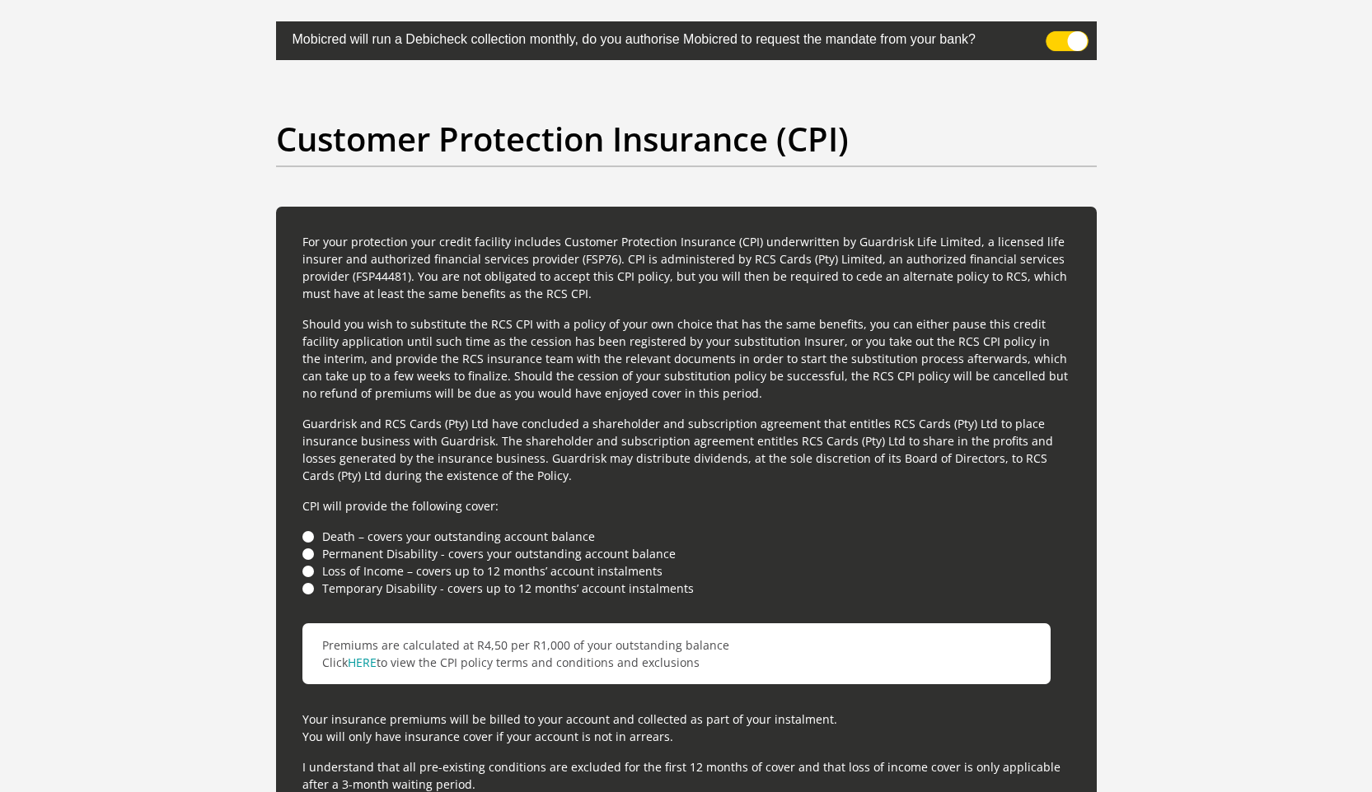
scroll to position [4483, 0]
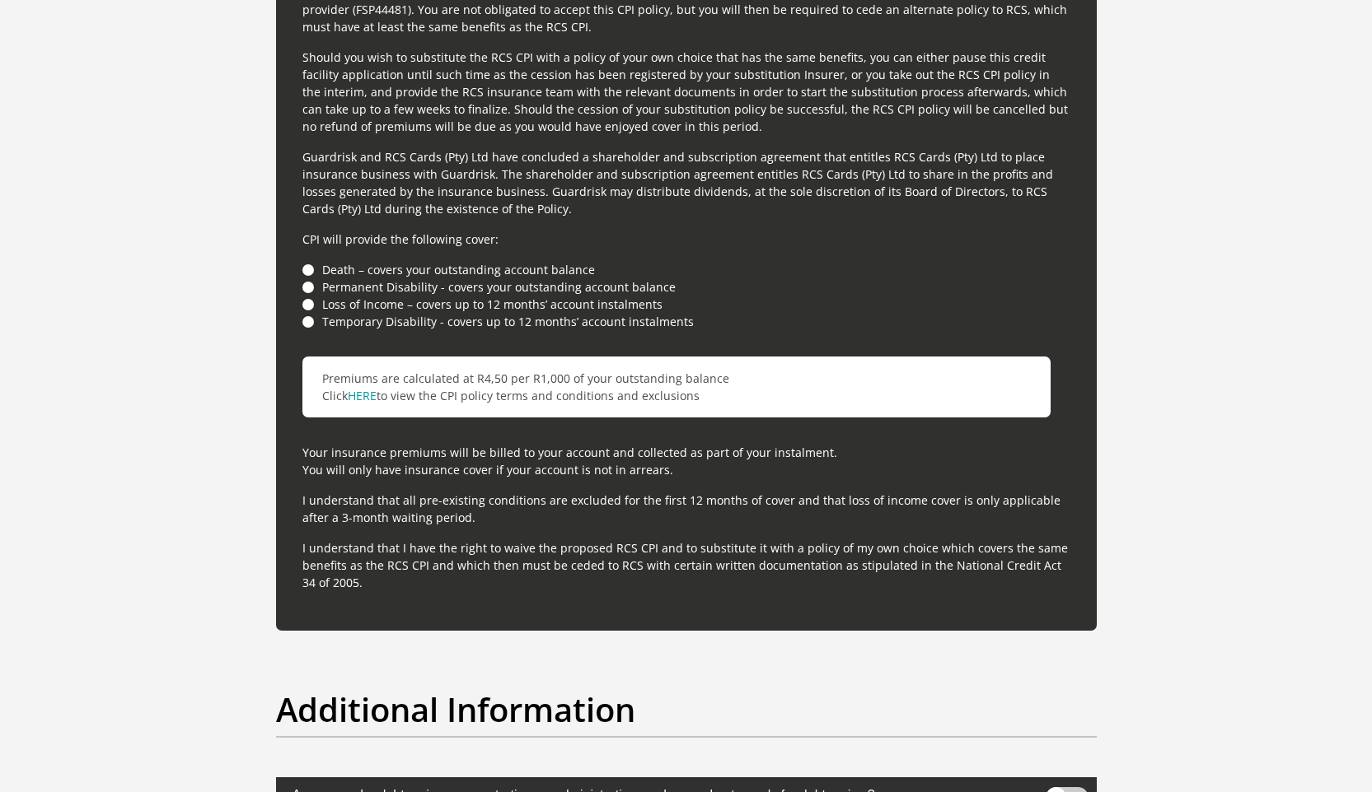
click at [313, 306] on li "Loss of Income – covers up to 12 months’ account instalments" at bounding box center [686, 304] width 768 height 17
click at [311, 306] on li "Loss of Income – covers up to 12 months’ account instalments" at bounding box center [686, 304] width 768 height 17
click at [304, 305] on li "Loss of Income – covers up to 12 months’ account instalments" at bounding box center [686, 304] width 768 height 17
click at [307, 307] on li "Loss of Income – covers up to 12 months’ account instalments" at bounding box center [686, 304] width 768 height 17
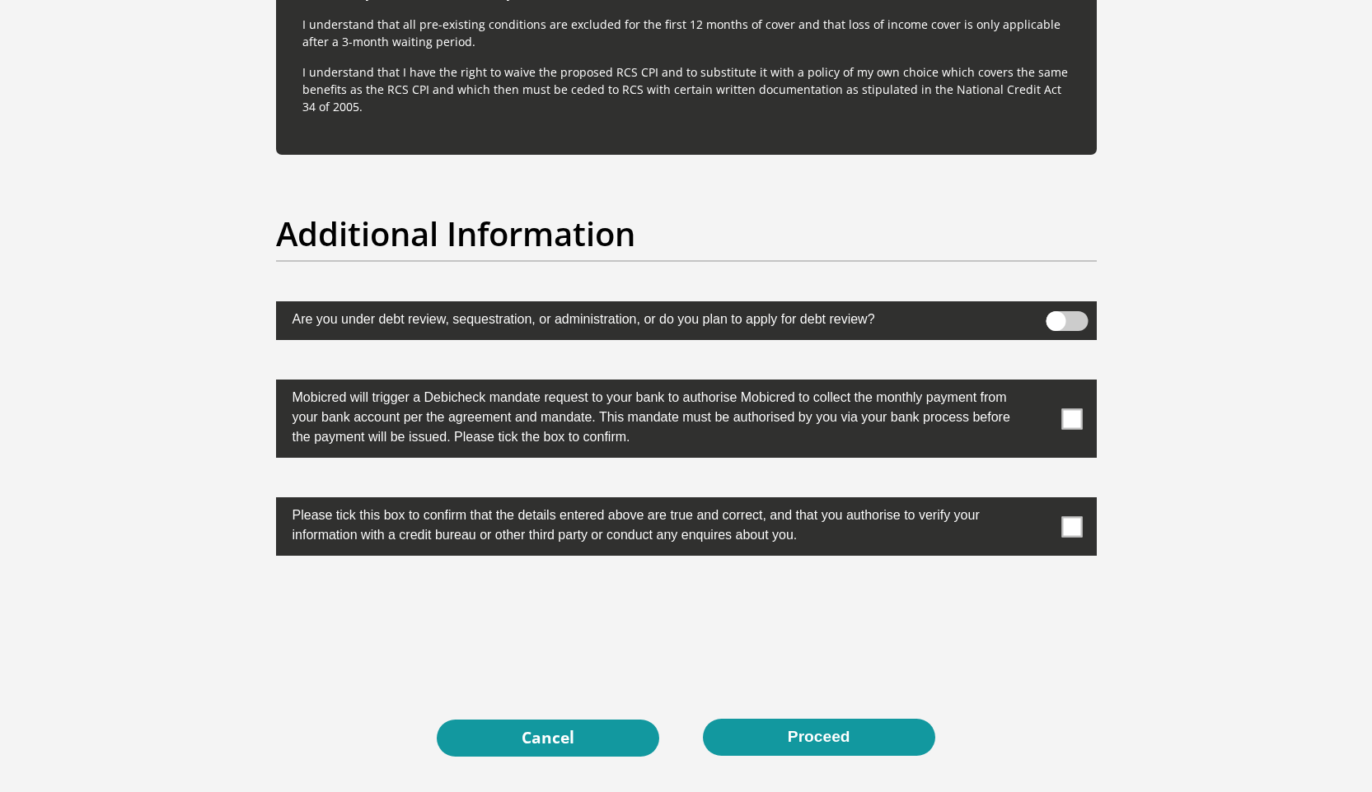
scroll to position [4960, 0]
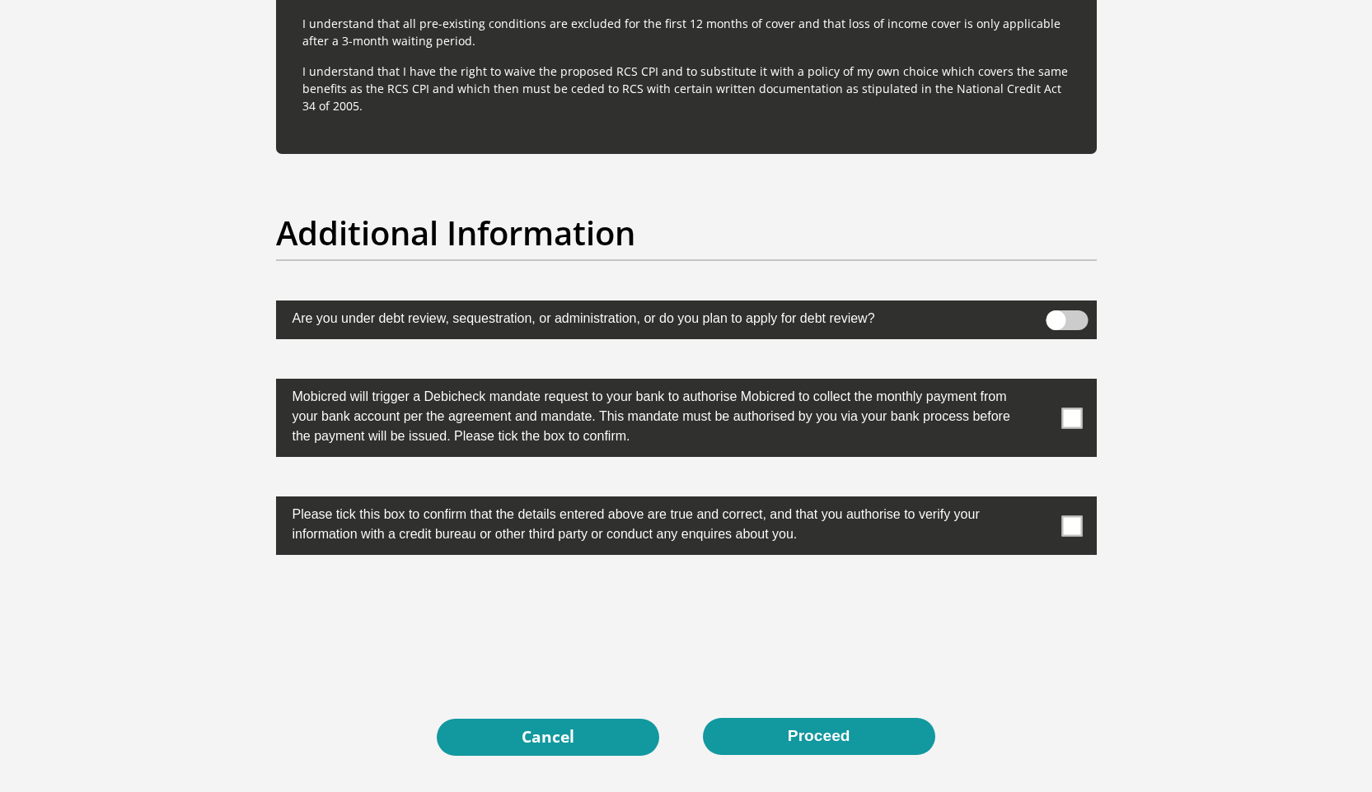
click at [1080, 322] on span at bounding box center [1066, 321] width 42 height 20
click at [1055, 315] on input "checkbox" at bounding box center [1055, 315] width 0 height 0
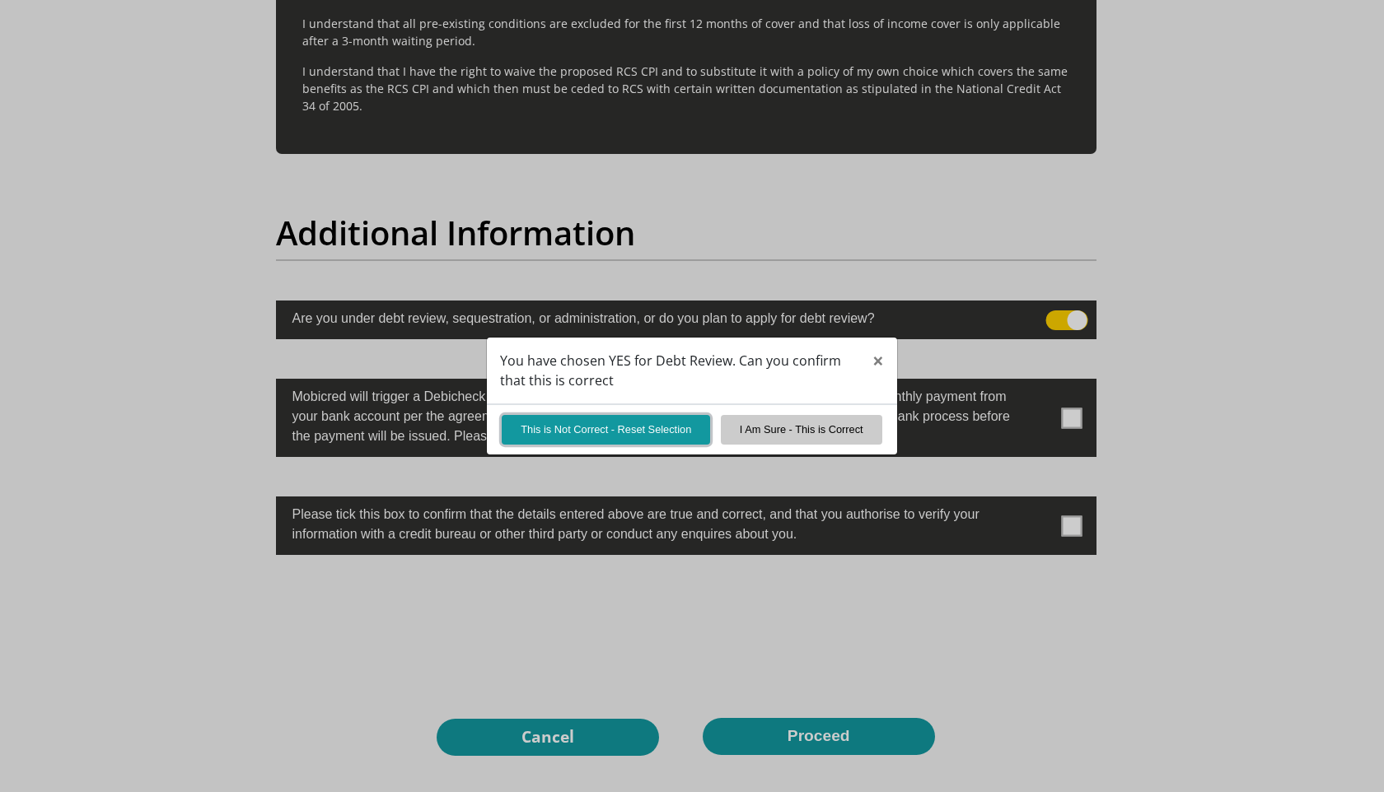
click at [605, 436] on button "This is Not Correct - Reset Selection" at bounding box center [606, 429] width 208 height 29
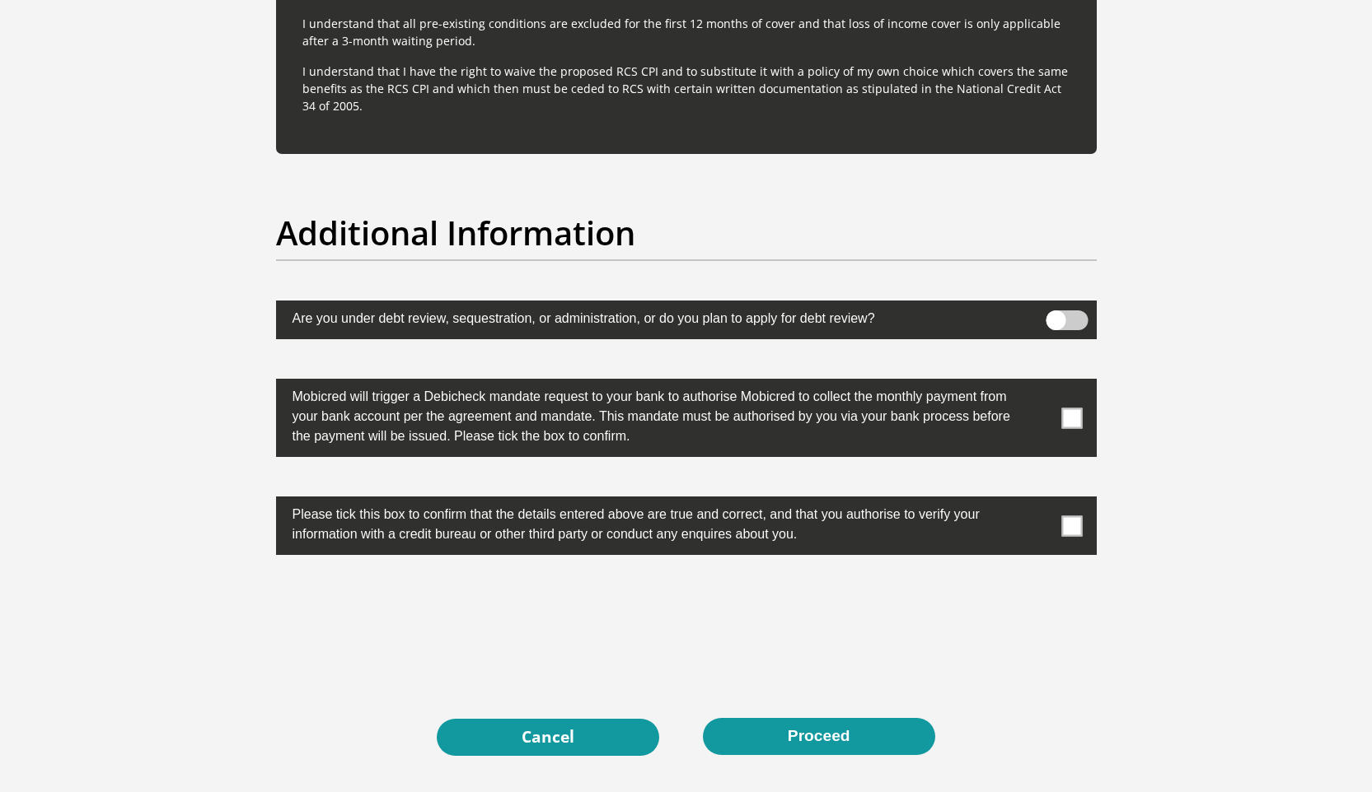
click at [1065, 417] on span at bounding box center [1071, 418] width 21 height 21
click at [1039, 383] on input "checkbox" at bounding box center [1039, 383] width 0 height 0
click at [1068, 526] on span at bounding box center [1071, 526] width 21 height 21
click at [1039, 501] on input "checkbox" at bounding box center [1039, 501] width 0 height 0
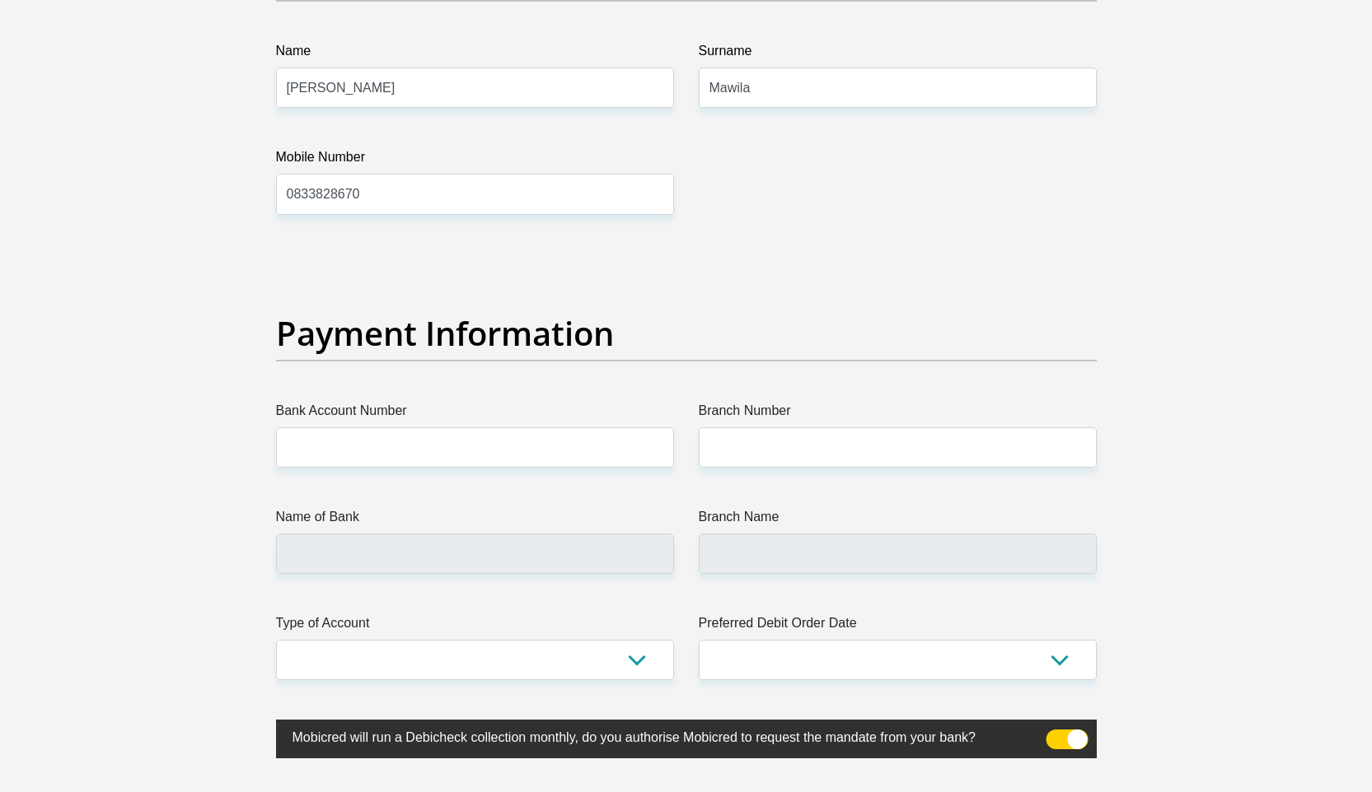
scroll to position [3534, 0]
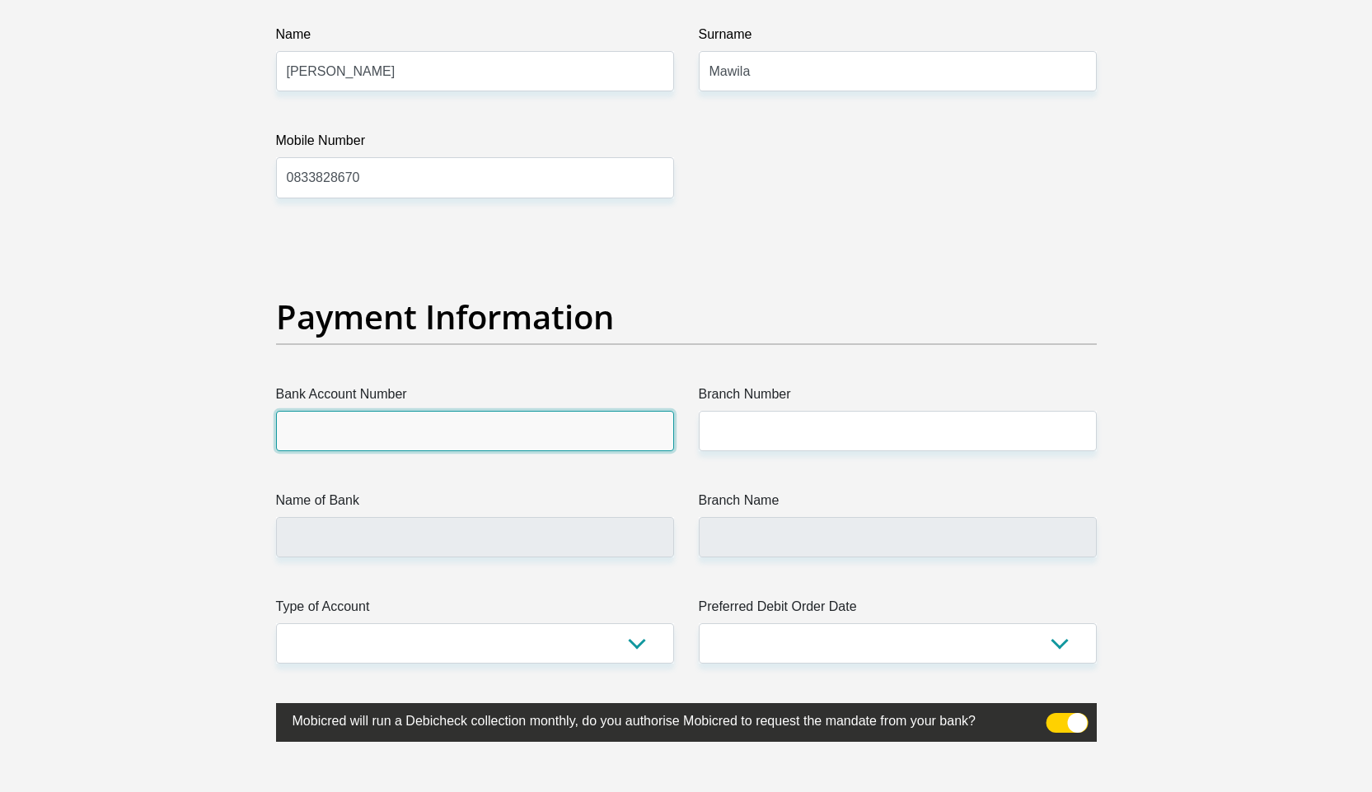
click at [493, 428] on input "Bank Account Number" at bounding box center [475, 431] width 398 height 40
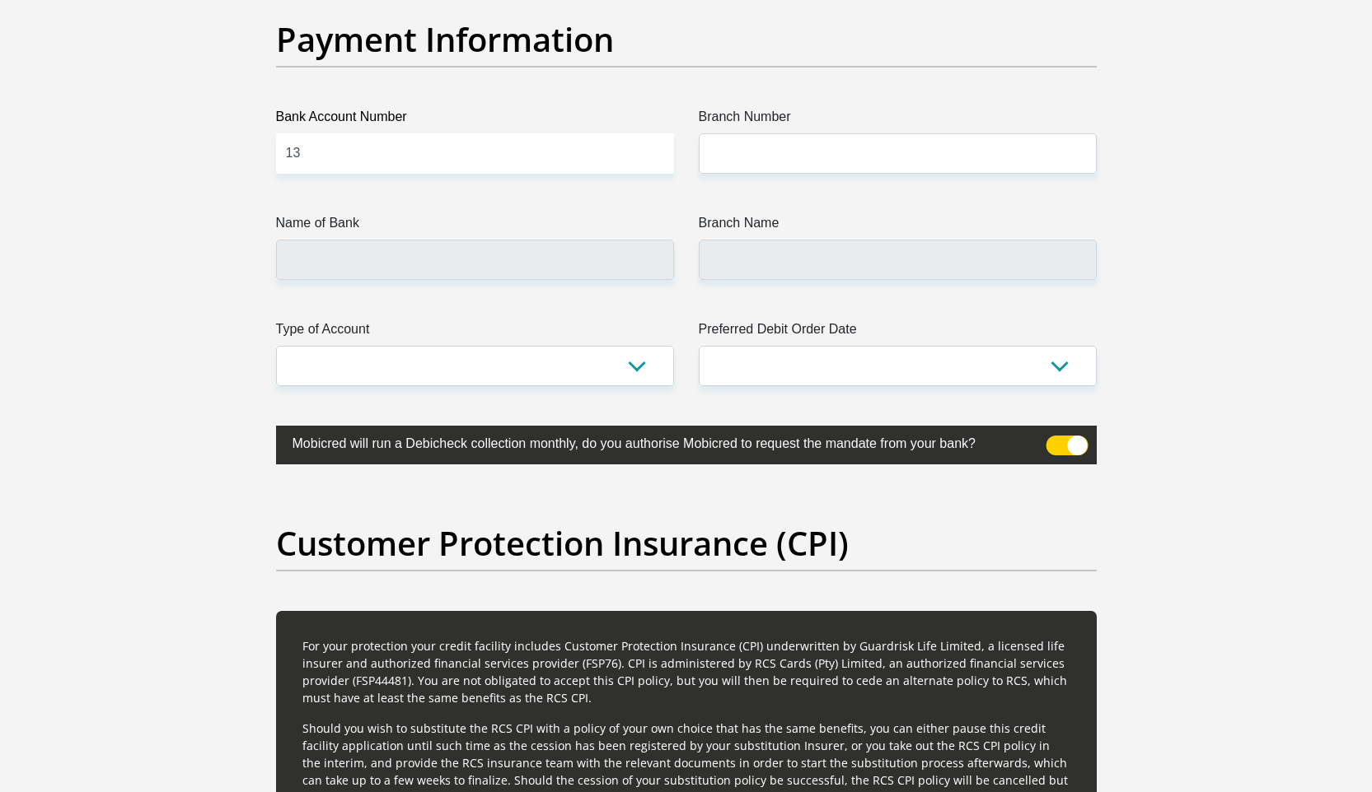
scroll to position [3489, 0]
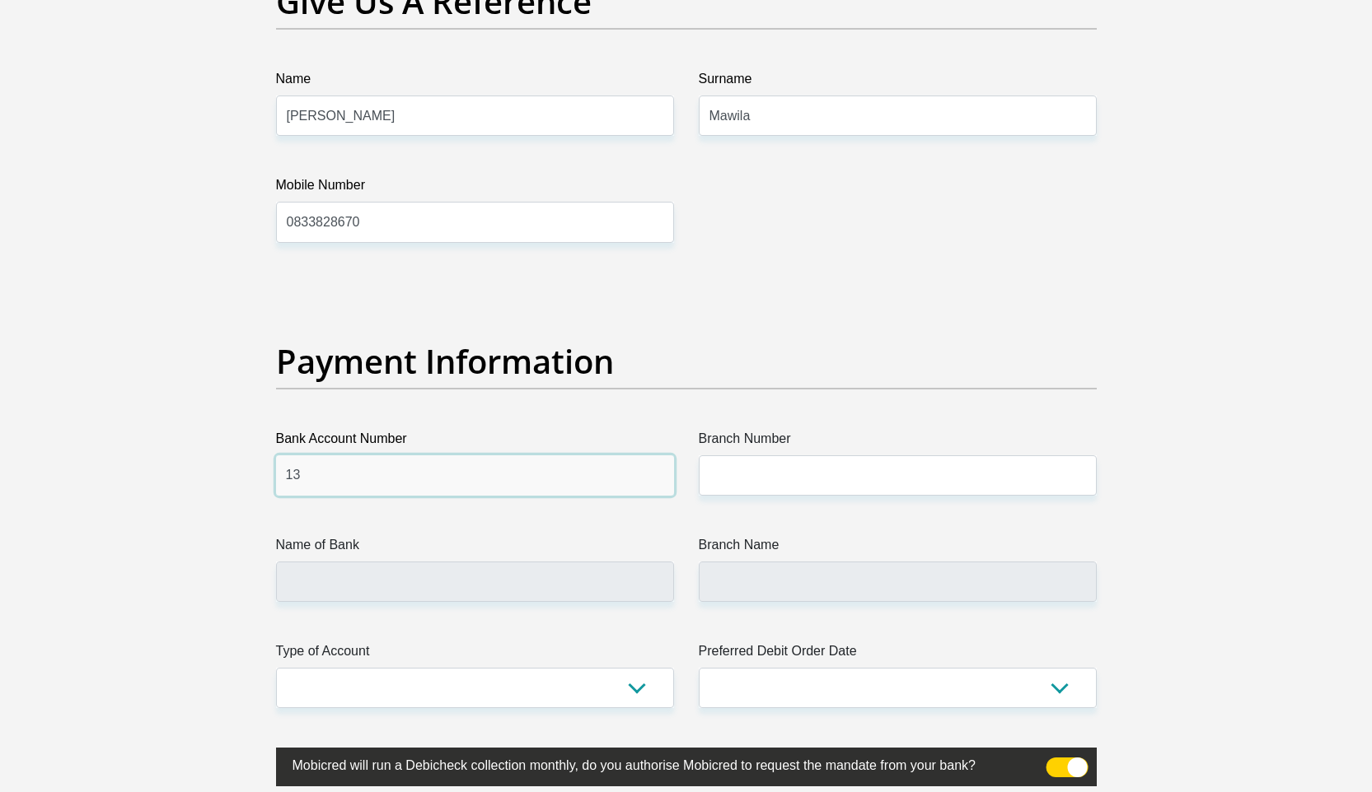
click at [340, 466] on input "13" at bounding box center [475, 476] width 398 height 40
click at [334, 473] on input "13" at bounding box center [475, 476] width 398 height 40
type input "1315128608"
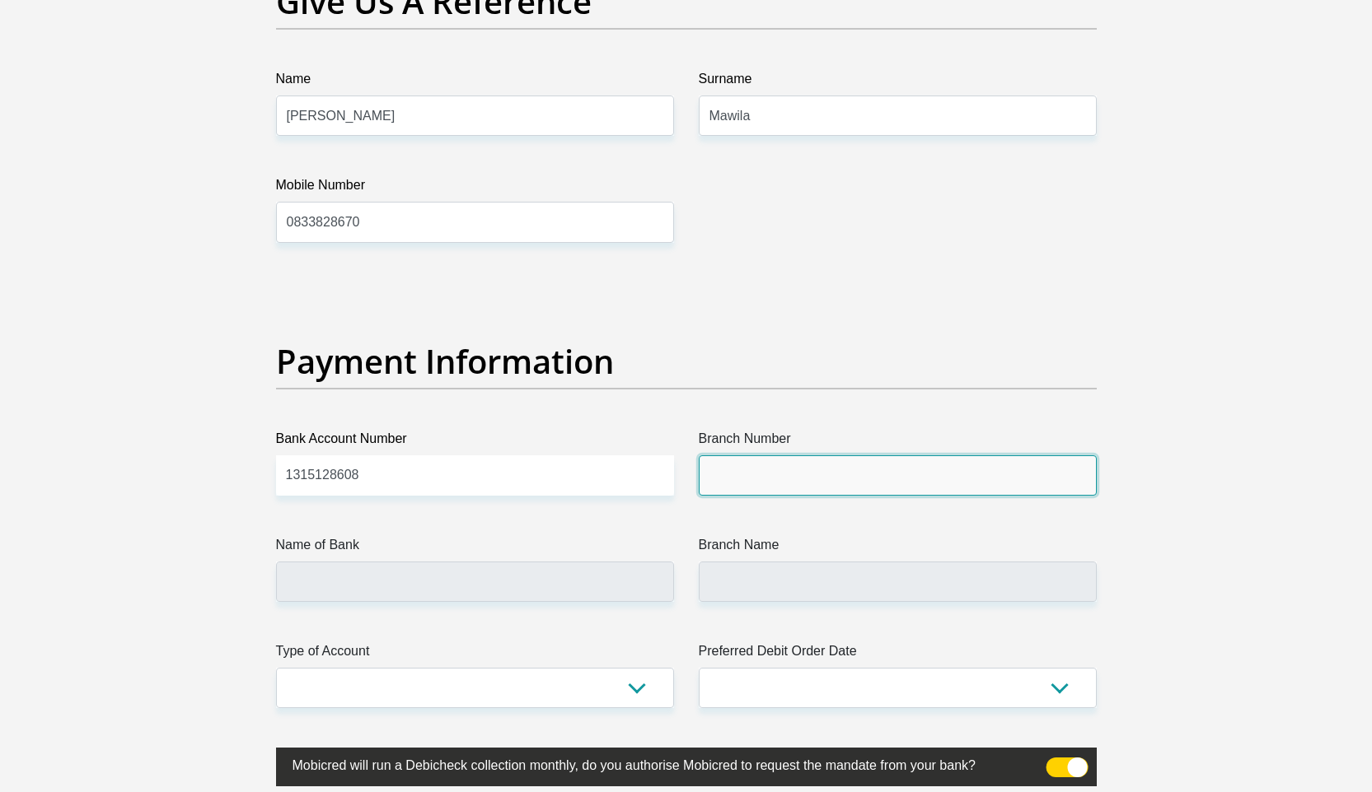
click at [757, 486] on input "Branch Number" at bounding box center [898, 476] width 398 height 40
type input "198765"
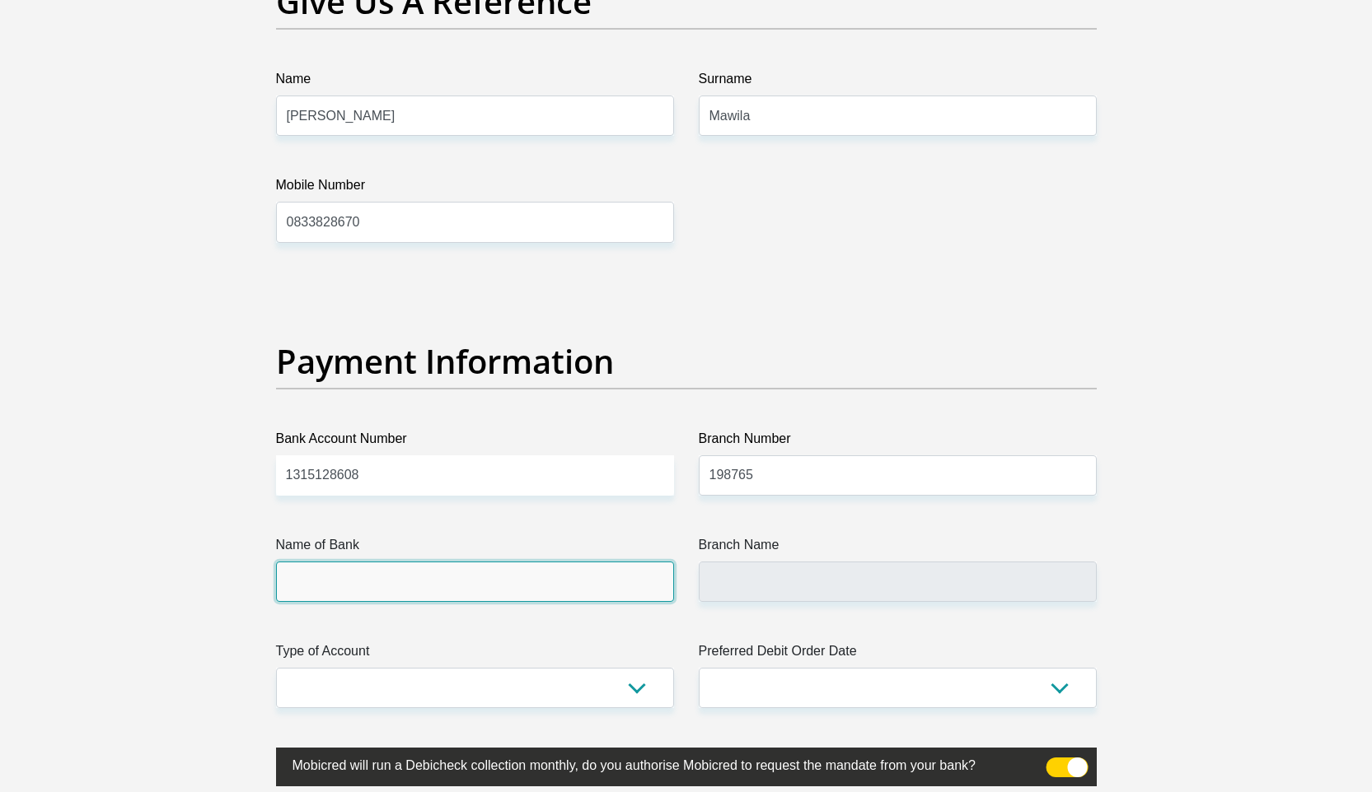
click at [420, 570] on input "Name of Bank" at bounding box center [475, 582] width 398 height 40
type input "NEDBANK"
type input "NEDBANK SOUTH AFRICA"
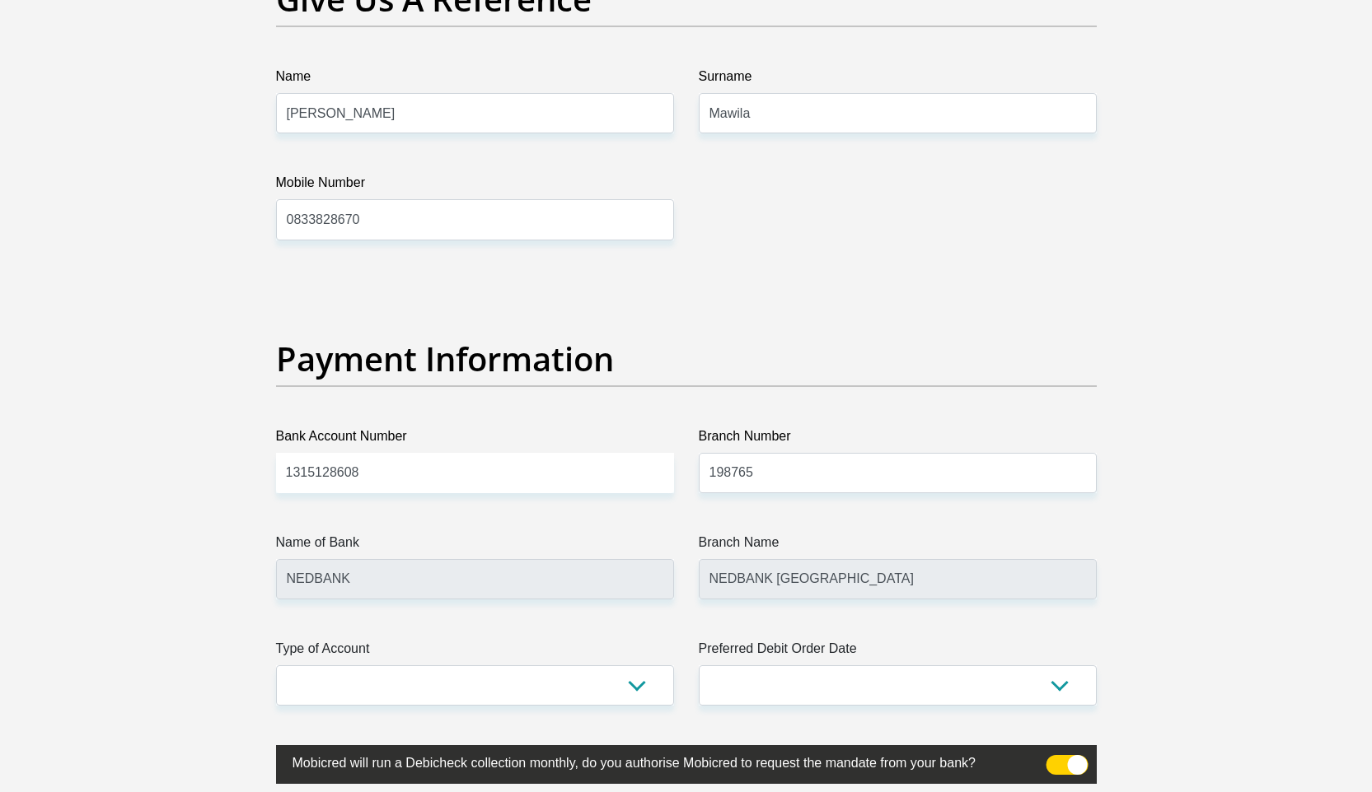
scroll to position [3493, 0]
click at [559, 687] on select "Cheque Savings" at bounding box center [475, 685] width 398 height 40
select select "CUR"
click at [276, 665] on select "Cheque Savings" at bounding box center [475, 685] width 398 height 40
click at [789, 685] on select "1st 2nd 3rd 4th 5th 7th 18th 19th 20th 21st 22nd 23rd 24th 25th 26th 27th 28th …" at bounding box center [898, 685] width 398 height 40
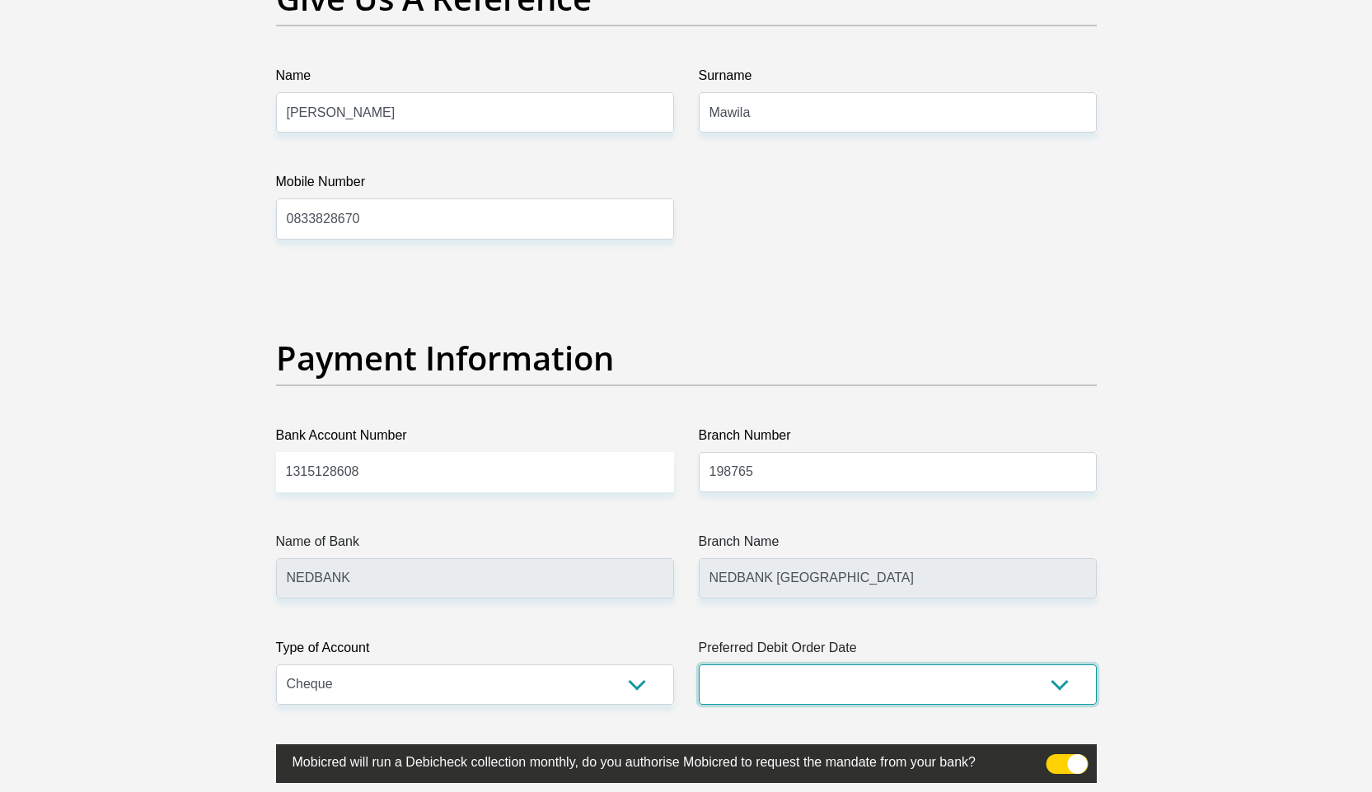
select select "1"
click at [699, 665] on select "1st 2nd 3rd 4th 5th 7th 18th 19th 20th 21st 22nd 23rd 24th 25th 26th 27th 28th …" at bounding box center [898, 685] width 398 height 40
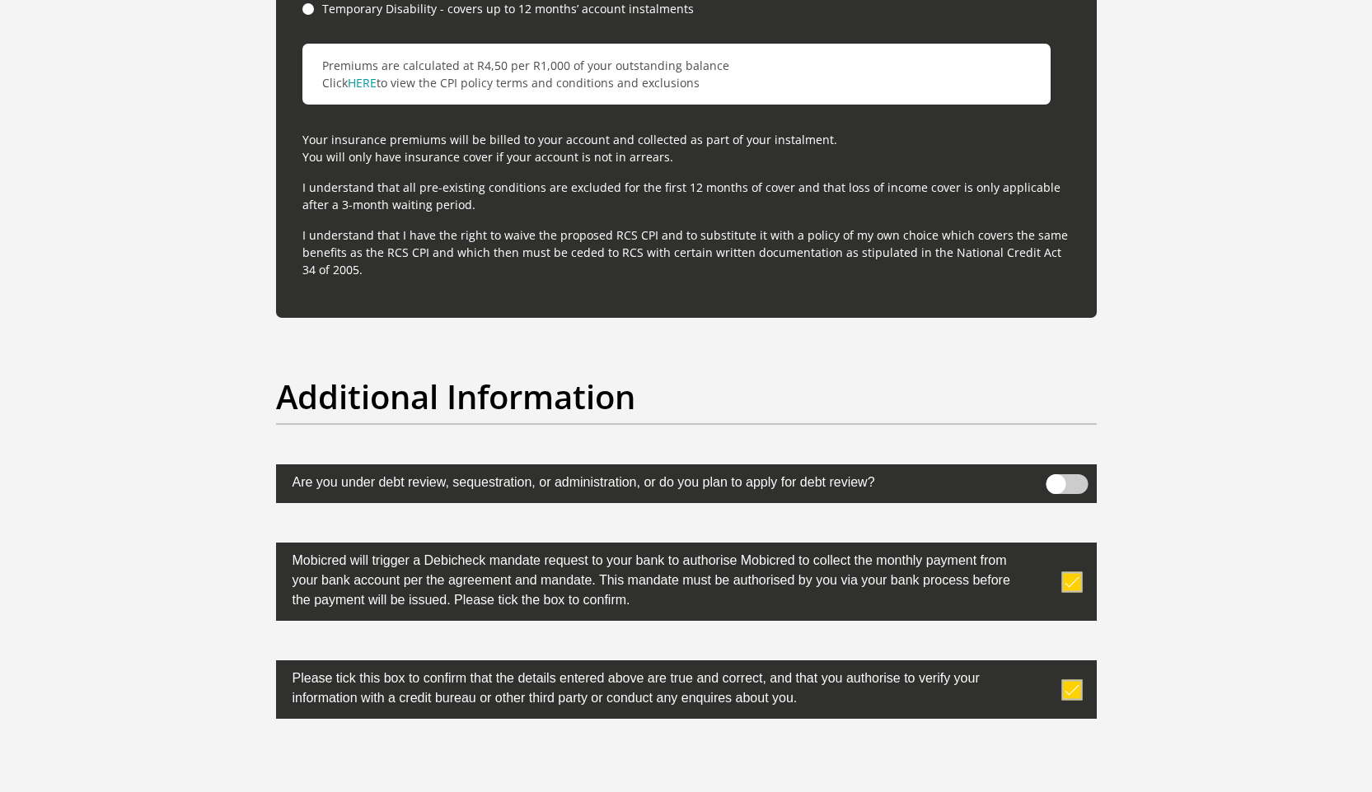
scroll to position [5101, 0]
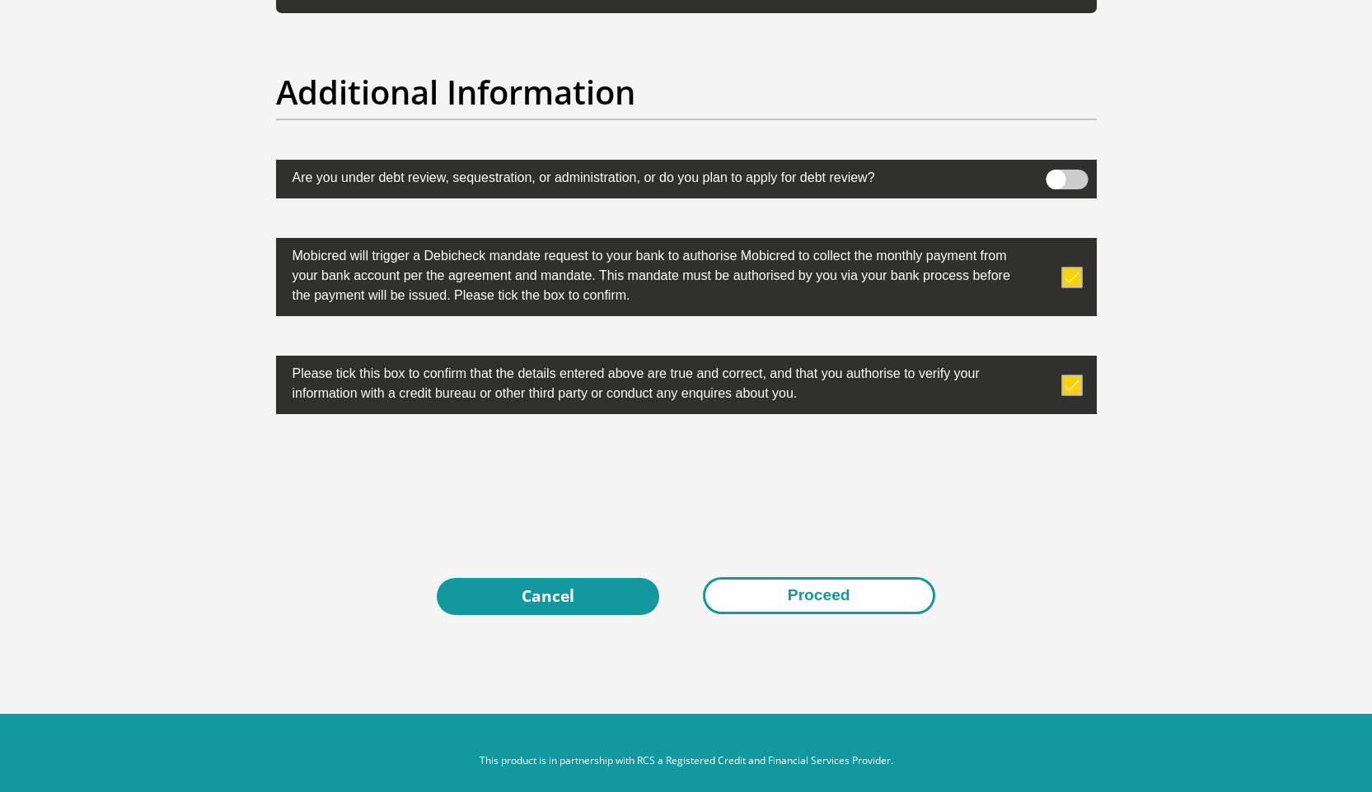
click at [792, 589] on button "Proceed" at bounding box center [819, 595] width 232 height 37
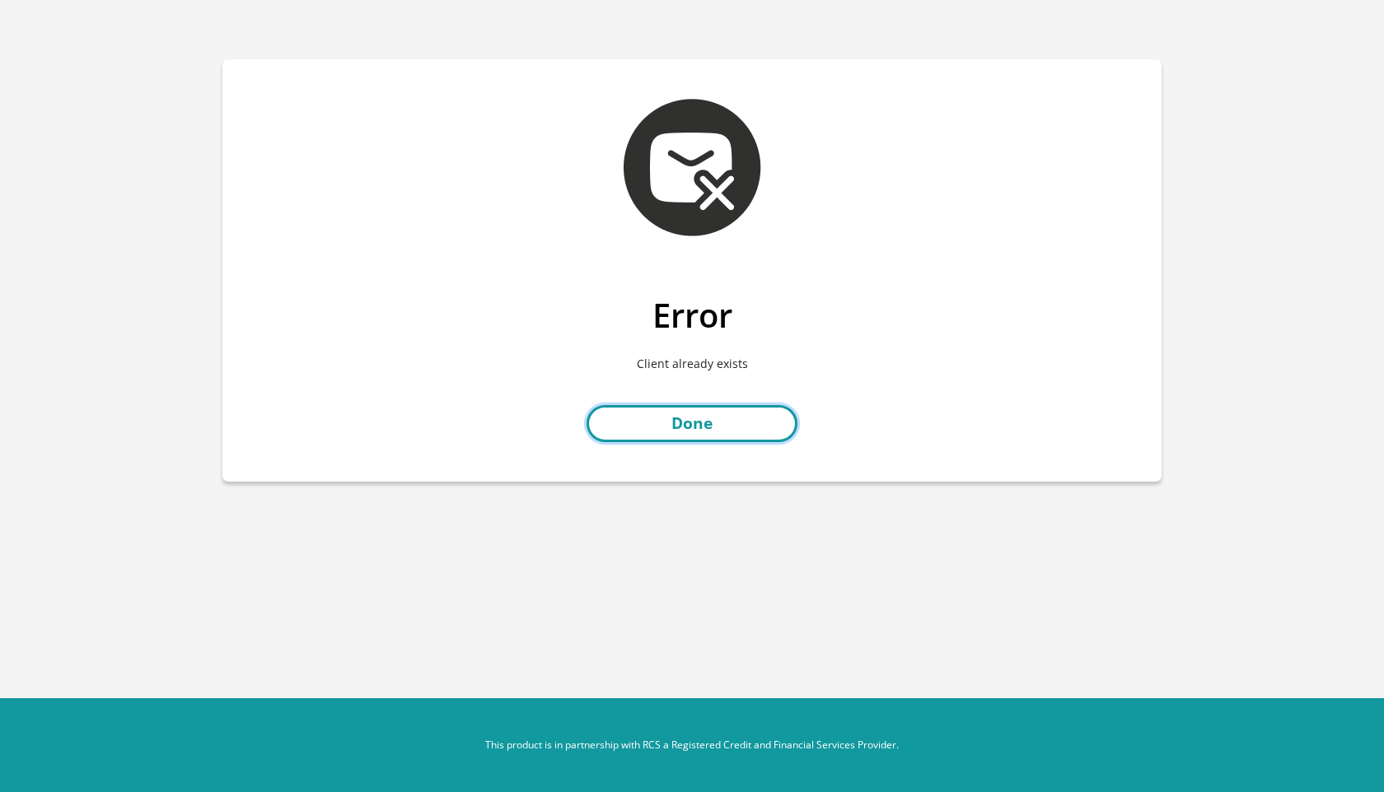
click at [673, 426] on link "Done" at bounding box center [692, 423] width 211 height 37
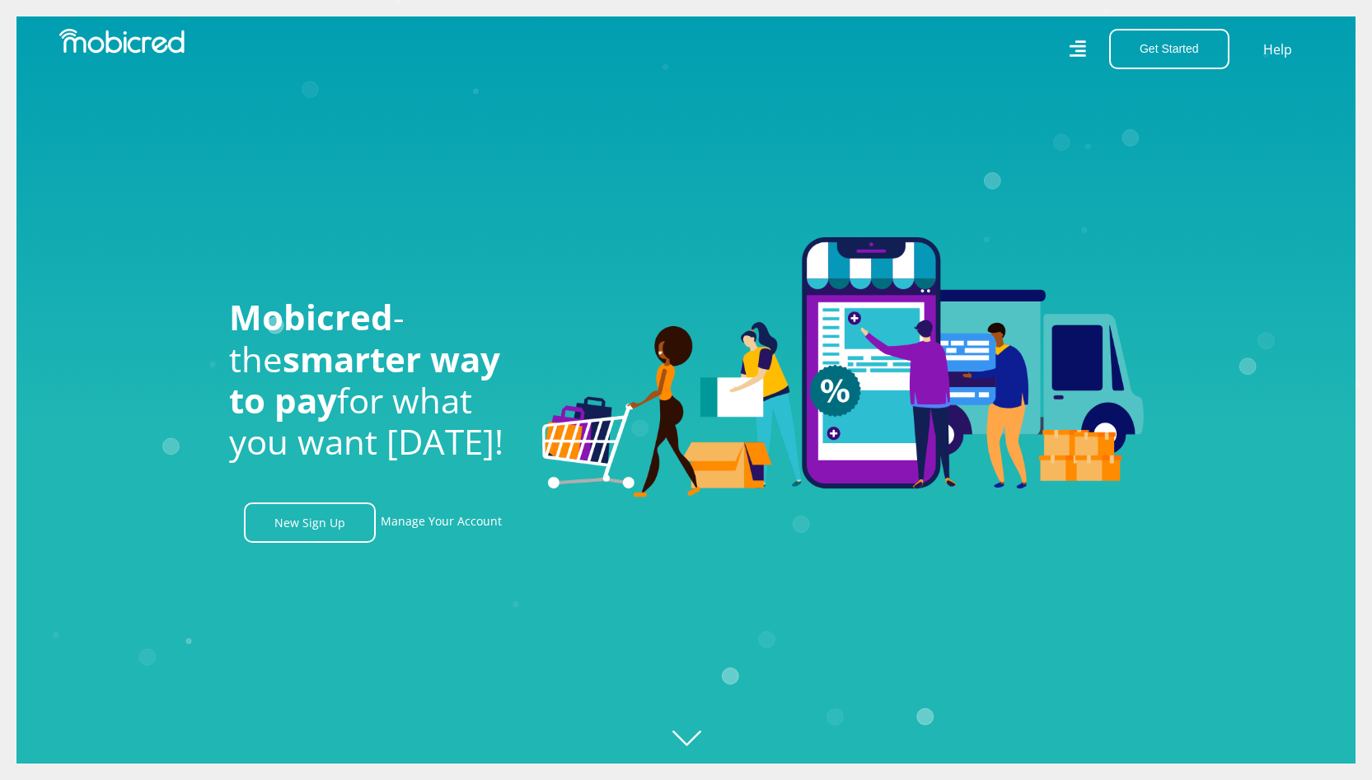
click at [1075, 60] on icon at bounding box center [1077, 48] width 16 height 23
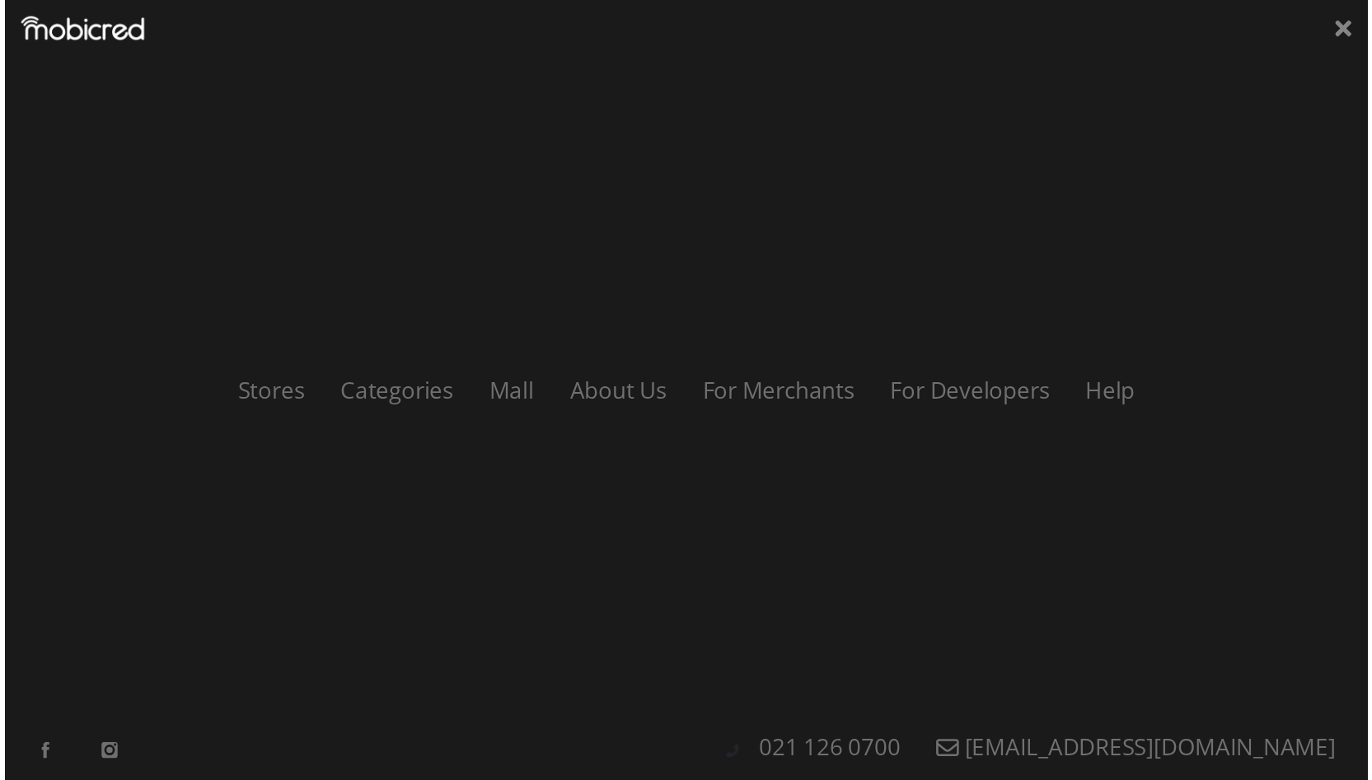
scroll to position [0, 1174]
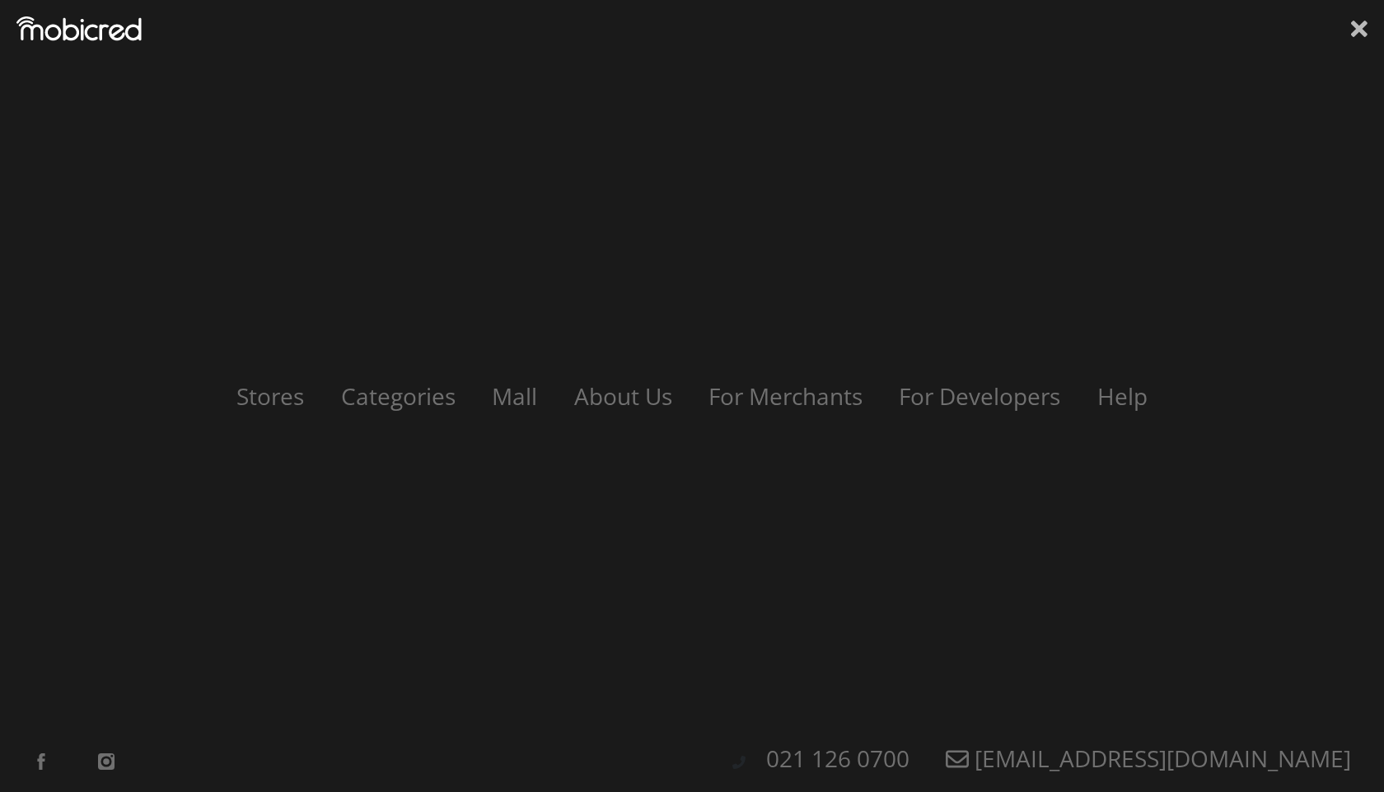
click at [1360, 30] on icon at bounding box center [1359, 29] width 16 height 16
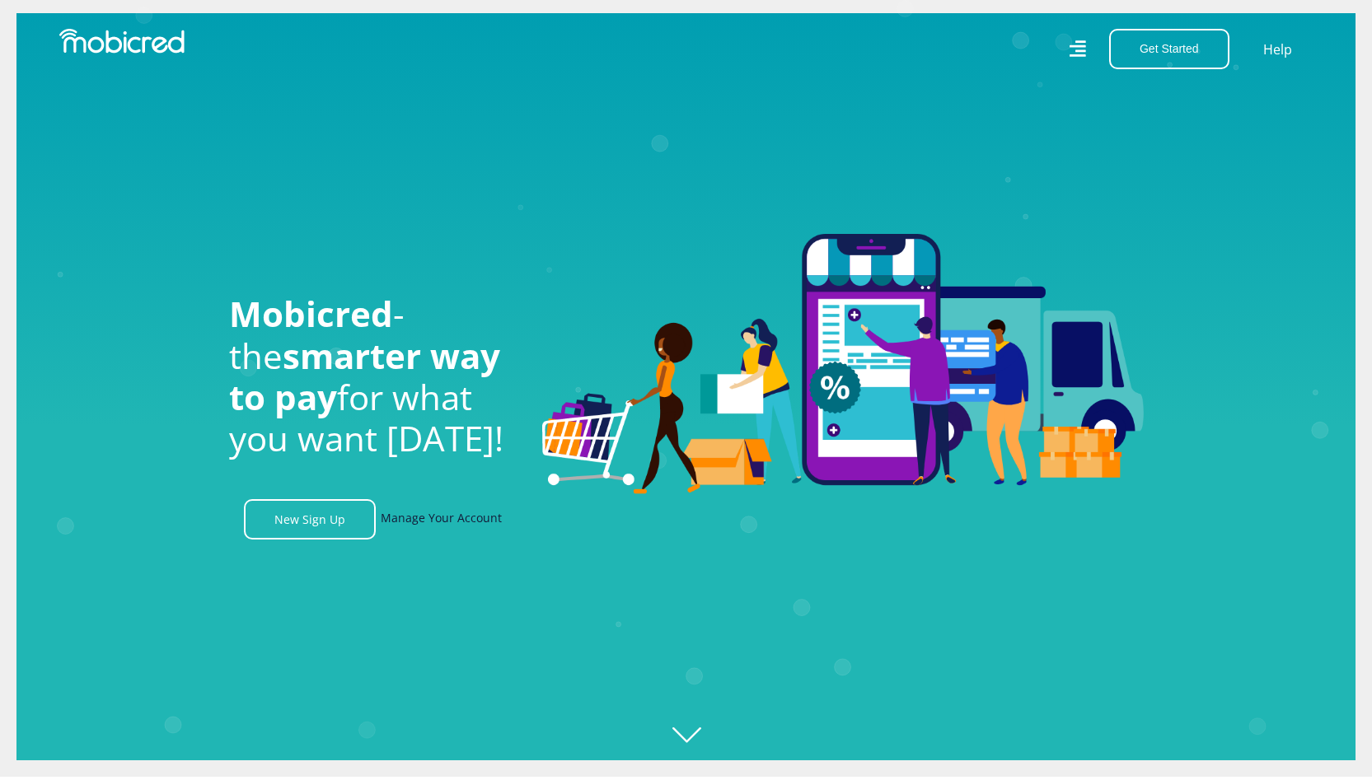
scroll to position [0, 3052]
click at [430, 531] on link "Manage Your Account" at bounding box center [441, 519] width 121 height 40
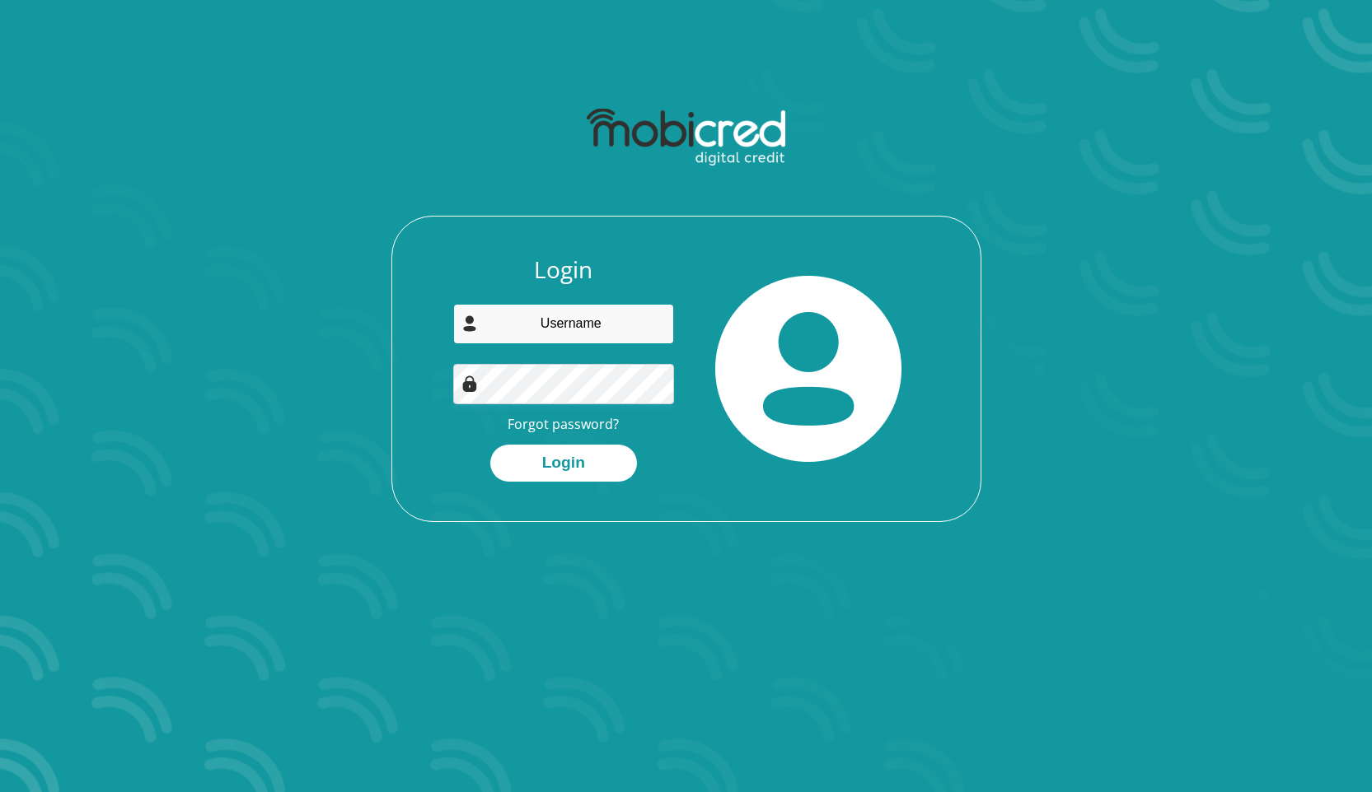
click at [575, 331] on input "email" at bounding box center [563, 324] width 221 height 40
click at [410, 470] on div "Login Forgot password? Login" at bounding box center [686, 388] width 588 height 265
click at [561, 426] on link "Forgot password?" at bounding box center [562, 424] width 111 height 18
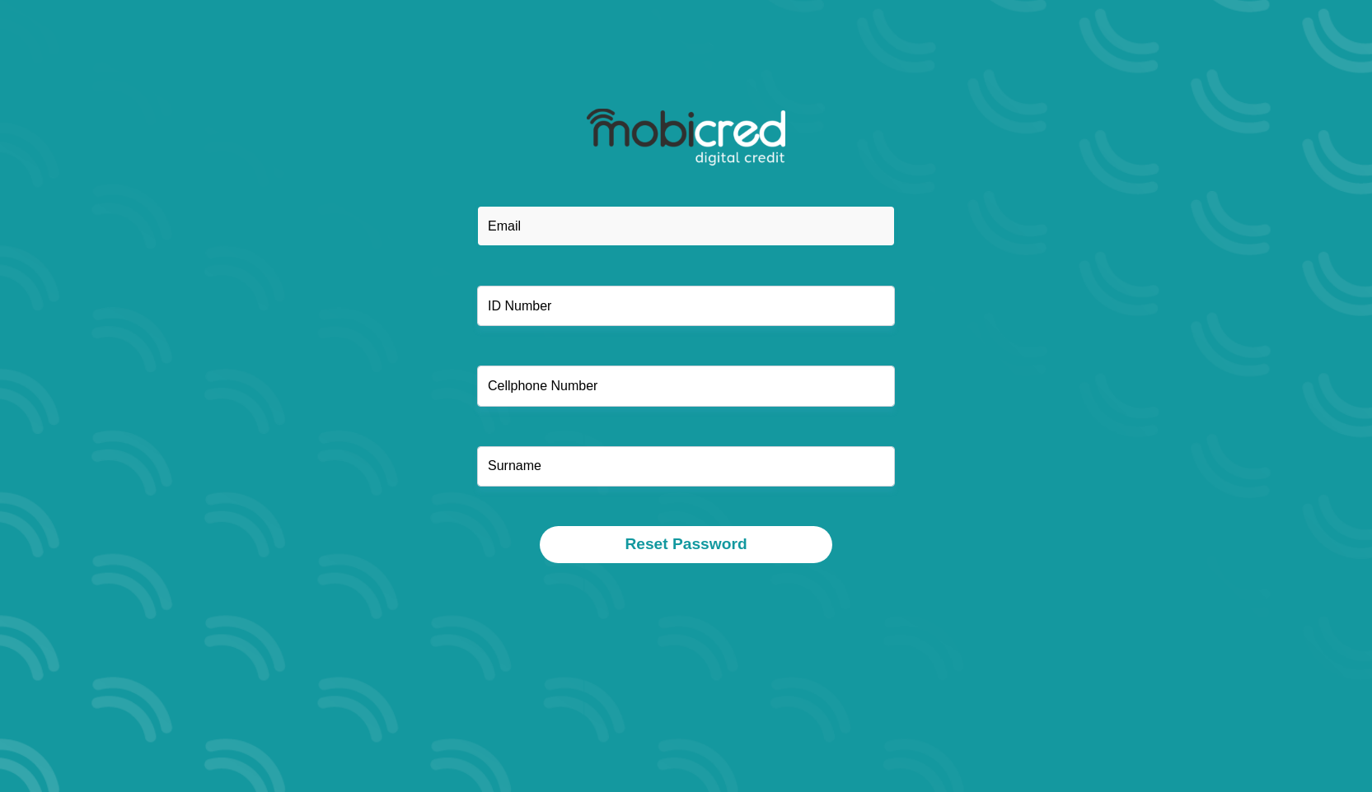
click at [526, 226] on input "email" at bounding box center [686, 226] width 418 height 40
type input "[EMAIL_ADDRESS][DOMAIN_NAME]"
type input "0833828670"
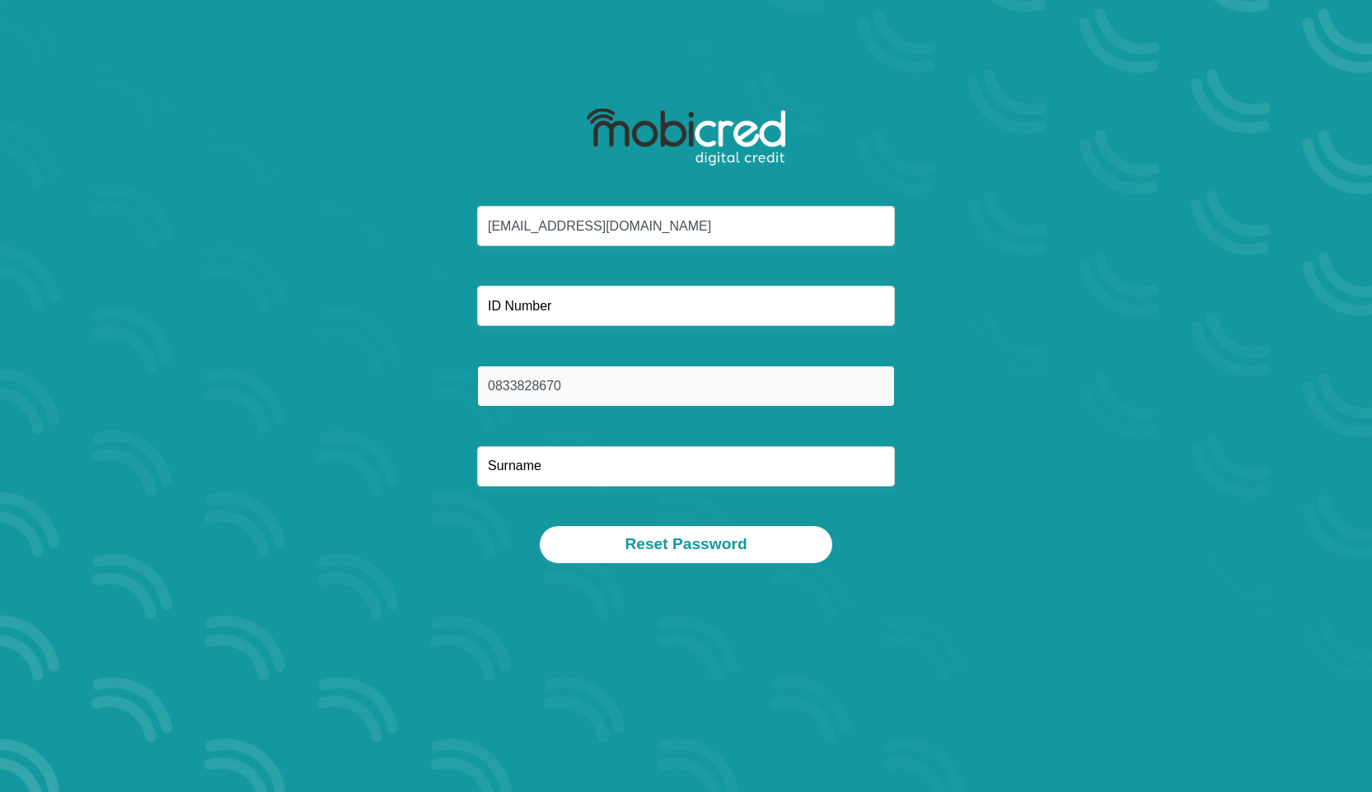
type input "Mawila"
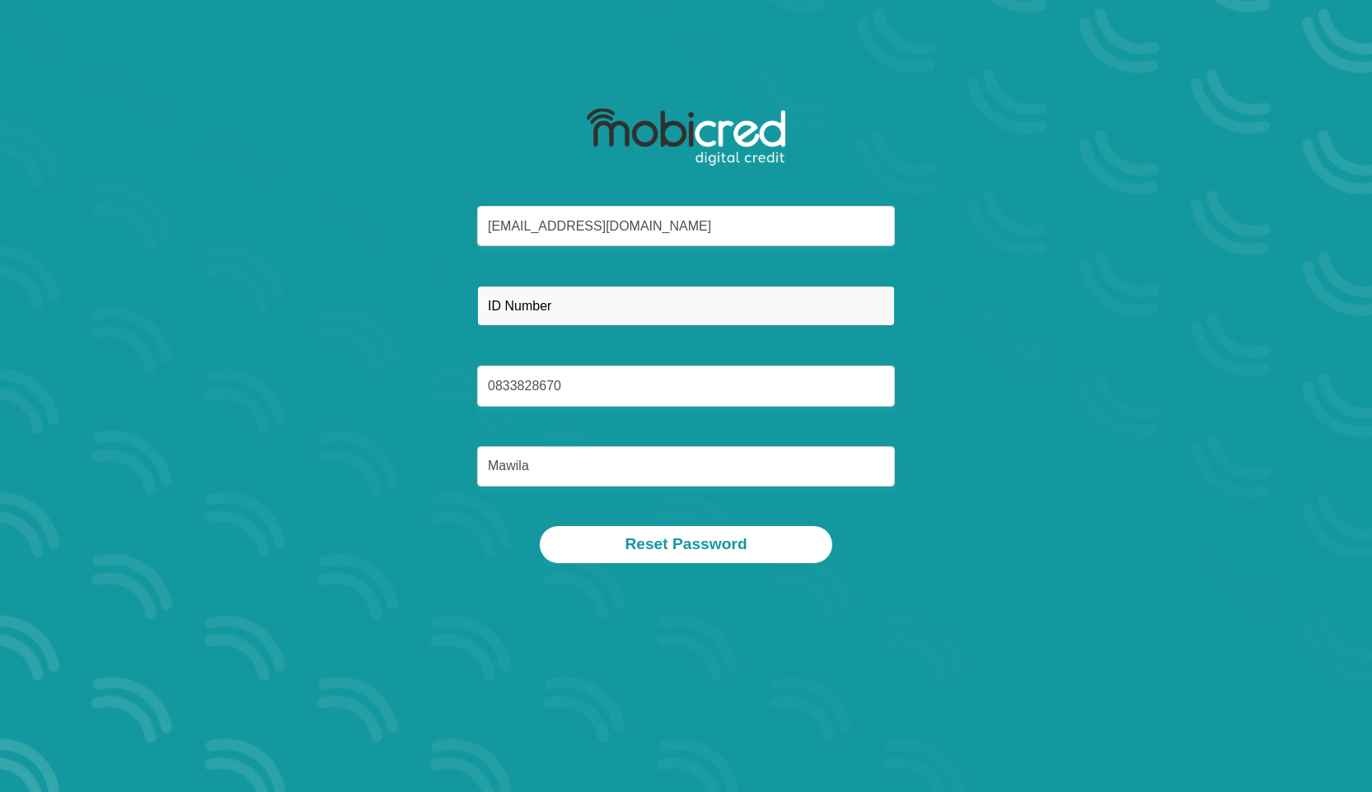
click at [487, 311] on input "text" at bounding box center [686, 306] width 418 height 40
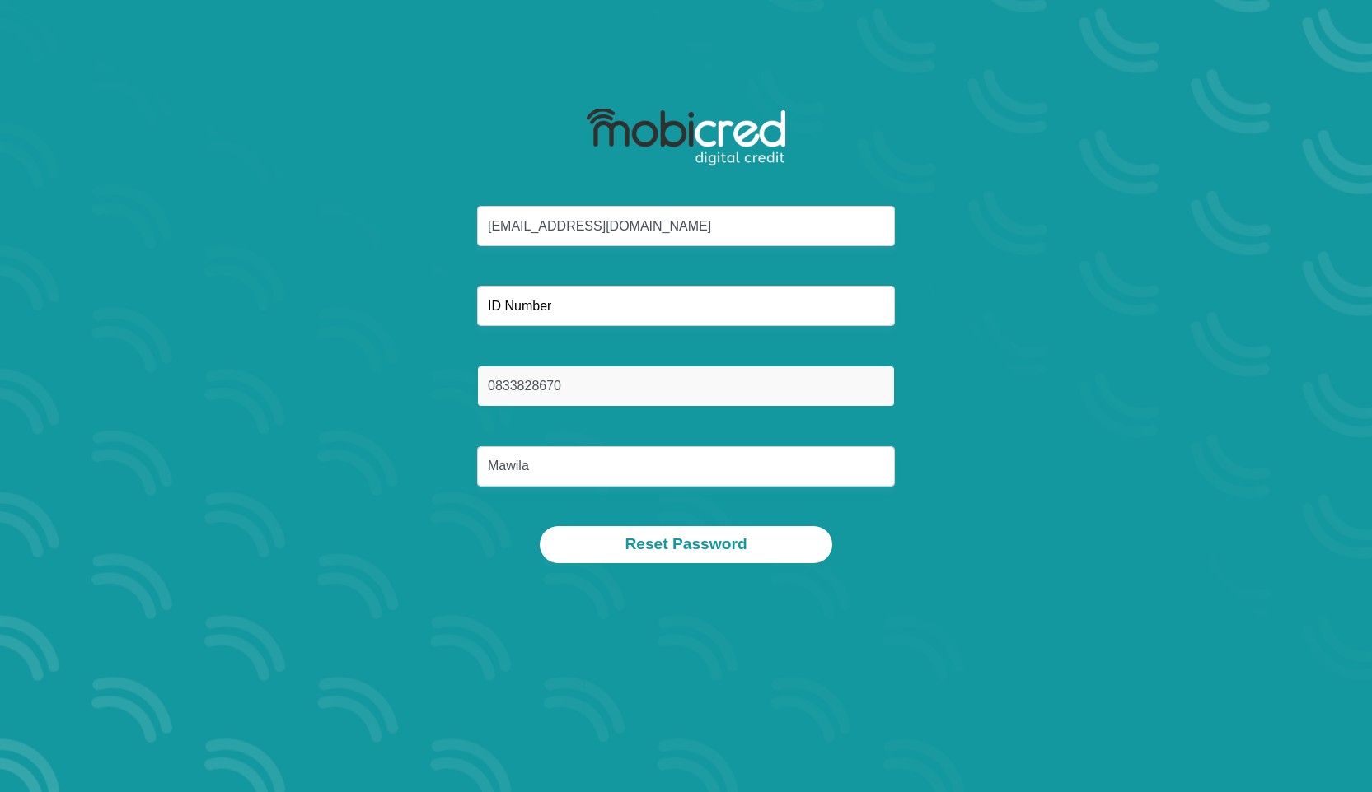
drag, startPoint x: 594, startPoint y: 390, endPoint x: 456, endPoint y: 390, distance: 137.6
click at [456, 390] on div "mawila@icloud.com 0833828670 Mawila" at bounding box center [686, 366] width 885 height 320
type input "0714940452"
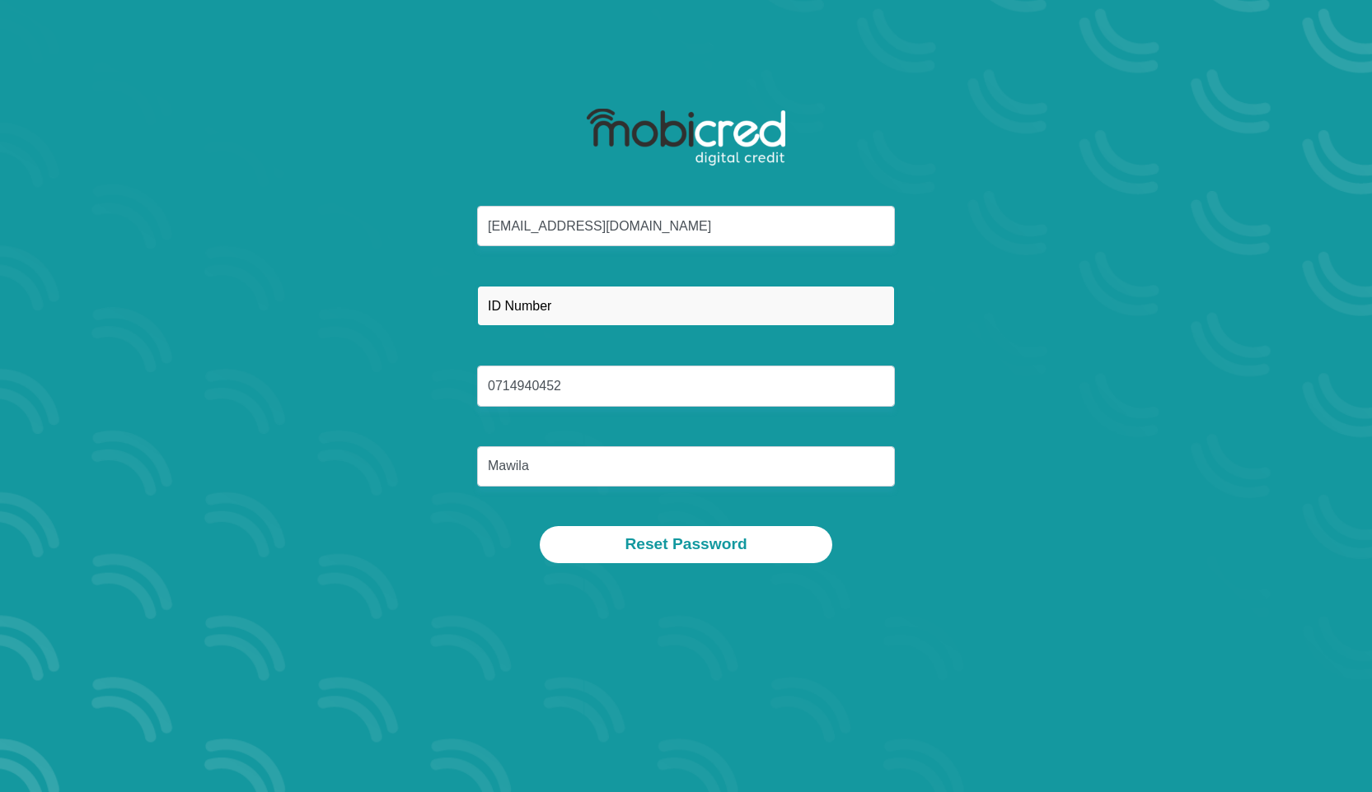
click at [530, 302] on input "text" at bounding box center [686, 306] width 418 height 40
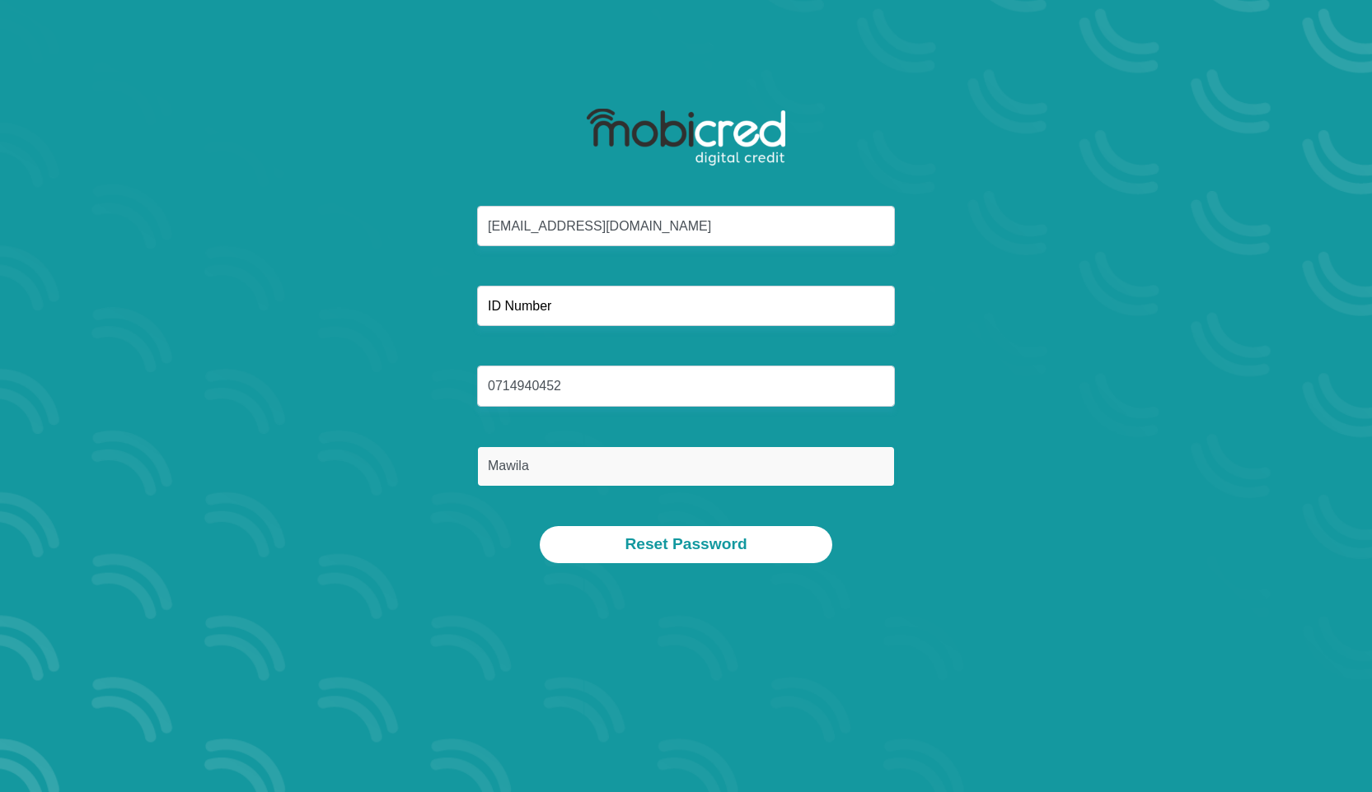
drag, startPoint x: 529, startPoint y: 471, endPoint x: 452, endPoint y: 474, distance: 76.7
click at [452, 474] on div "mawila@icloud.com 0714940452 Mawila" at bounding box center [686, 366] width 885 height 320
type input "M"
type input "Mawila"
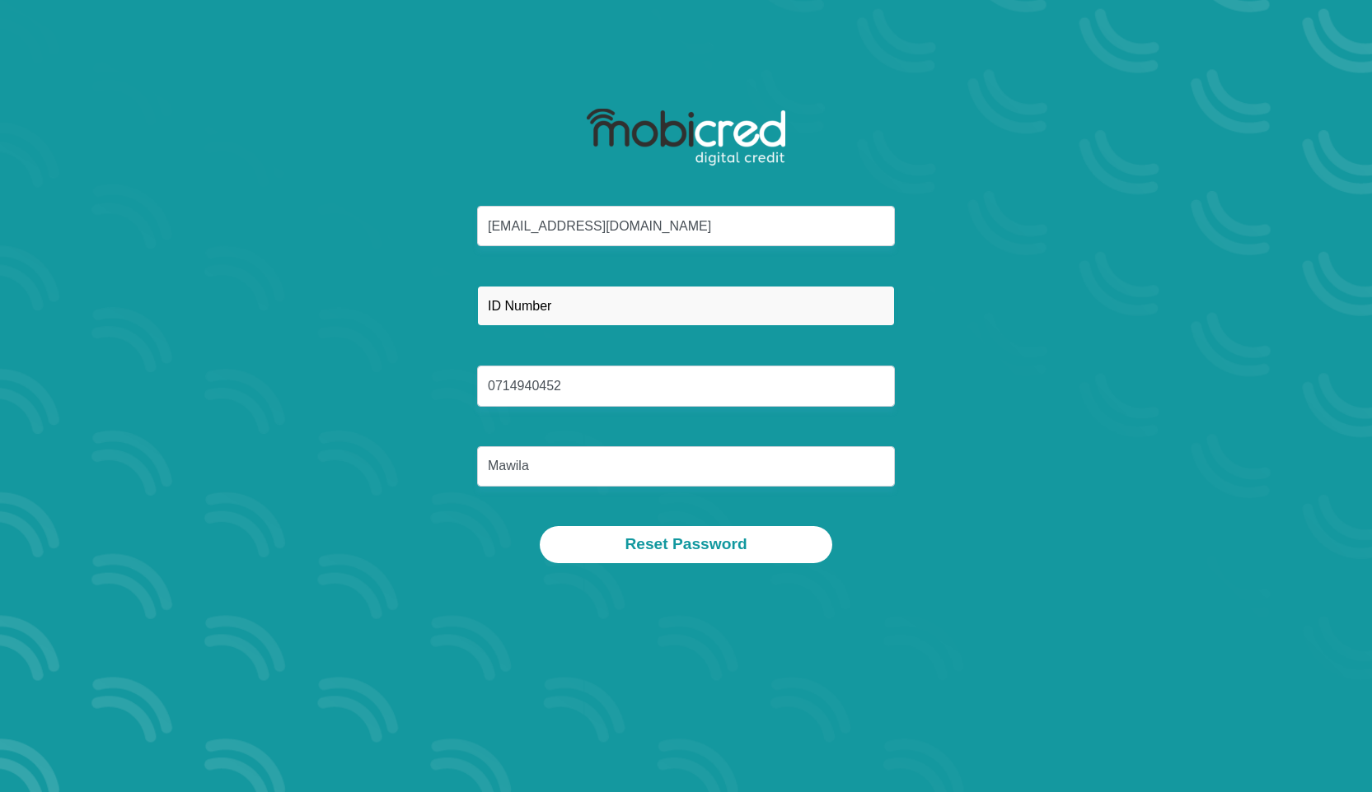
click at [564, 301] on input "text" at bounding box center [686, 306] width 418 height 40
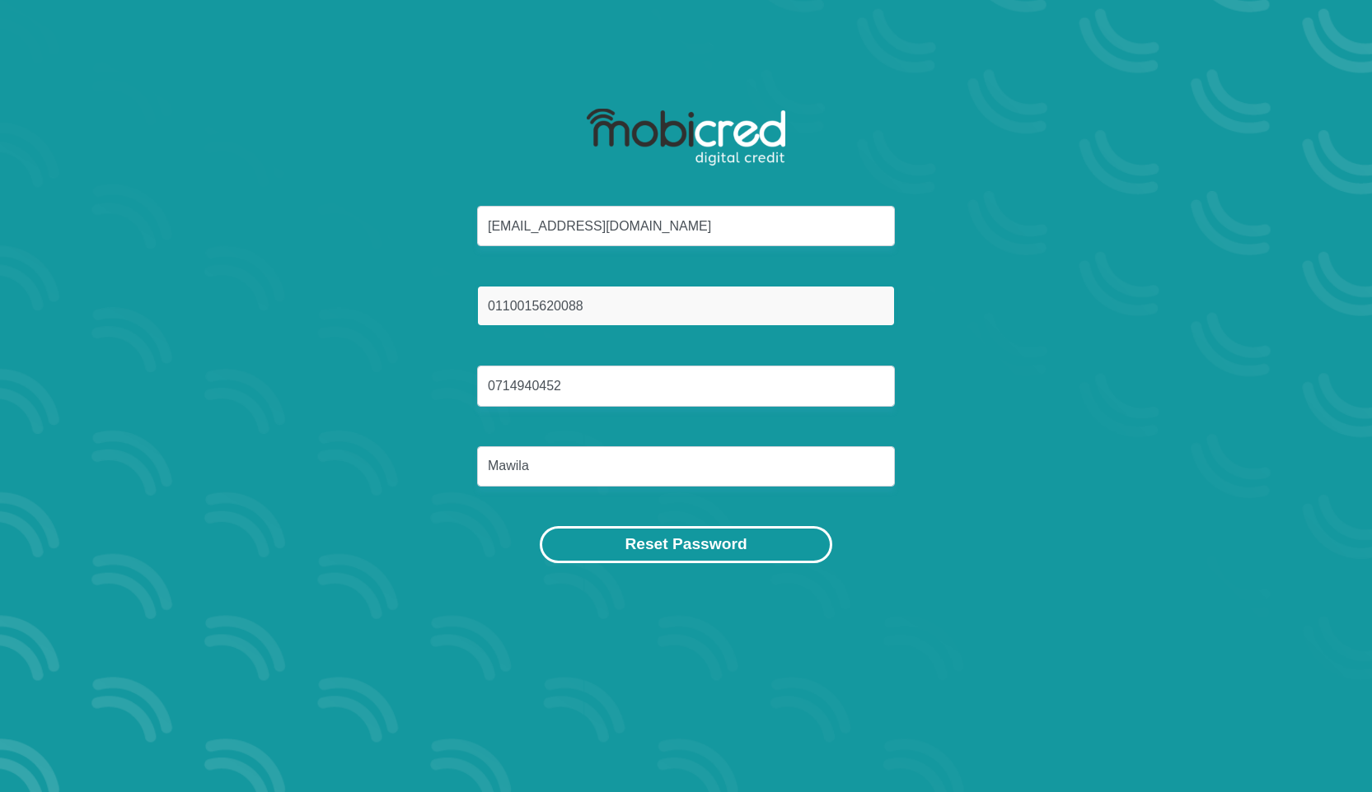
type input "0110015620088"
click at [620, 546] on button "Reset Password" at bounding box center [686, 544] width 292 height 37
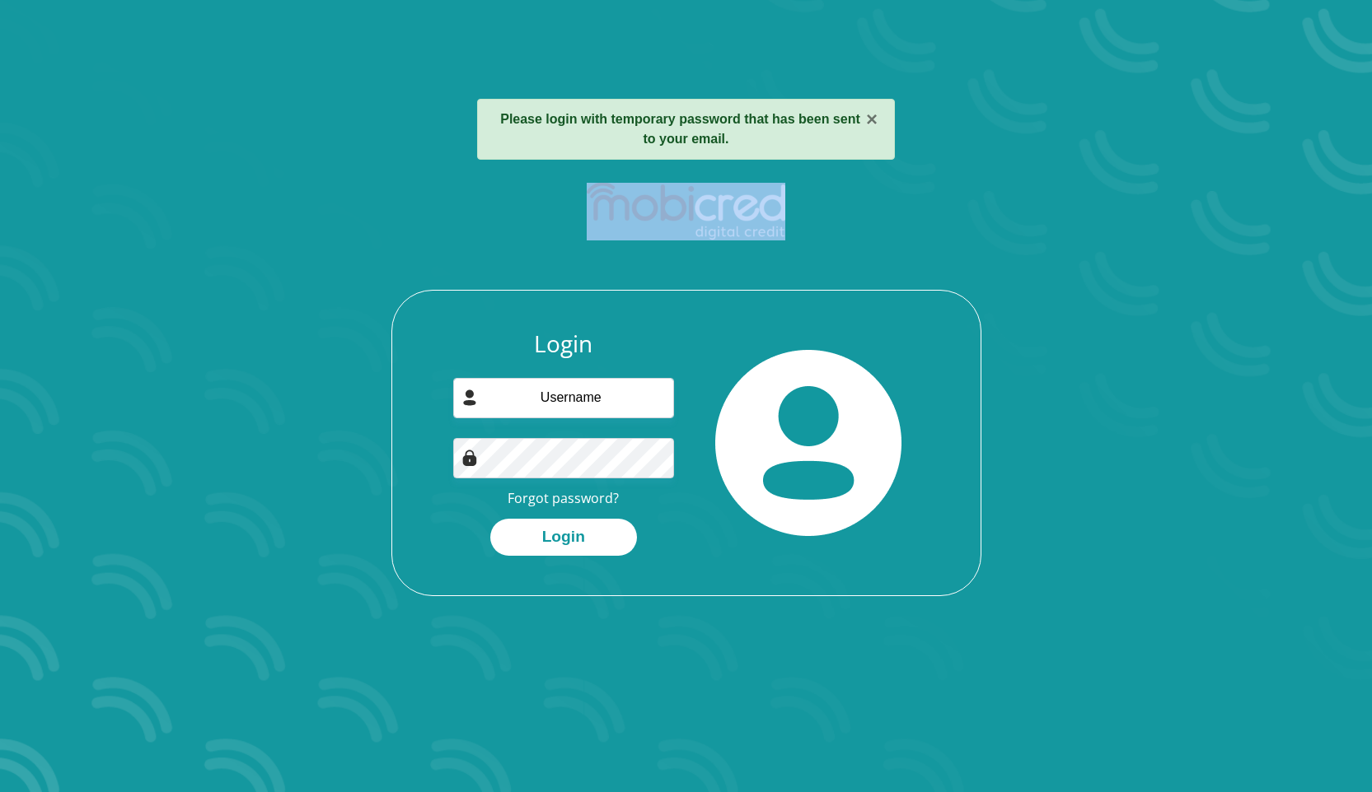
drag, startPoint x: 798, startPoint y: 209, endPoint x: 614, endPoint y: 213, distance: 184.6
click at [614, 213] on div at bounding box center [686, 211] width 442 height 77
click at [738, 138] on div "× Please login with temporary password that has been sent to your email." at bounding box center [686, 129] width 418 height 61
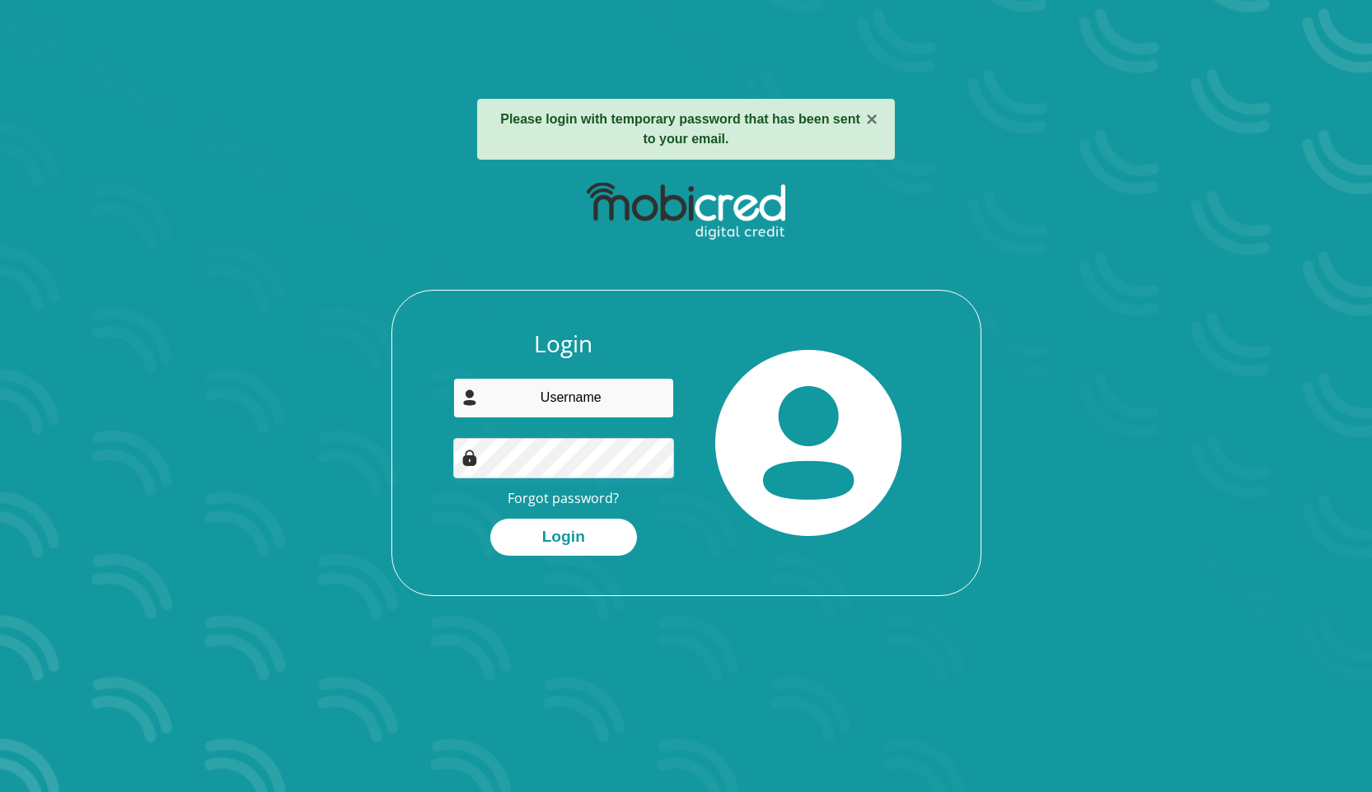
click at [615, 413] on input "email" at bounding box center [563, 398] width 221 height 40
type input "[EMAIL_ADDRESS][DOMAIN_NAME]"
click at [521, 479] on div "Login [EMAIL_ADDRESS][DOMAIN_NAME] Forgot password? Login" at bounding box center [563, 443] width 245 height 226
click at [582, 537] on button "Login" at bounding box center [563, 537] width 147 height 37
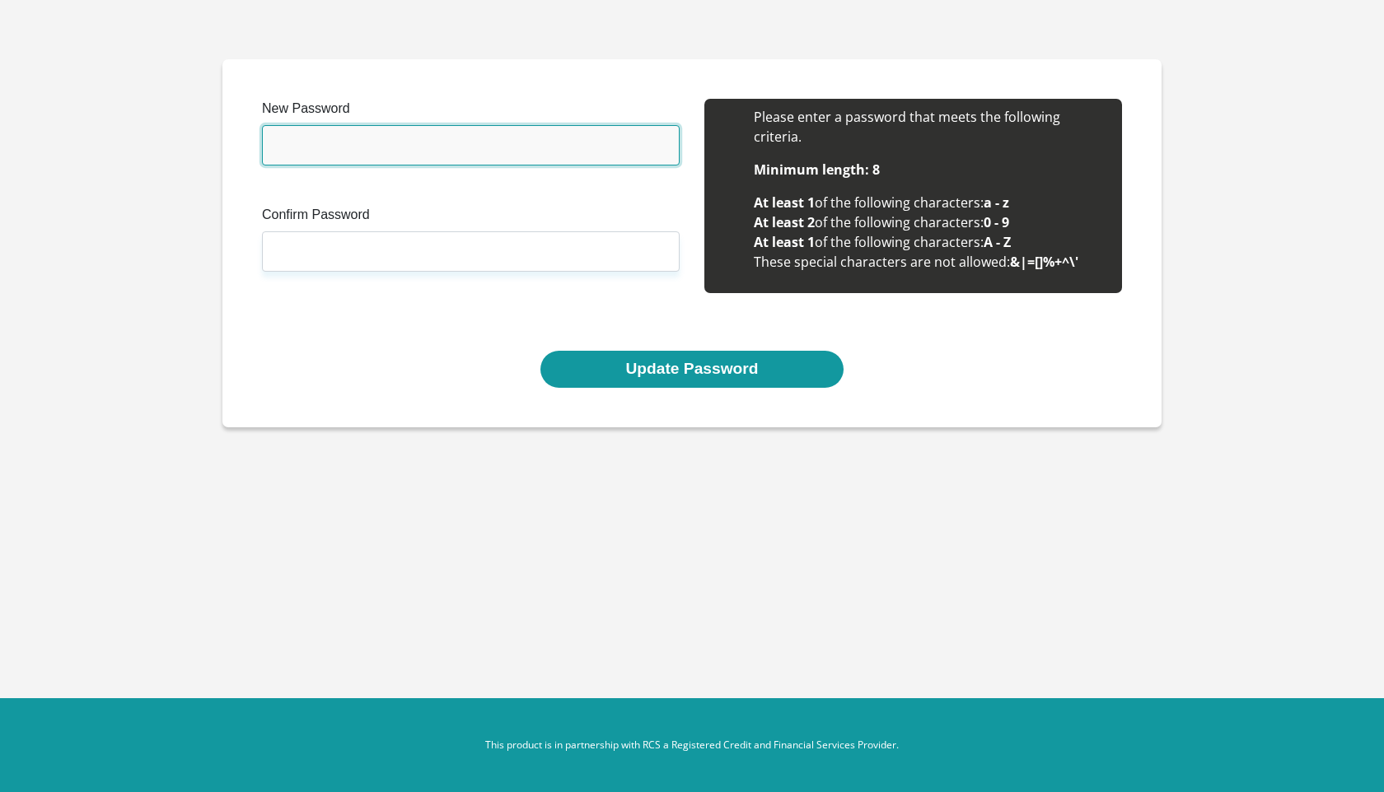
click at [306, 137] on input "New Password" at bounding box center [471, 145] width 418 height 40
type input "PfumiHiti32!"
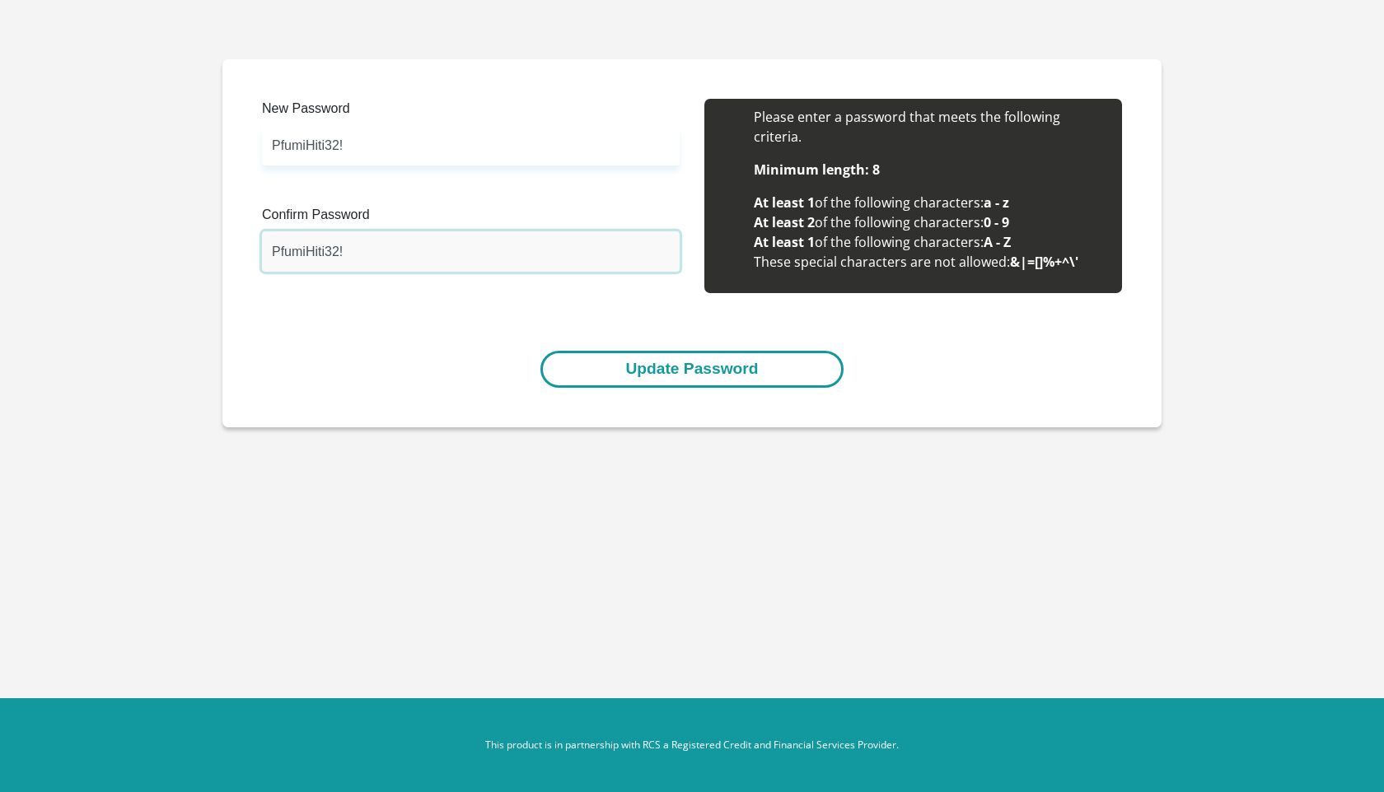
type input "PfumiHiti32!"
click at [636, 382] on button "Update Password" at bounding box center [691, 369] width 302 height 37
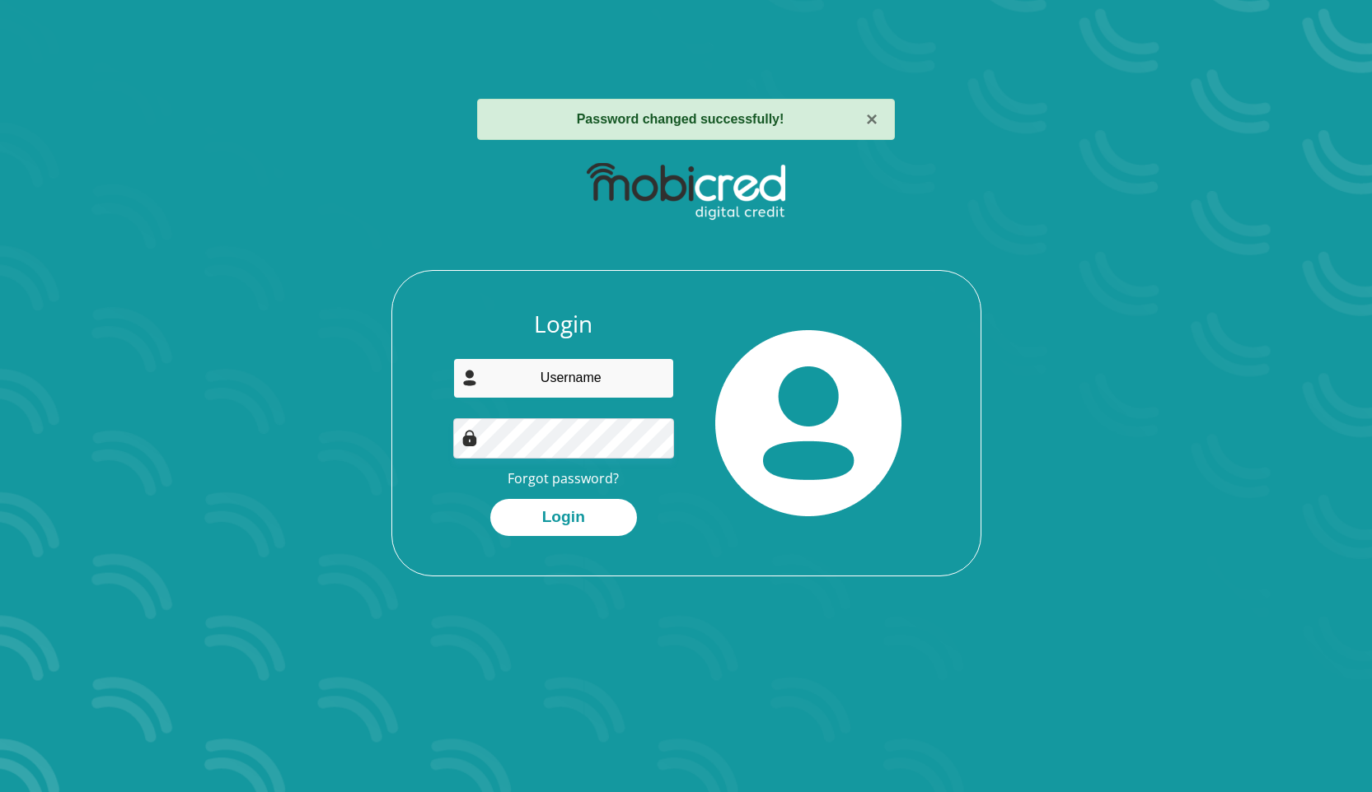
click at [551, 389] on input "email" at bounding box center [563, 378] width 221 height 40
type input "[EMAIL_ADDRESS][DOMAIN_NAME]"
click at [583, 509] on button "Login" at bounding box center [563, 517] width 147 height 37
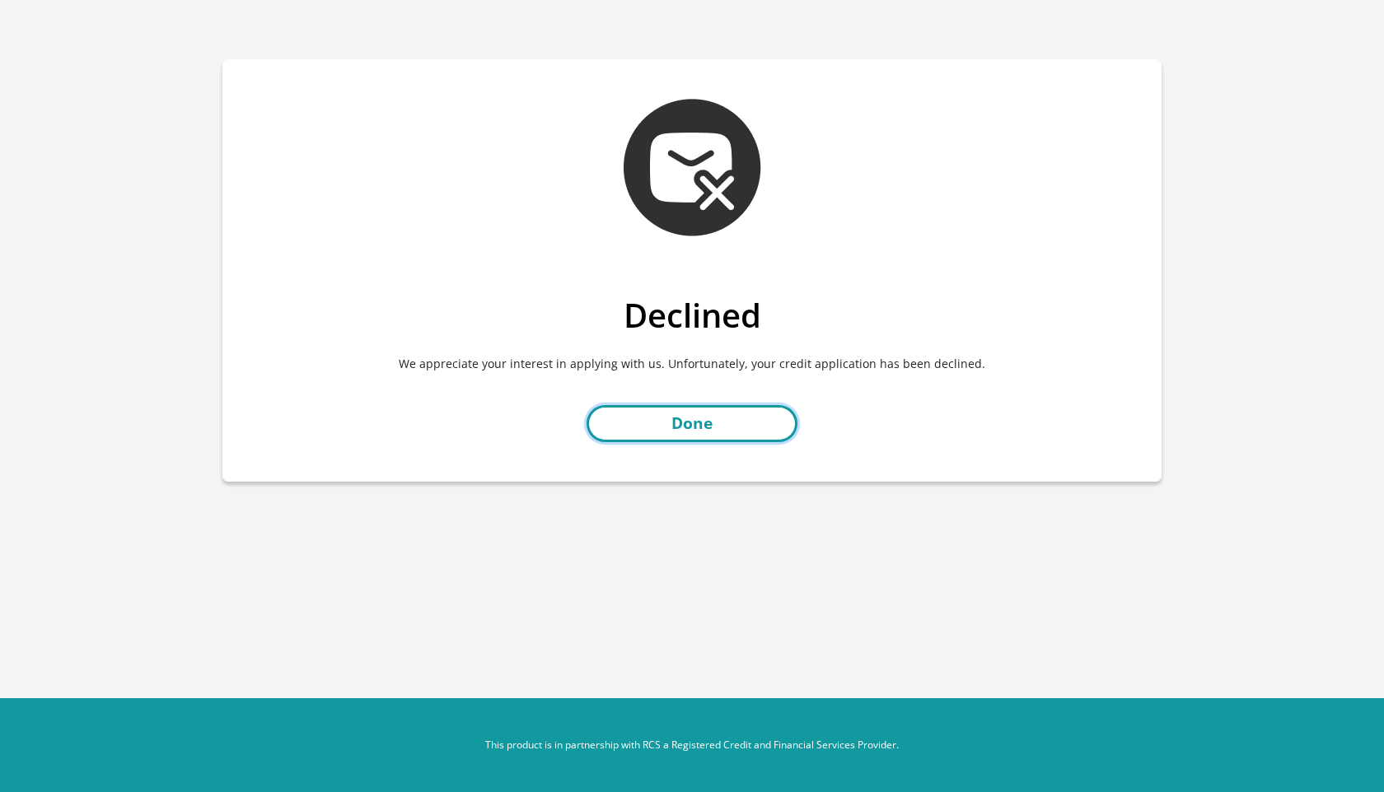
click at [750, 417] on link "Done" at bounding box center [692, 423] width 211 height 37
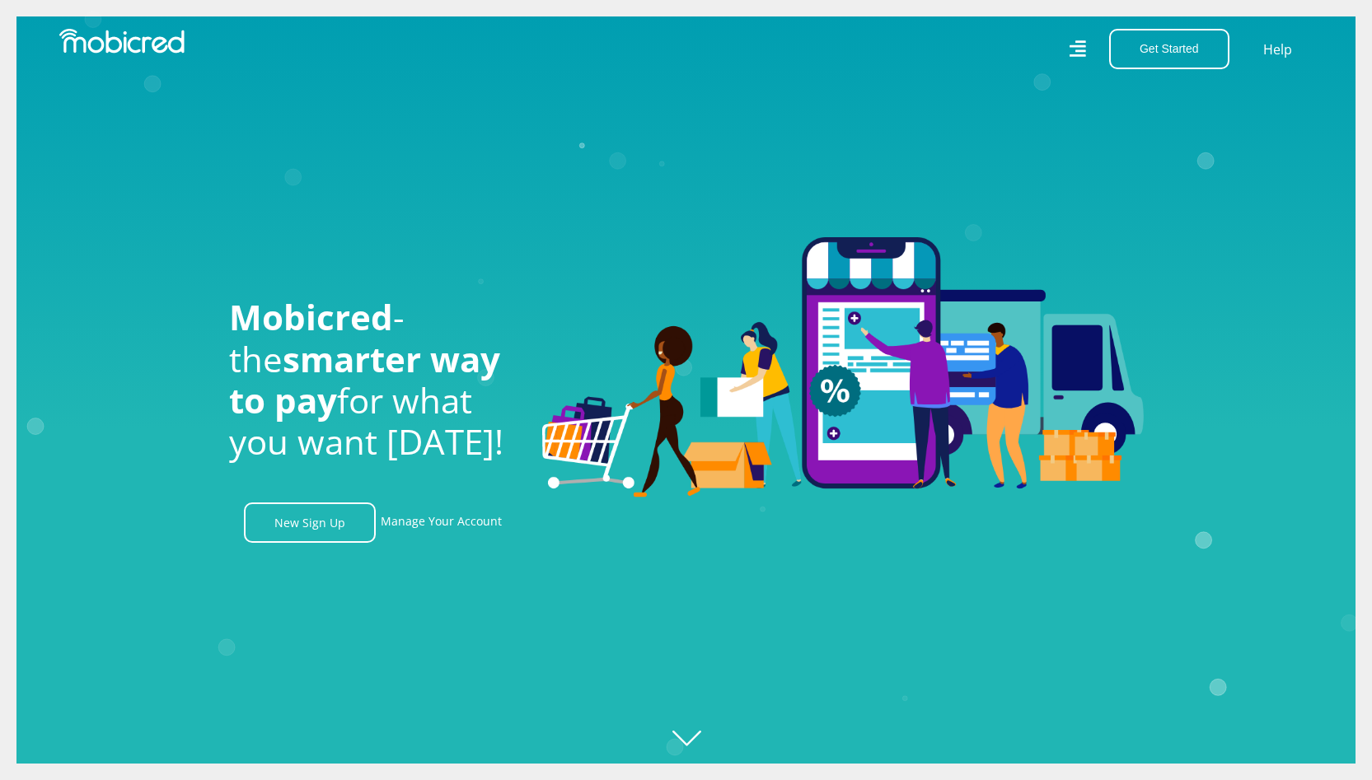
click at [1068, 50] on icon at bounding box center [1076, 49] width 16 height 24
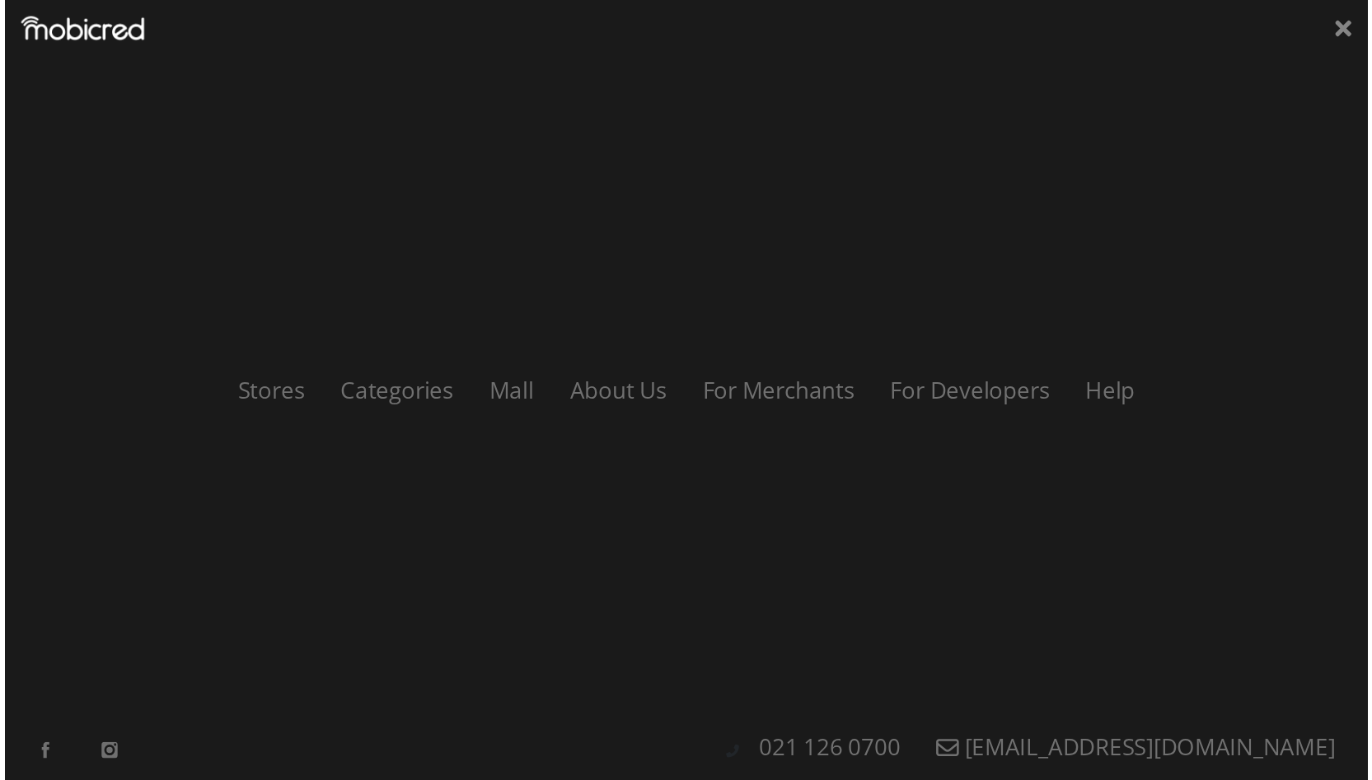
scroll to position [0, 1174]
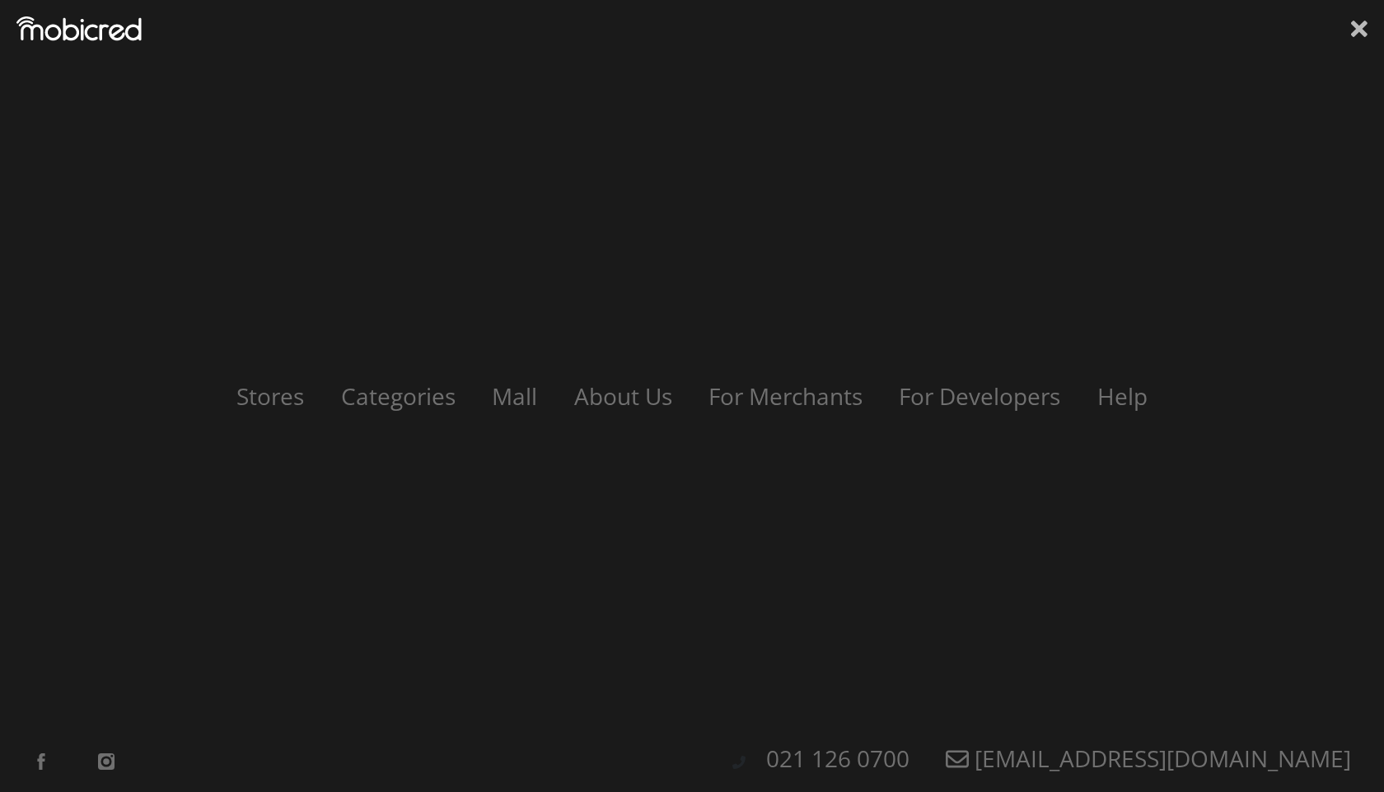
click at [1353, 35] on icon at bounding box center [1359, 29] width 16 height 16
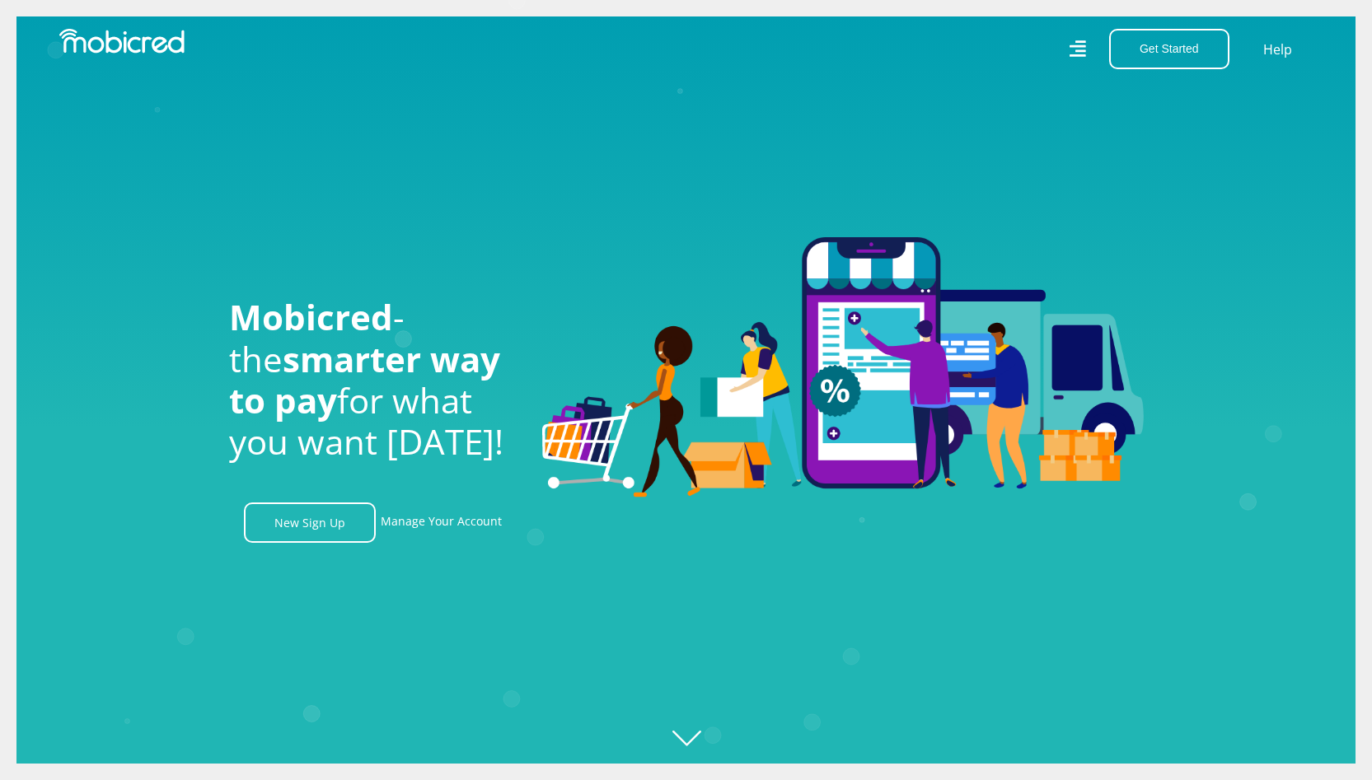
scroll to position [0, 2817]
